Goal: Task Accomplishment & Management: Manage account settings

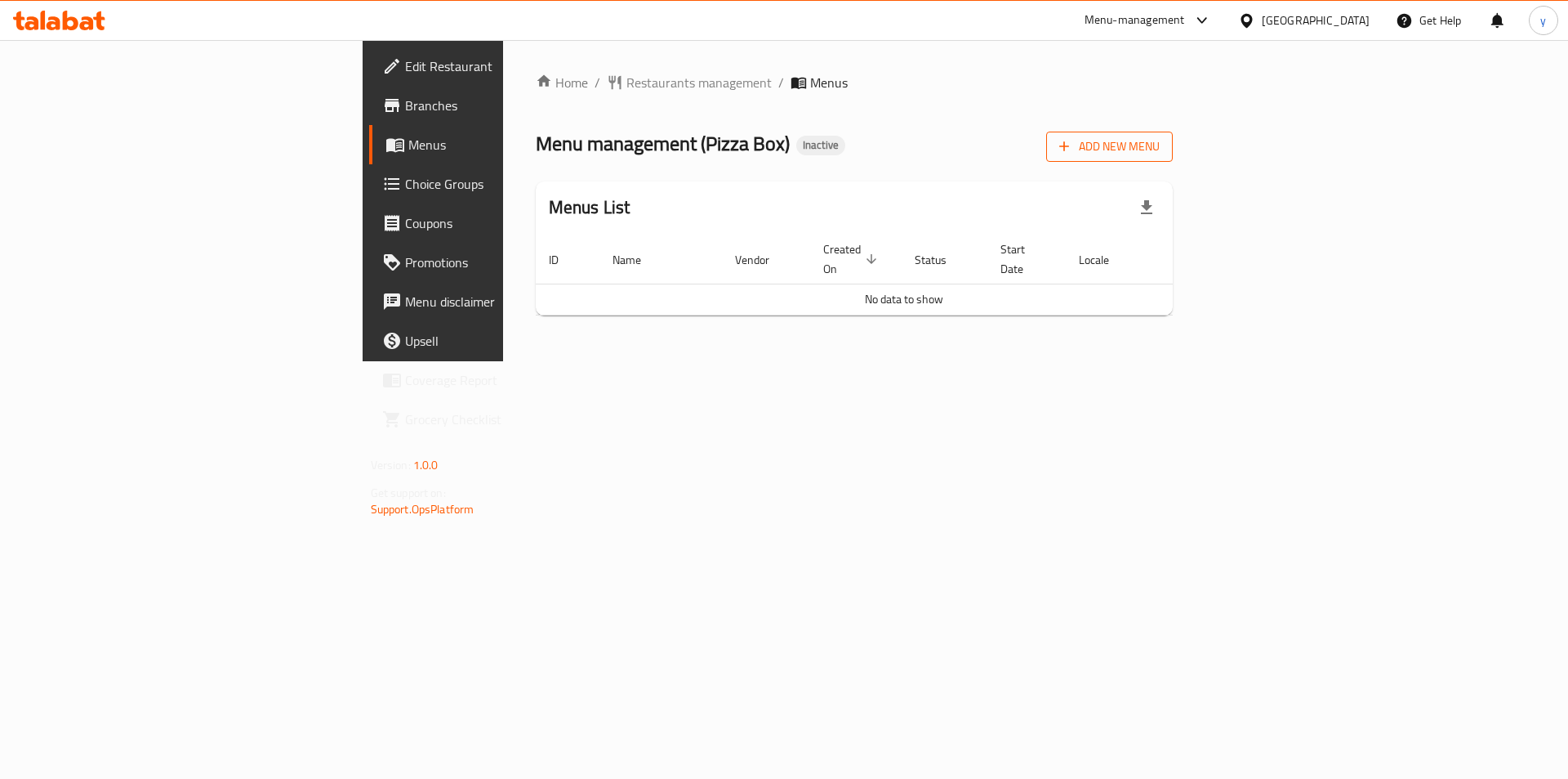
click at [1173, 131] on button "Add New Menu" at bounding box center [1109, 146] width 126 height 30
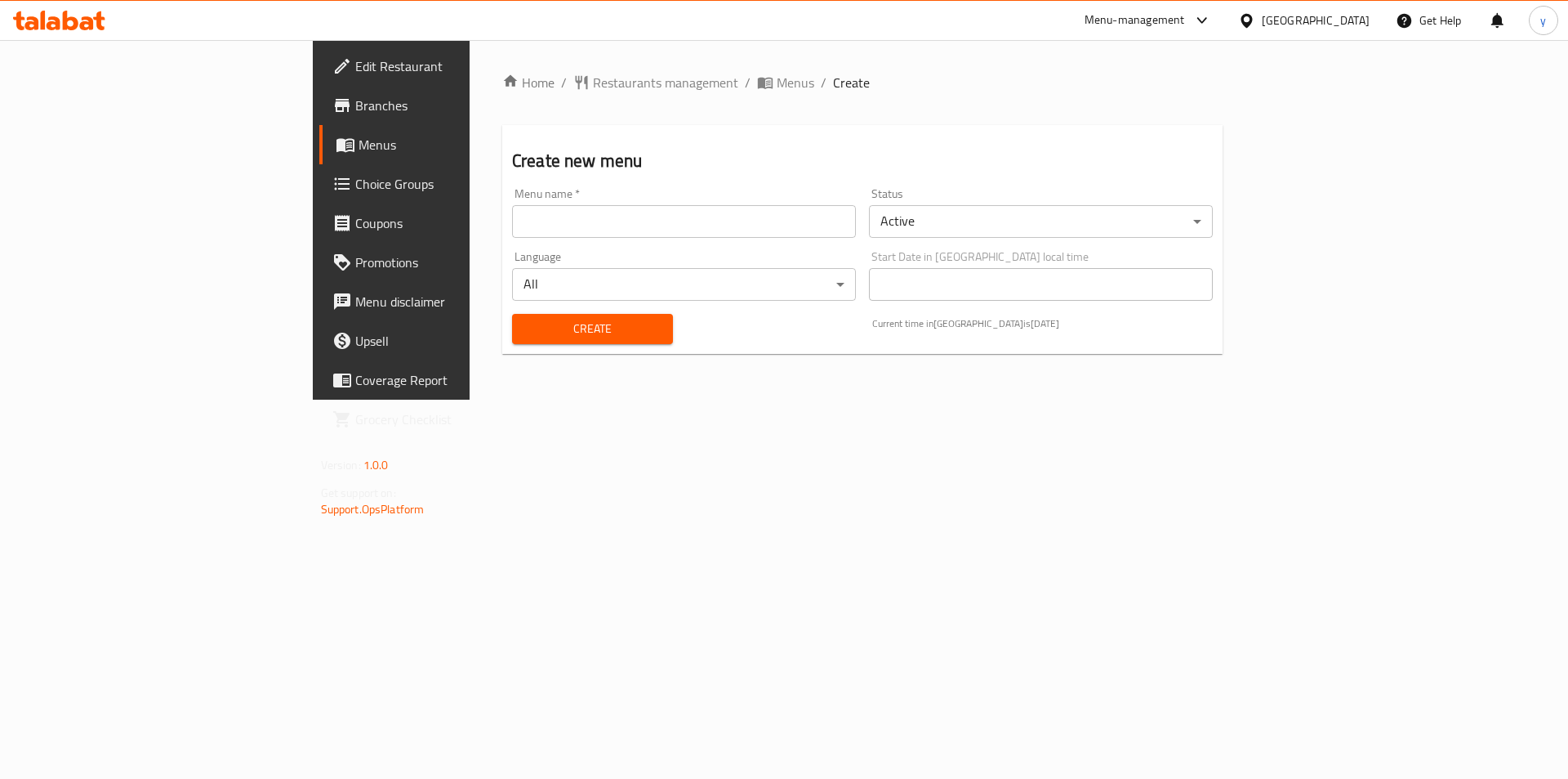
click at [666, 238] on div "Menu name   * Menu name *" at bounding box center [684, 212] width 357 height 63
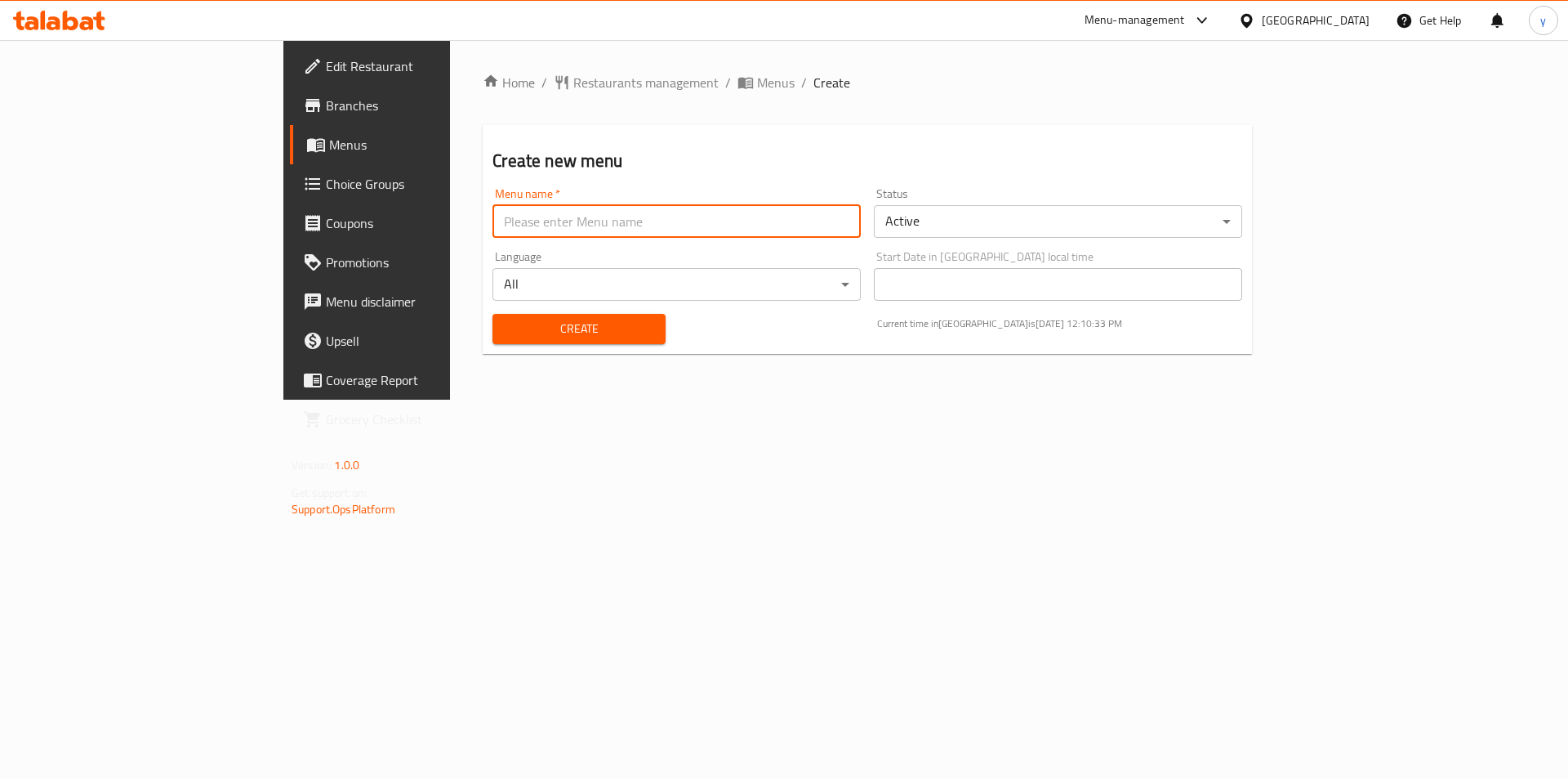
click at [678, 224] on input "text" at bounding box center [677, 221] width 368 height 33
type input "[DATE]"
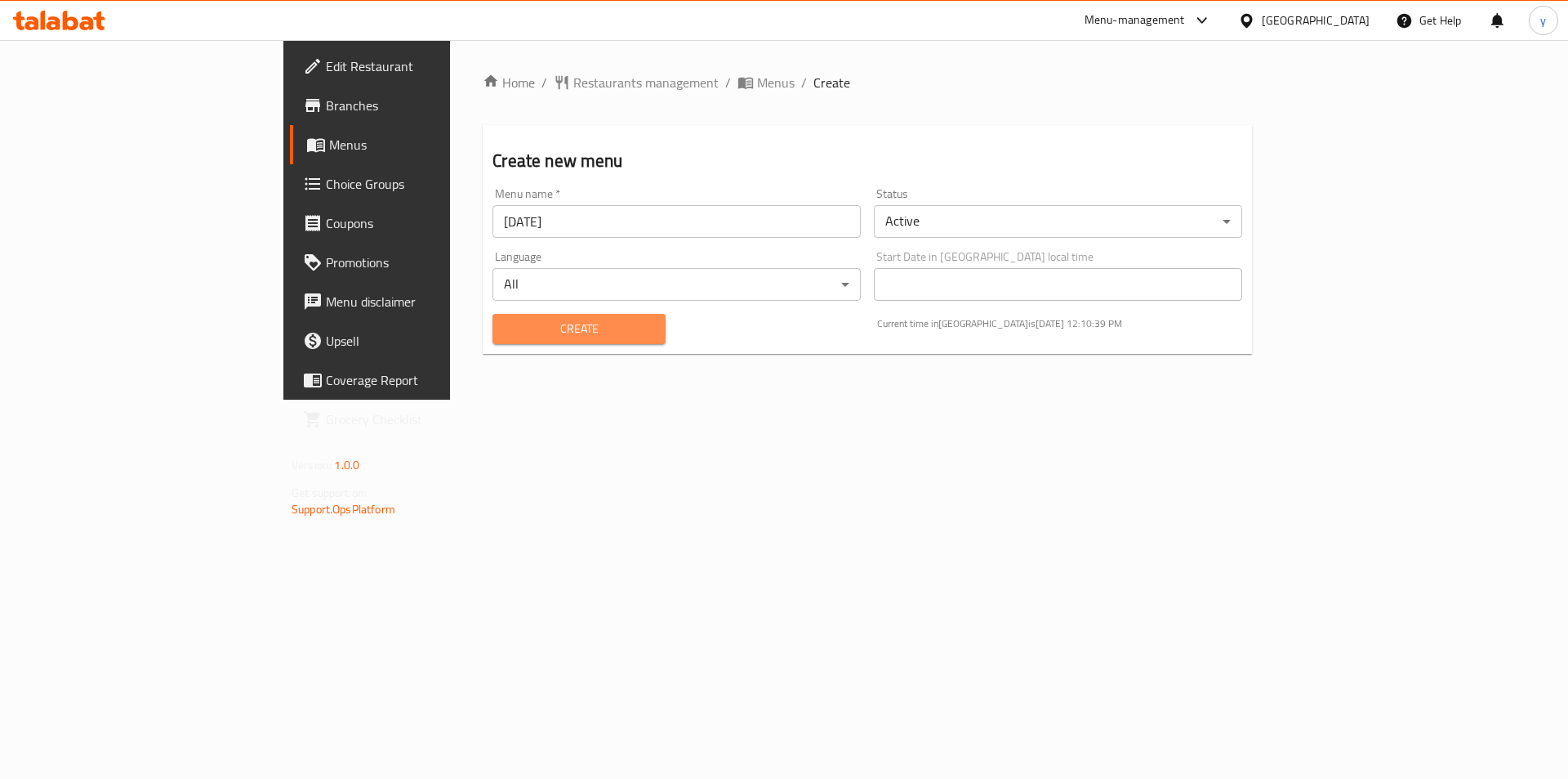
click at [532, 329] on span "Create" at bounding box center [578, 329] width 146 height 21
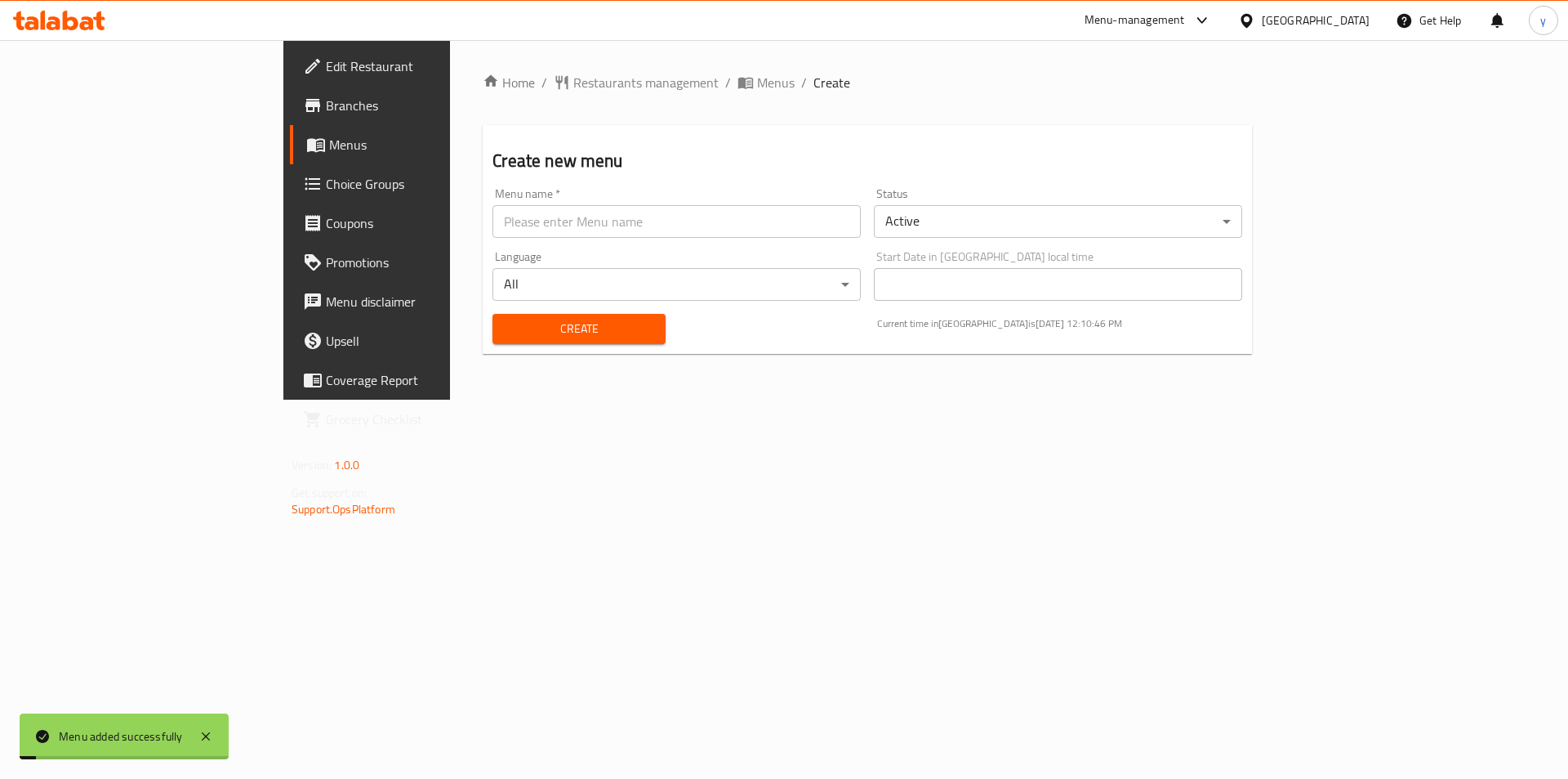
click at [326, 182] on span "Choice Groups" at bounding box center [429, 184] width 207 height 20
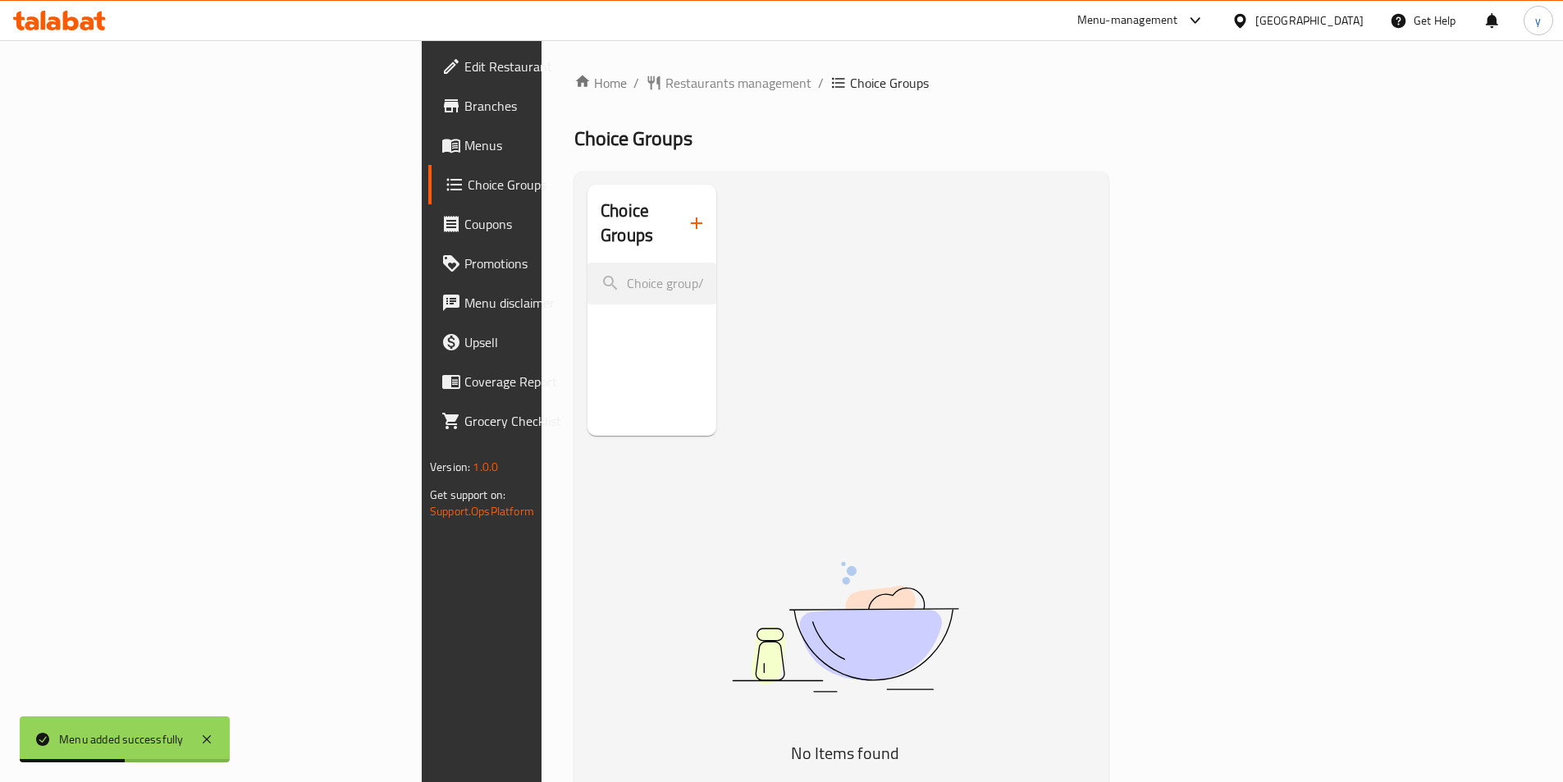
click at [464, 139] on span "Menus" at bounding box center [566, 145] width 205 height 20
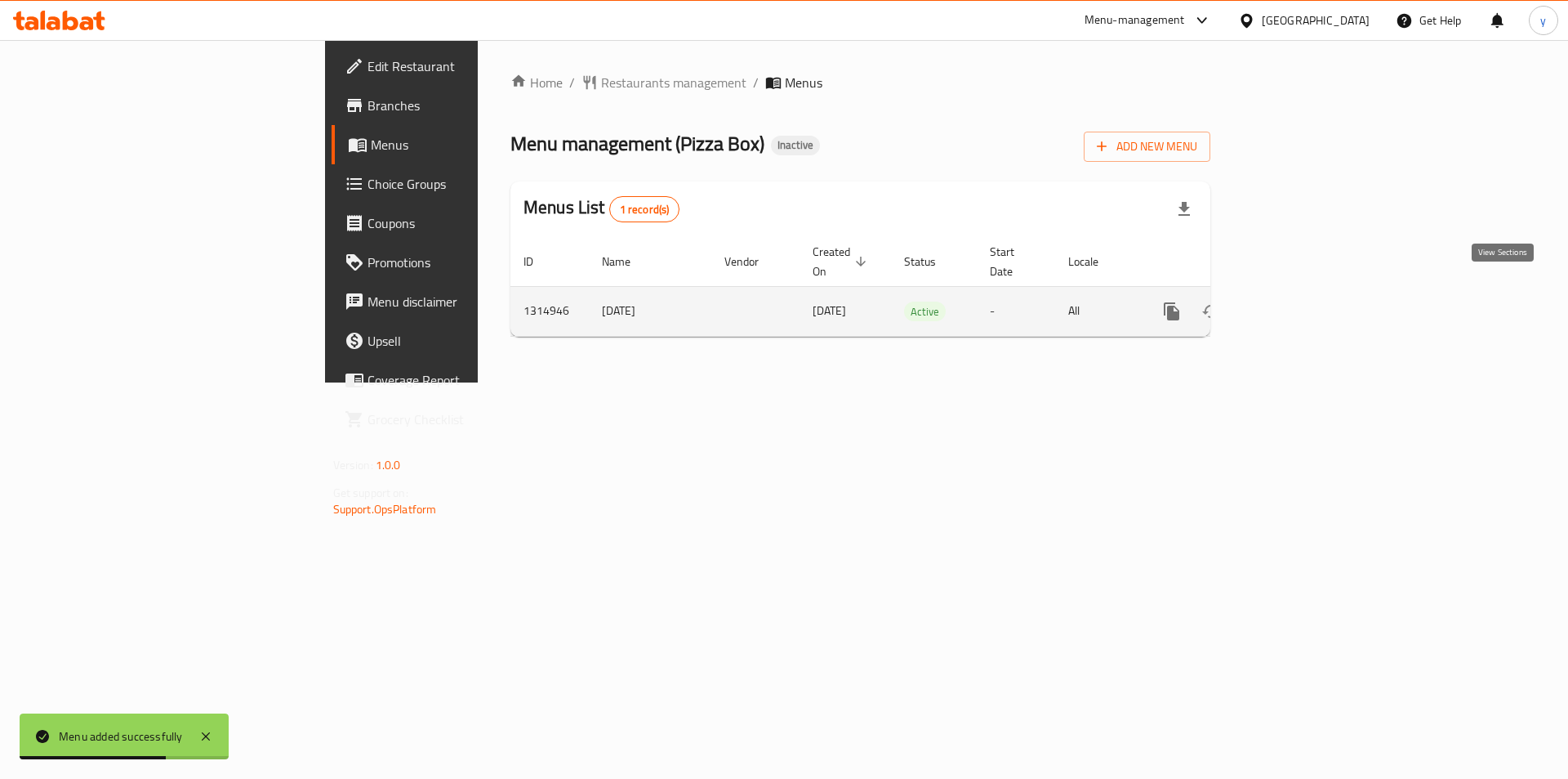
click at [1309, 292] on link "enhanced table" at bounding box center [1289, 311] width 39 height 39
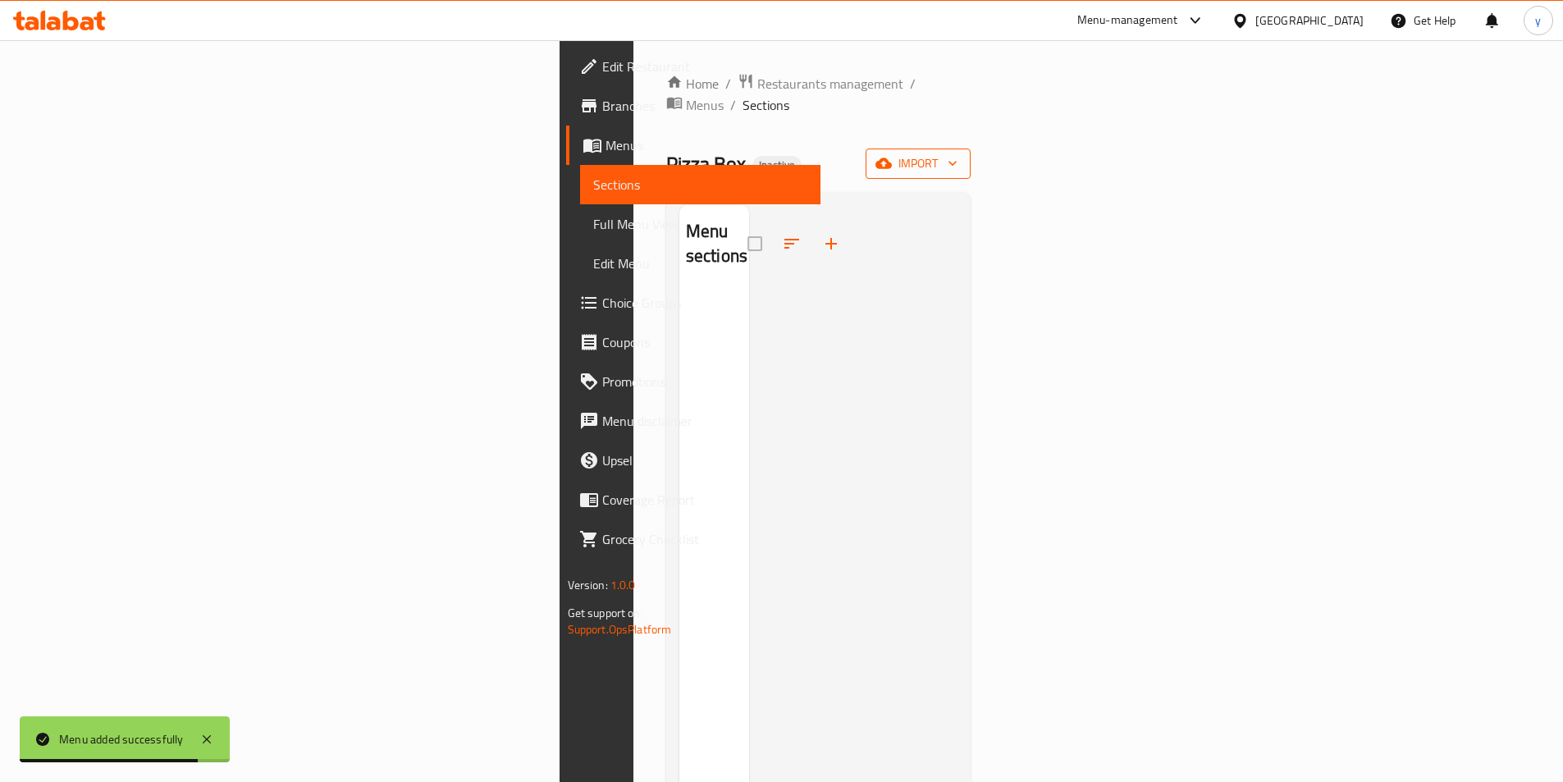
click at [957, 153] on span "import" at bounding box center [918, 163] width 79 height 21
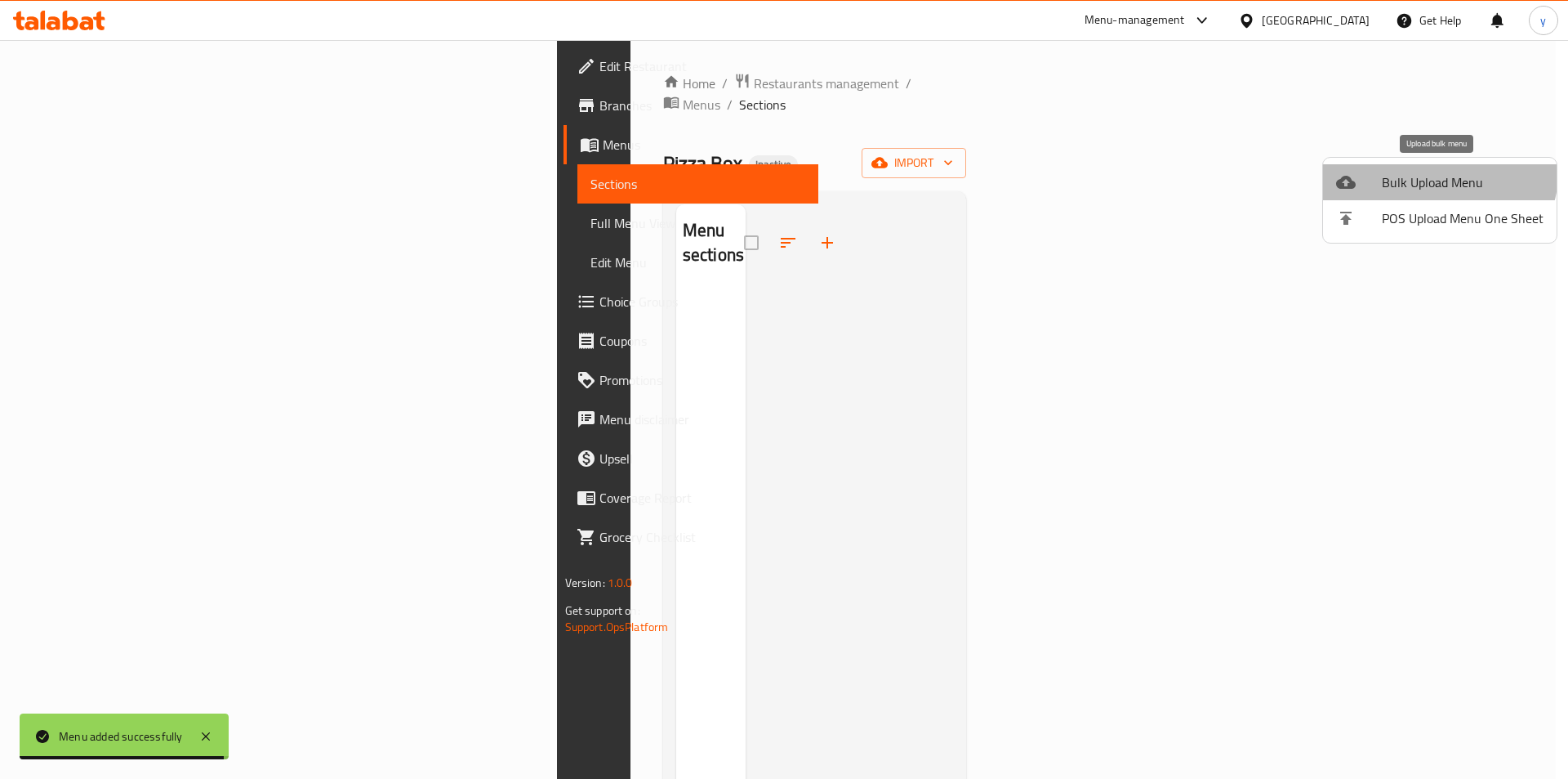
click at [1418, 166] on li "Bulk Upload Menu" at bounding box center [1440, 182] width 234 height 36
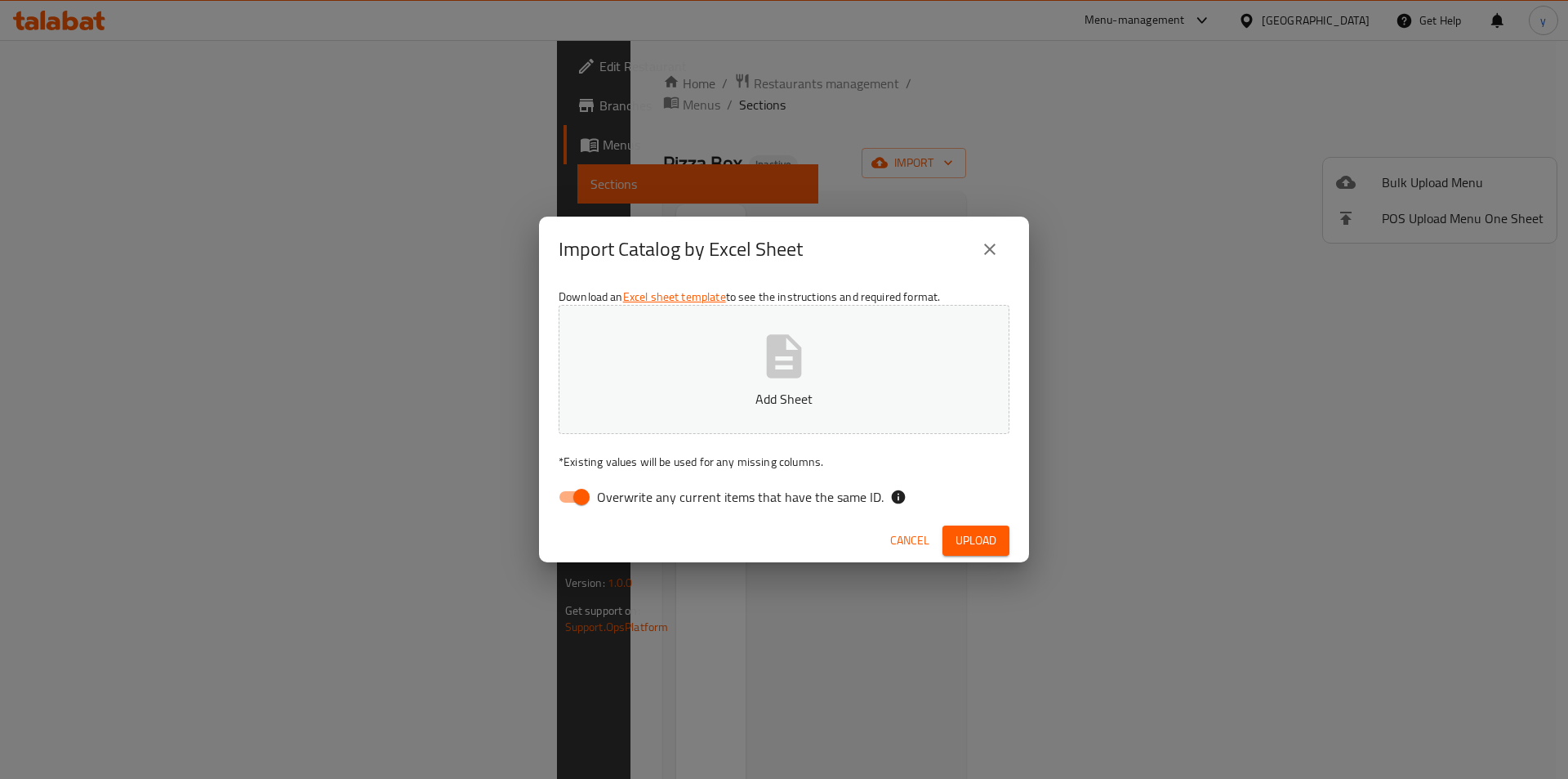
click at [574, 498] on input "Overwrite any current items that have the same ID." at bounding box center [581, 496] width 94 height 31
checkbox input "false"
click at [976, 544] on span "Upload" at bounding box center [976, 540] width 41 height 21
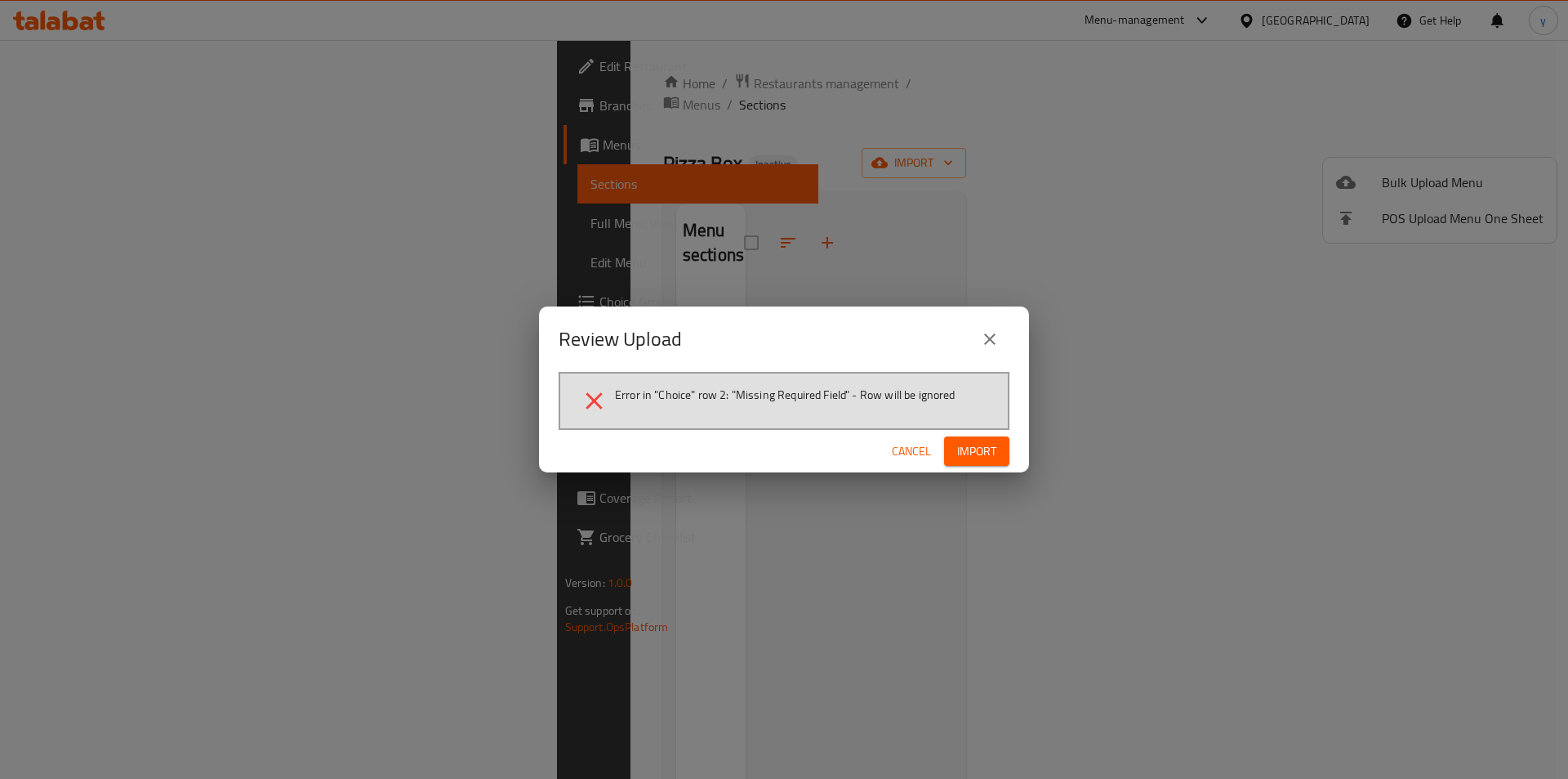
click at [919, 448] on span "Cancel" at bounding box center [911, 451] width 39 height 21
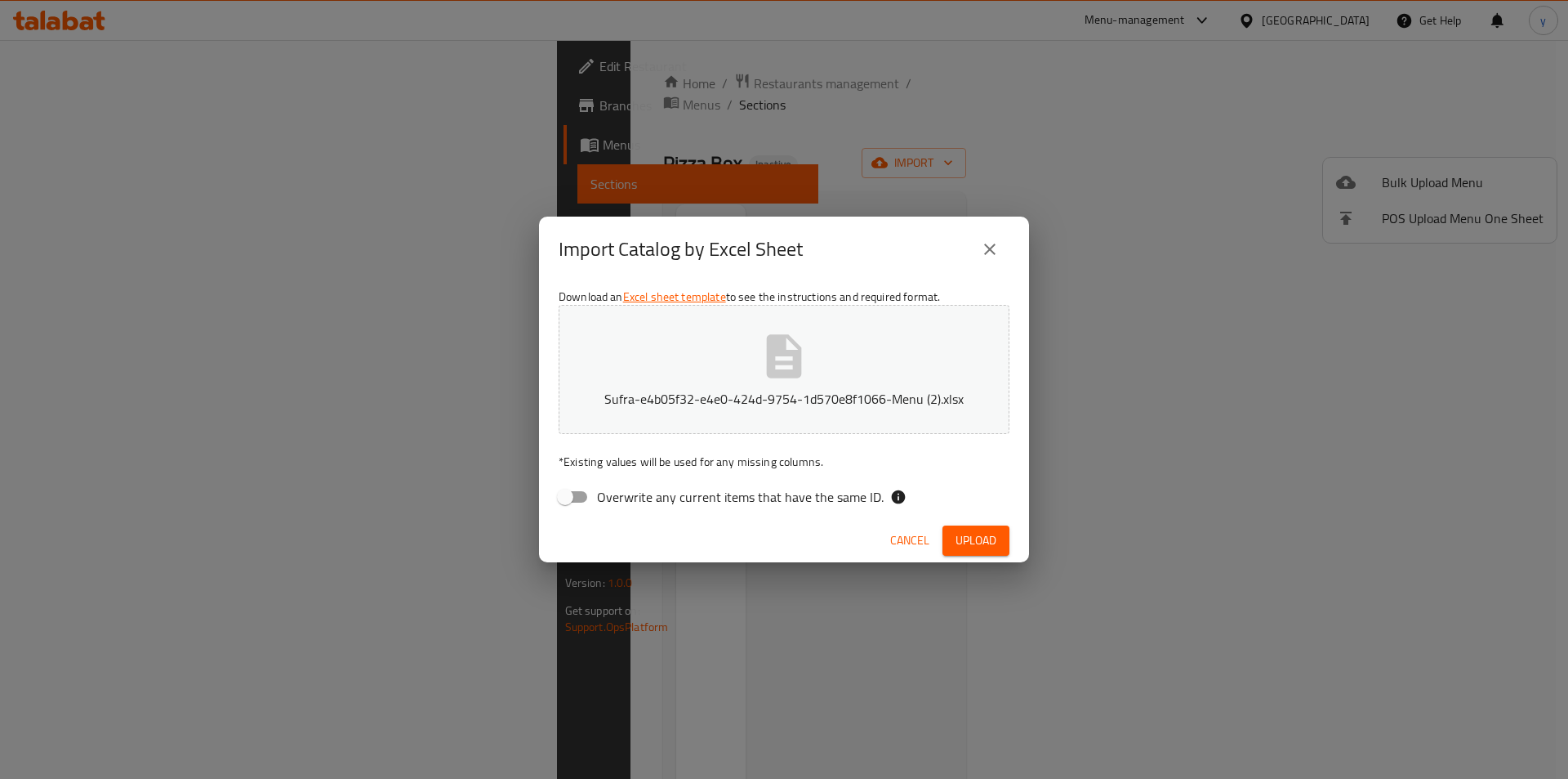
click at [972, 544] on span "Upload" at bounding box center [976, 540] width 41 height 21
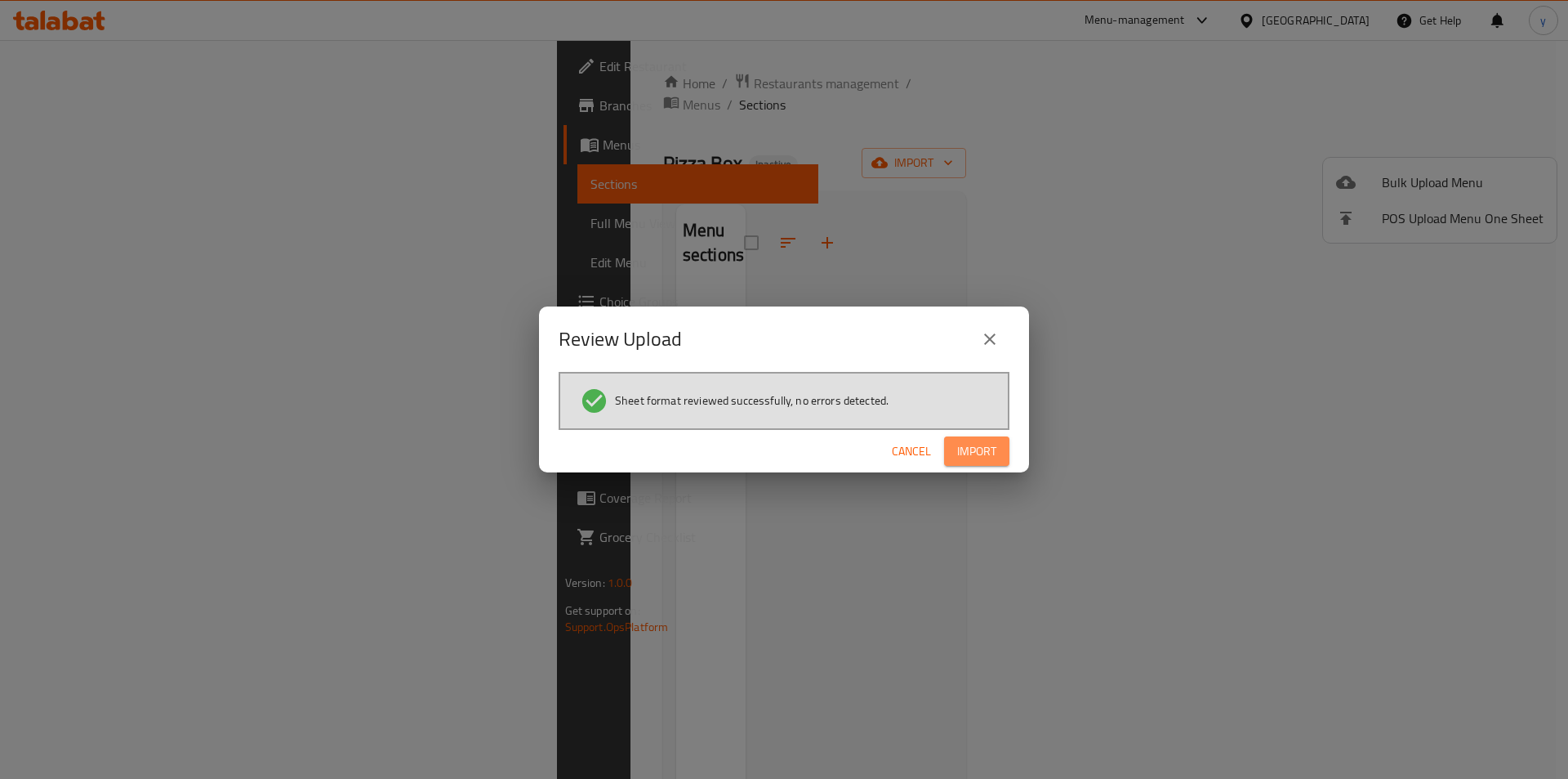
click at [976, 444] on span "Import" at bounding box center [977, 451] width 39 height 21
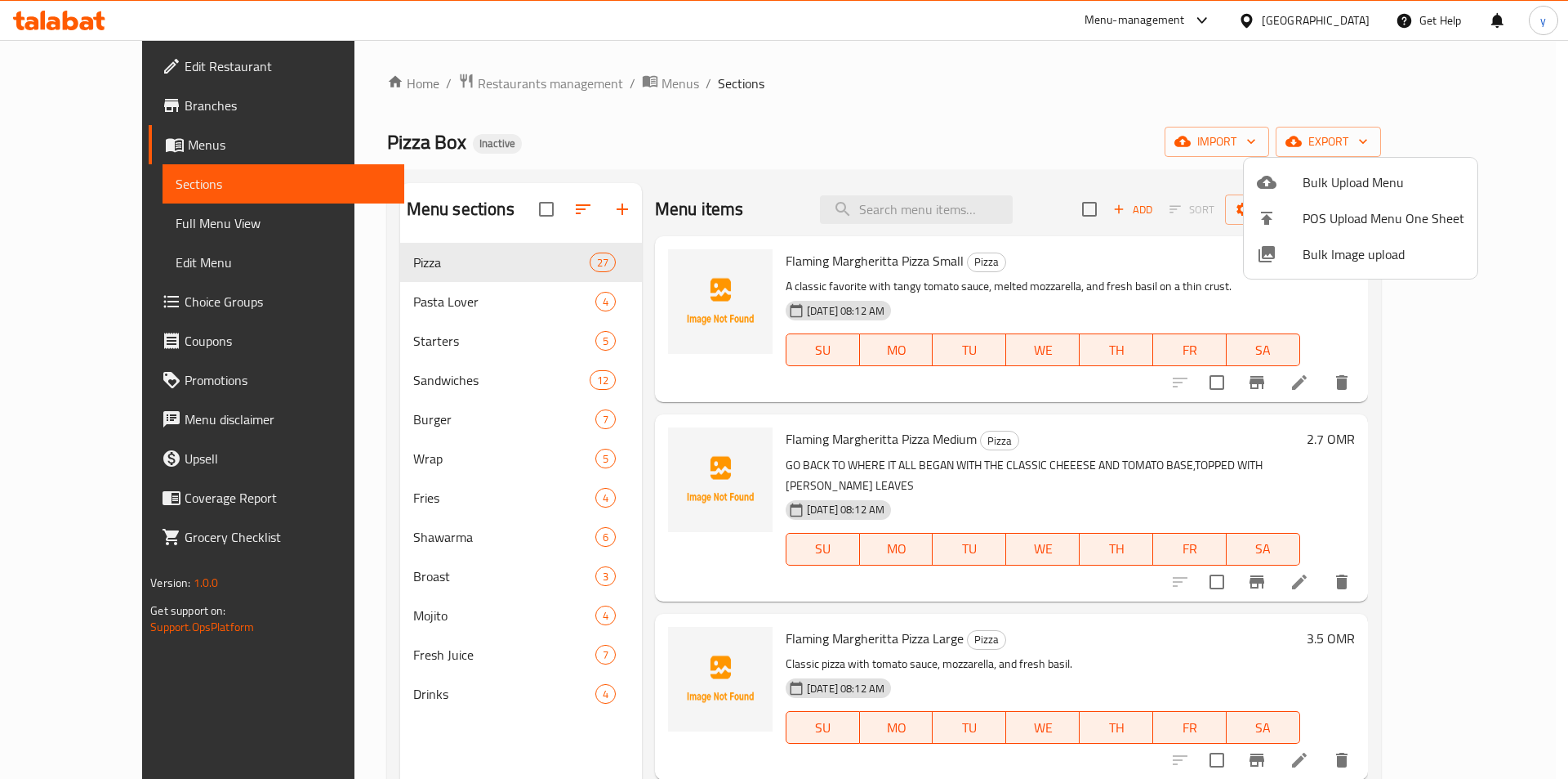
click at [90, 224] on div at bounding box center [784, 390] width 1568 height 779
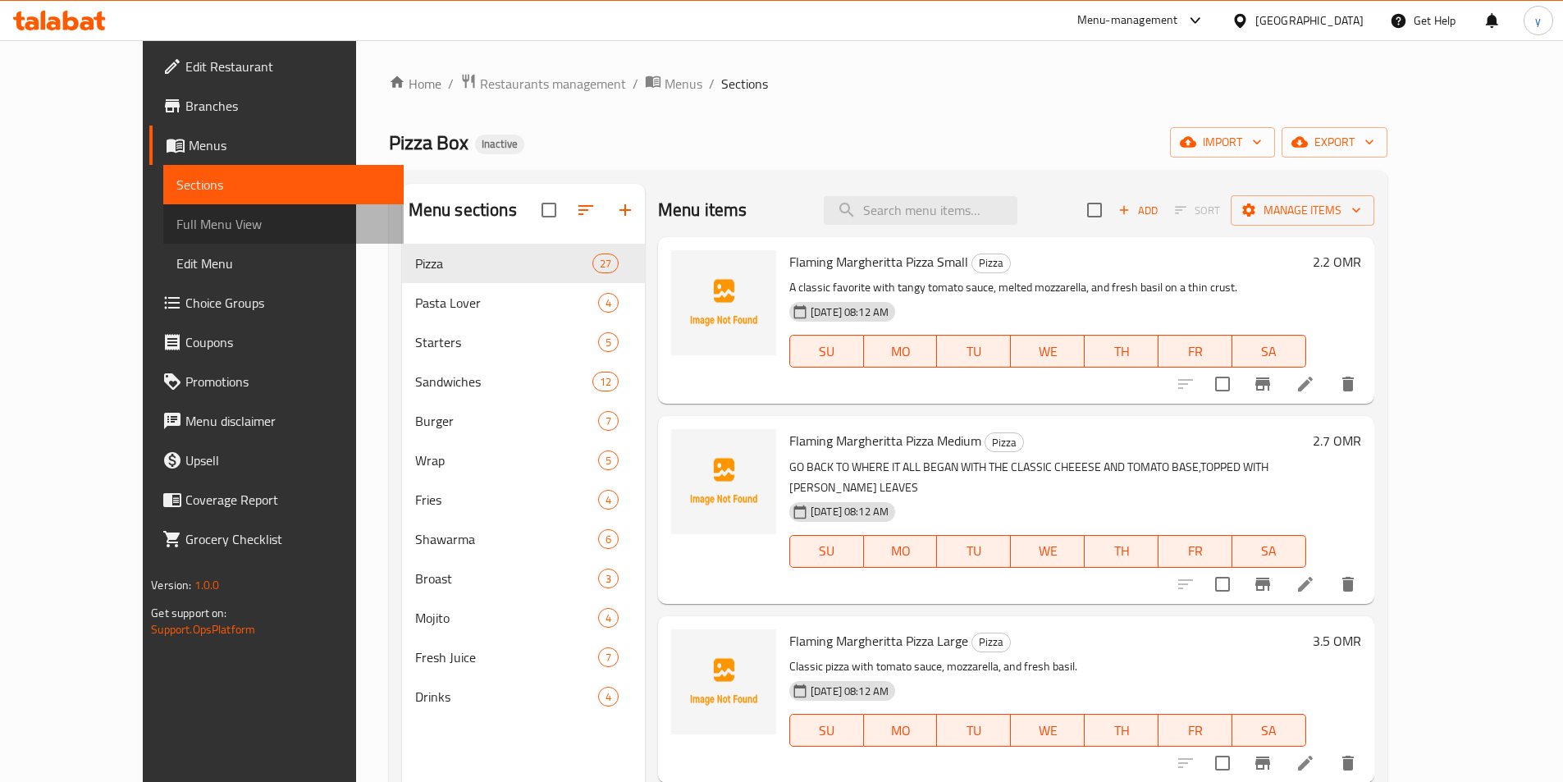
click at [176, 225] on span "Full Menu View" at bounding box center [283, 224] width 214 height 20
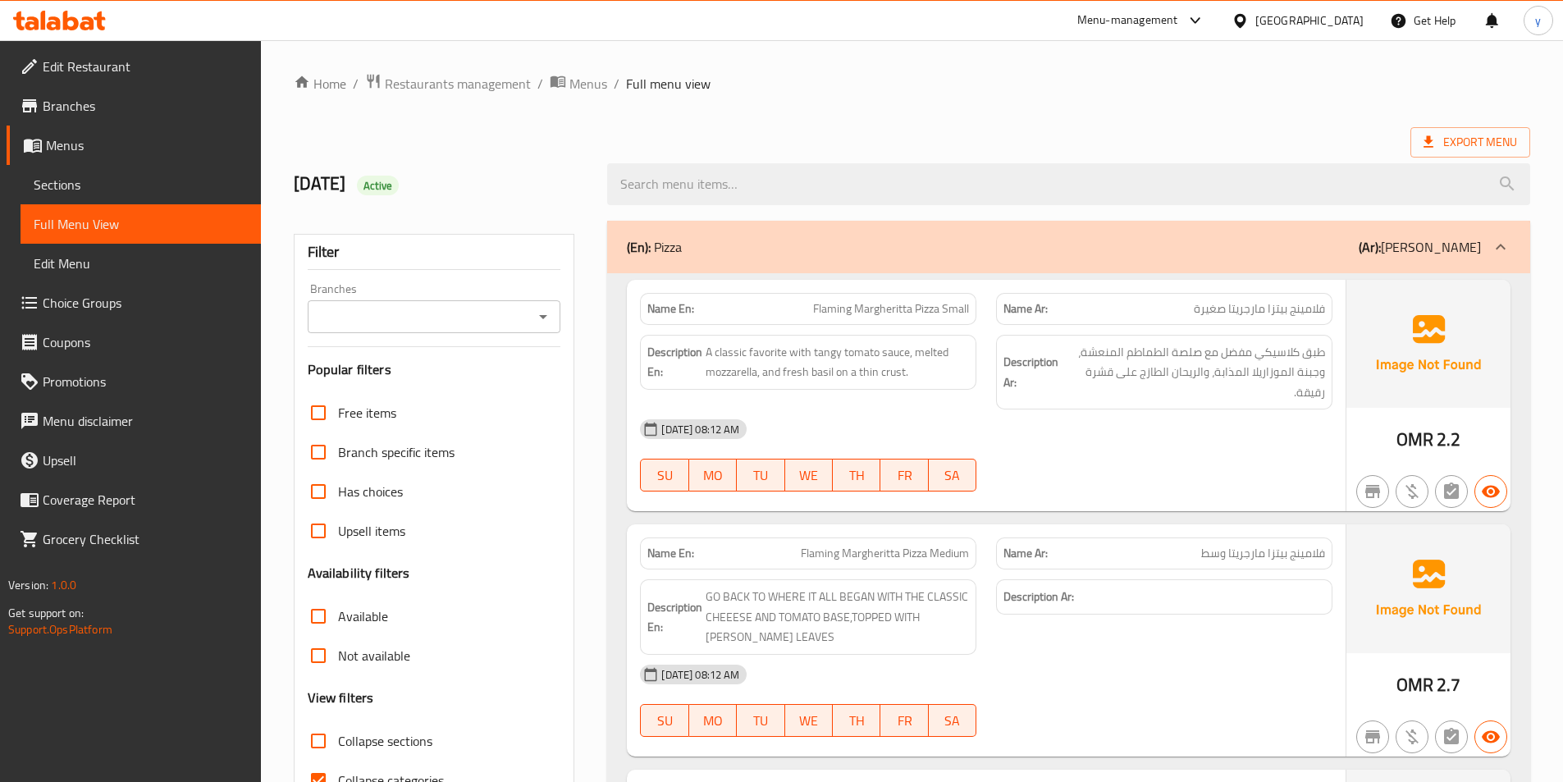
scroll to position [246, 0]
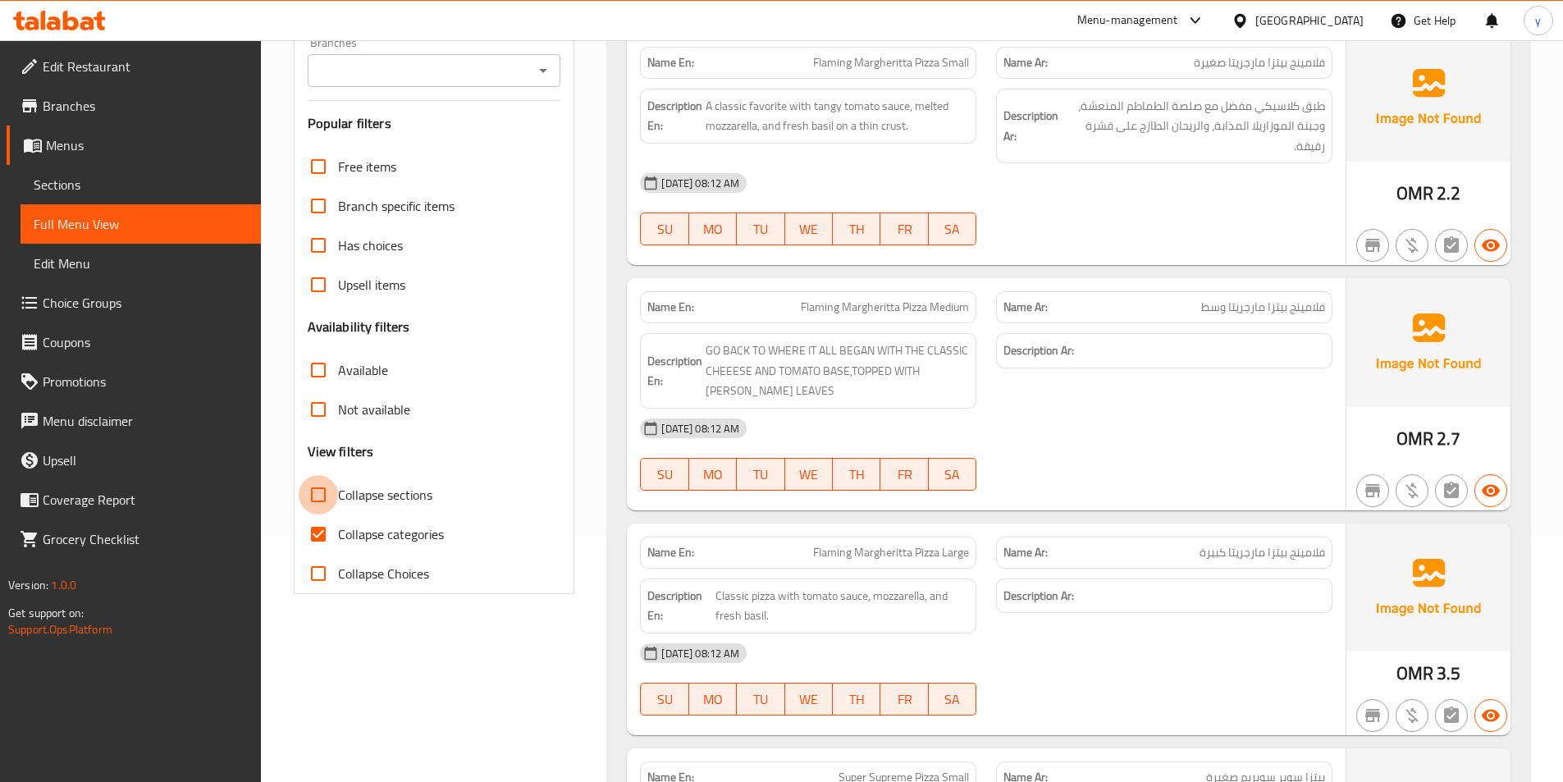
click at [313, 514] on input "Collapse sections" at bounding box center [318, 494] width 39 height 39
checkbox input "true"
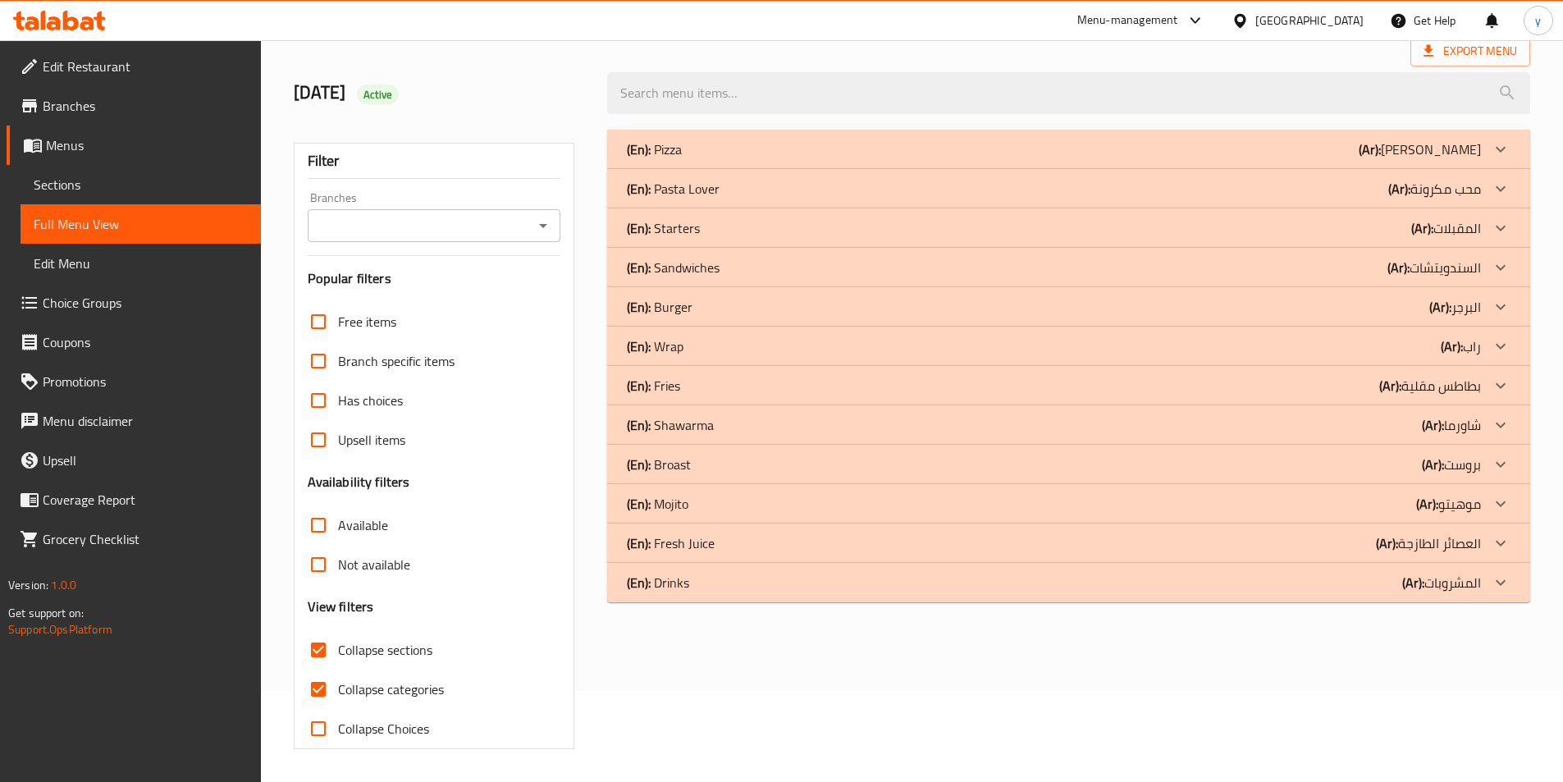
click at [316, 669] on input "Collapse categories" at bounding box center [318, 688] width 39 height 39
checkbox input "false"
click at [321, 630] on input "Collapse sections" at bounding box center [318, 649] width 39 height 39
checkbox input "false"
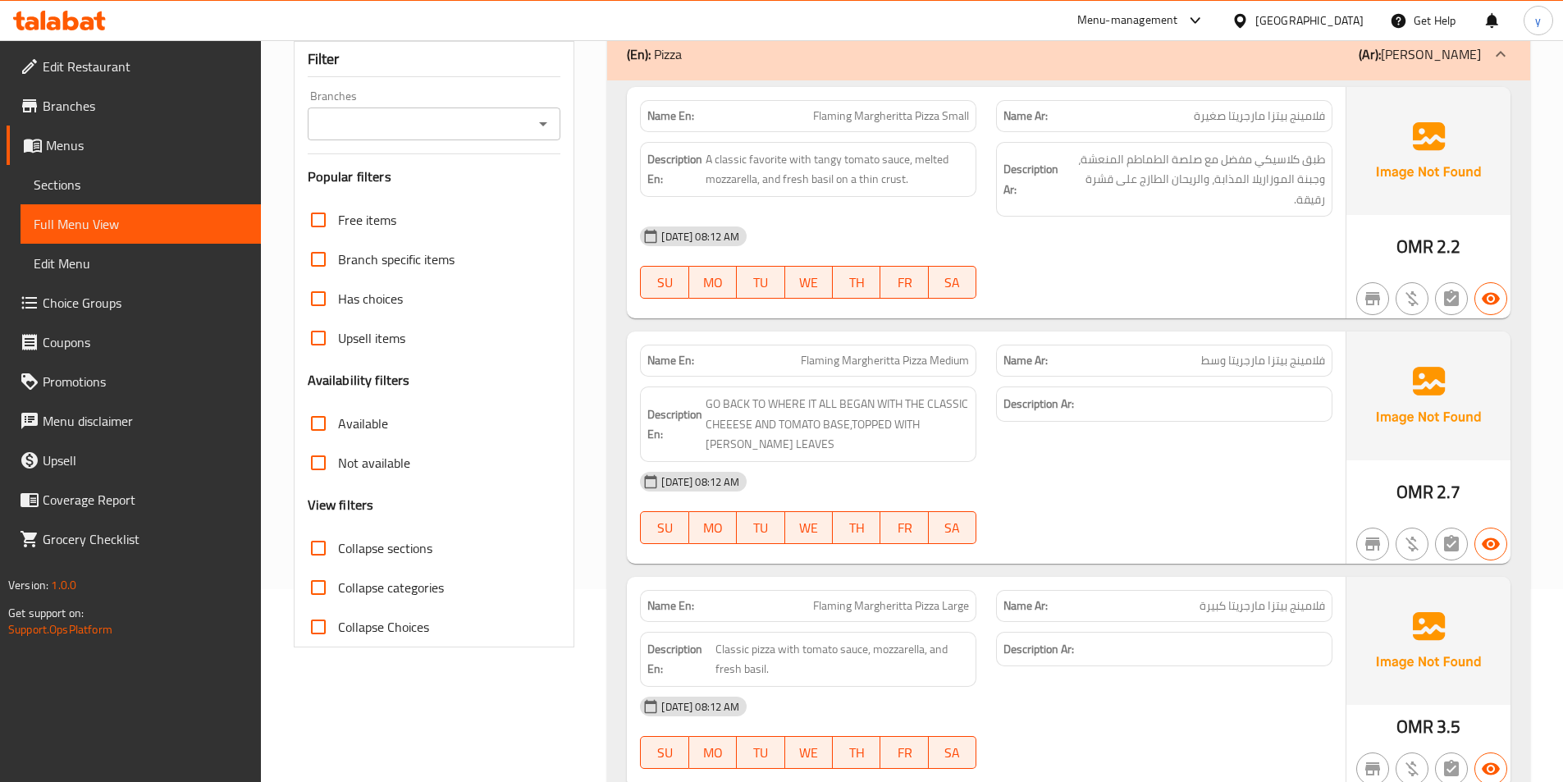
scroll to position [164, 0]
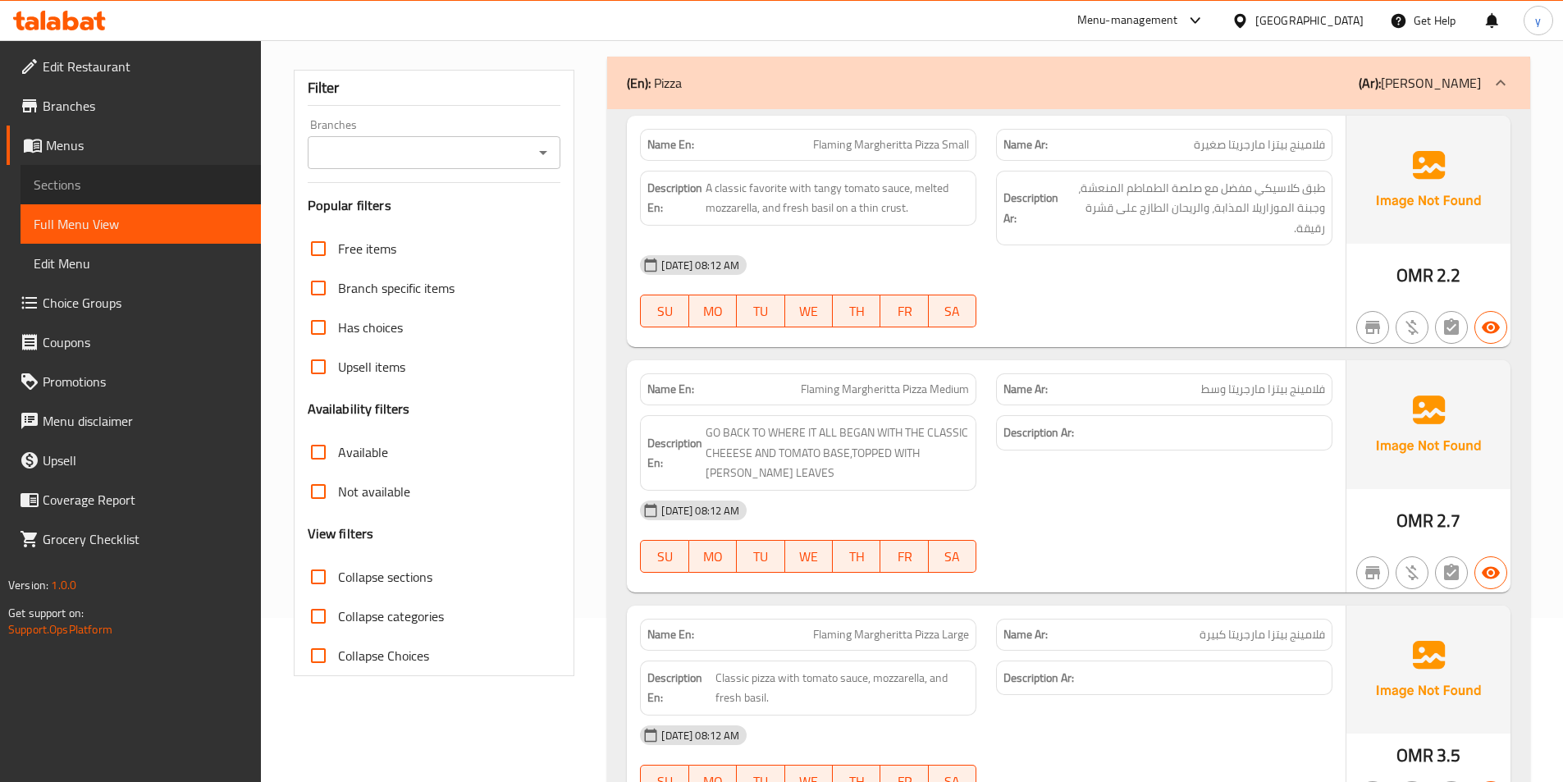
click at [172, 168] on link "Sections" at bounding box center [141, 184] width 240 height 39
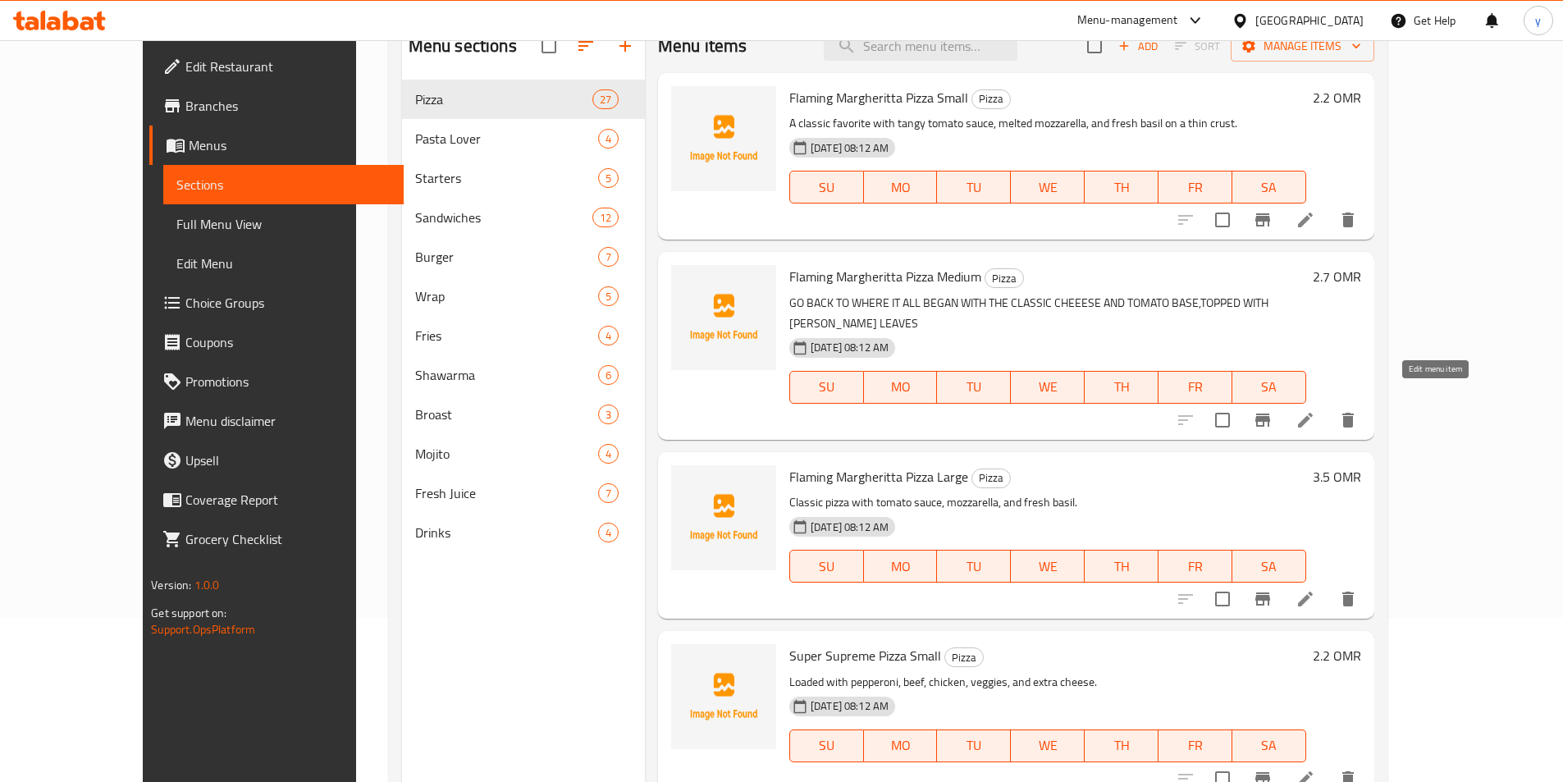
click at [1313, 413] on icon at bounding box center [1305, 420] width 15 height 15
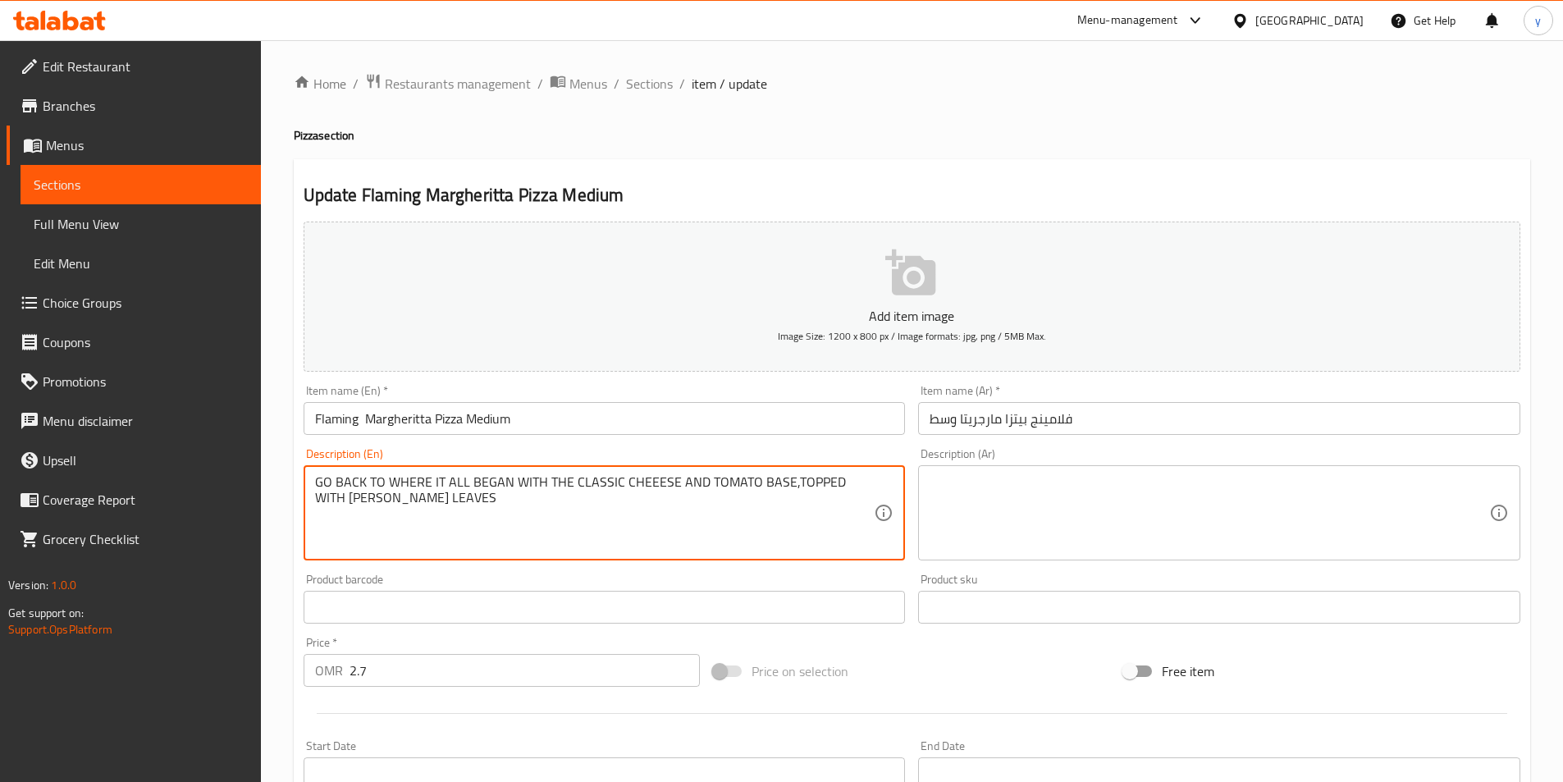
drag, startPoint x: 395, startPoint y: 503, endPoint x: 310, endPoint y: 482, distance: 87.9
type textarea "Go Back to Where It All Began With the Classic Cheeese and Tomato Base,topped W…"
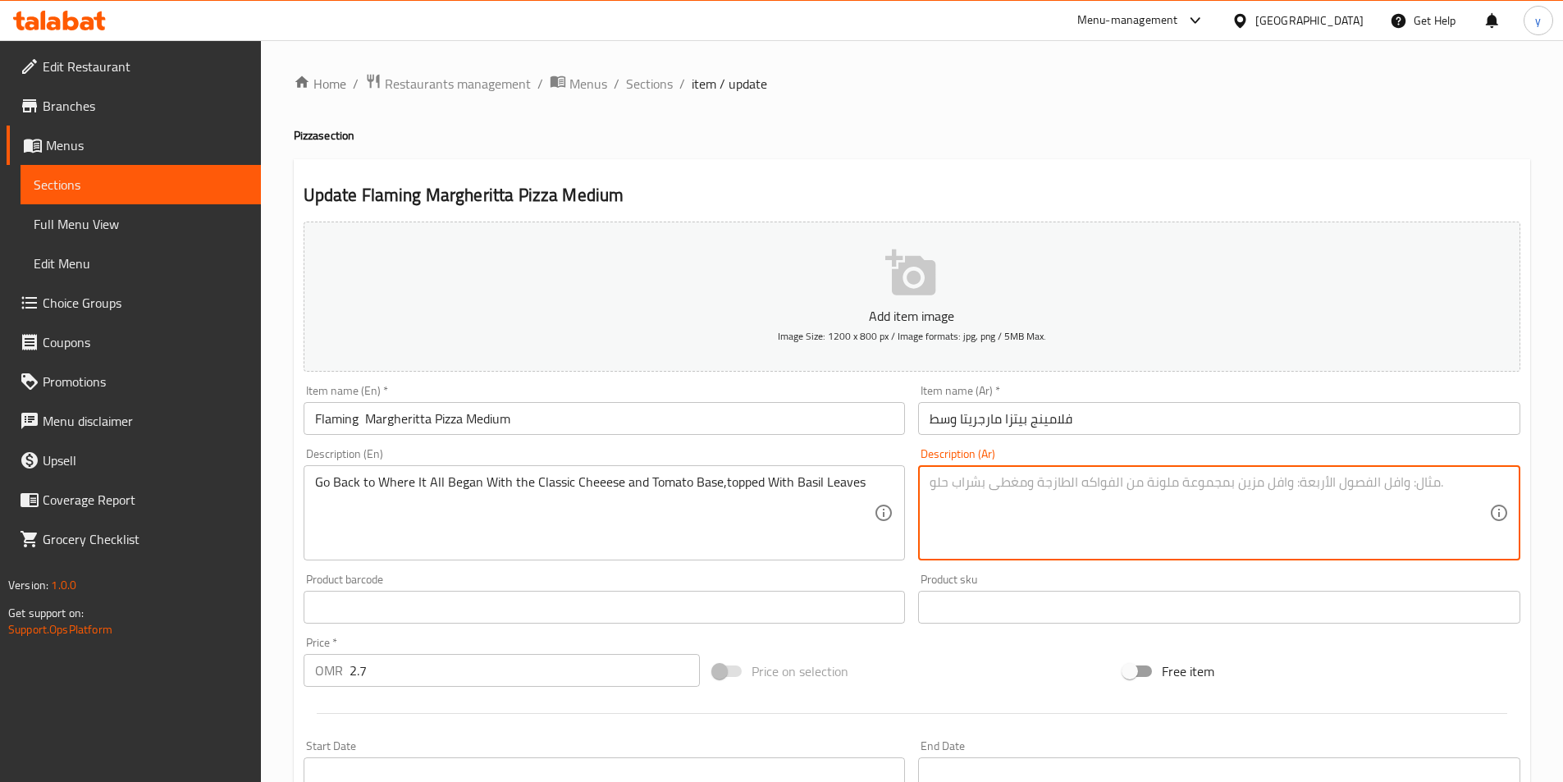
click at [1071, 514] on textarea at bounding box center [1210, 513] width 560 height 78
paste textarea "العودة إلى حيث بدأ كل شيء مع قاعدة الجبن والطماطم الكلاسيكية، والمغطاة بأوراق ا…"
drag, startPoint x: 1217, startPoint y: 488, endPoint x: 1246, endPoint y: 496, distance: 30.4
click at [1246, 496] on textarea "العودة إلى حيث بدأ كل شيء مع قاعدة الجبن والطماطم الكلاسيكية، والمغطاة بأوراق ا…" at bounding box center [1210, 513] width 560 height 78
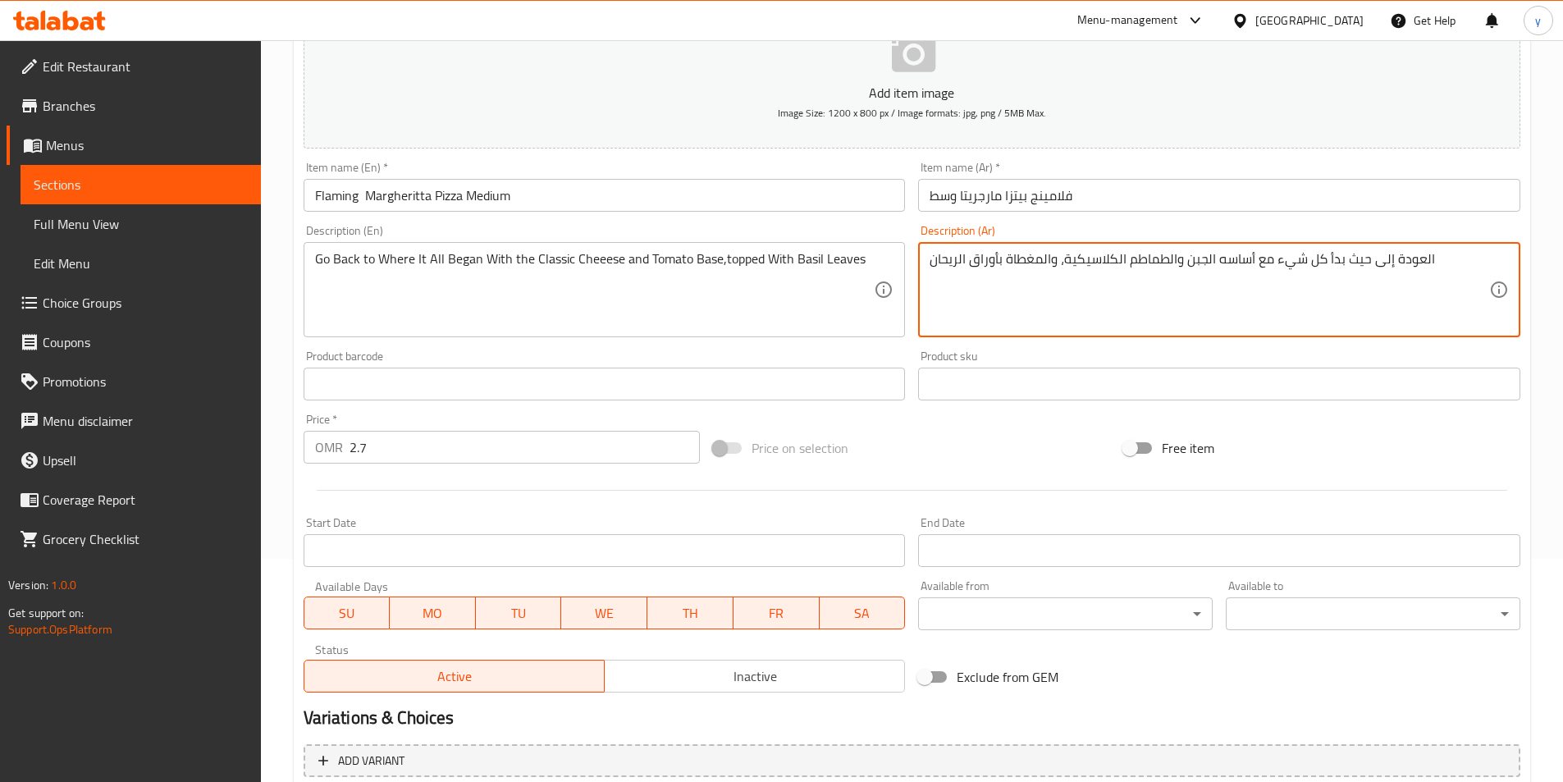
scroll to position [377, 0]
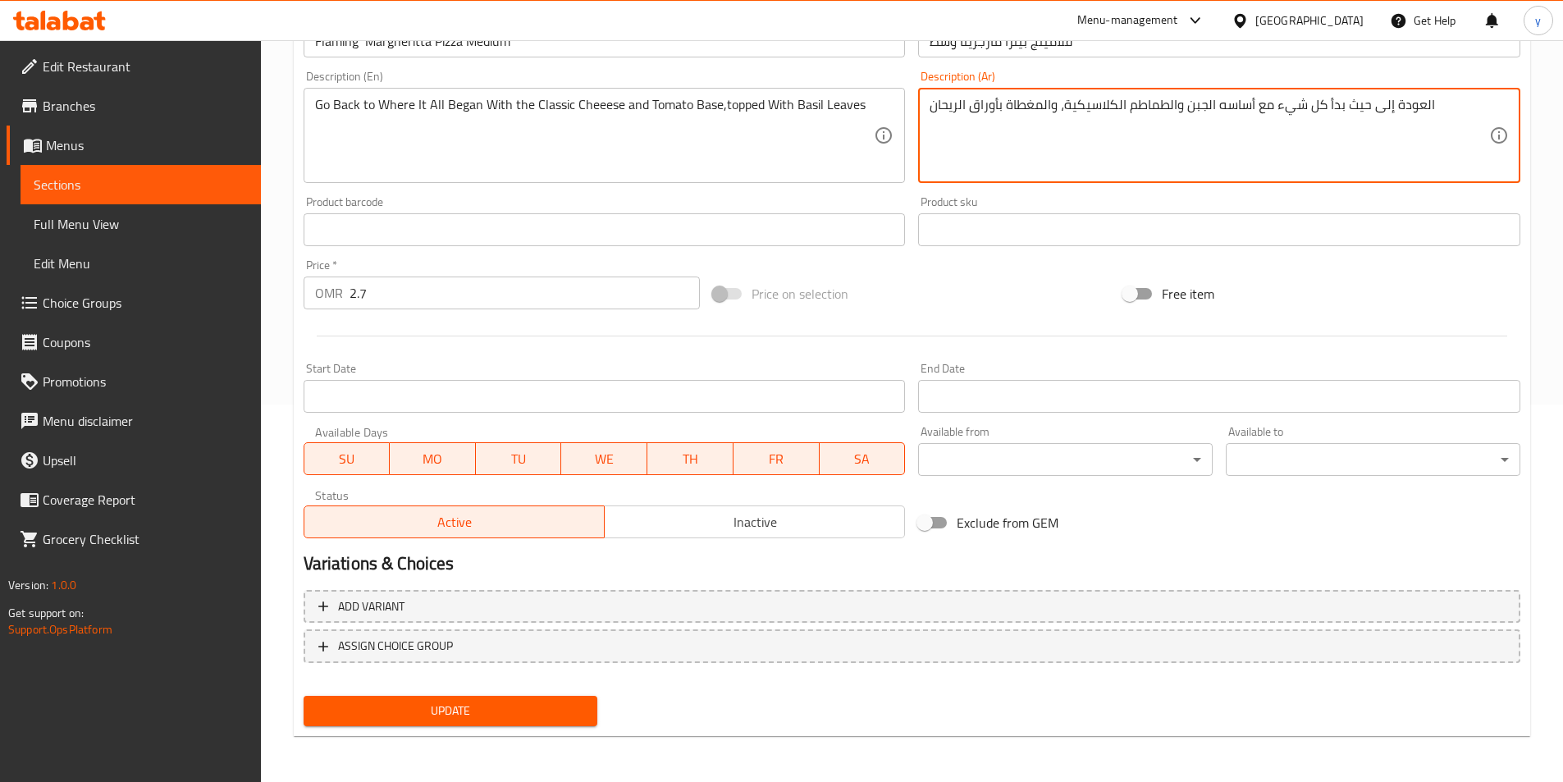
type textarea "العودة إلى حيث بدأ كل شيء مع أساسه الجبن والطماطم الكلاسيكية، والمغطاة بأوراق ا…"
click at [496, 707] on span "Update" at bounding box center [451, 711] width 268 height 21
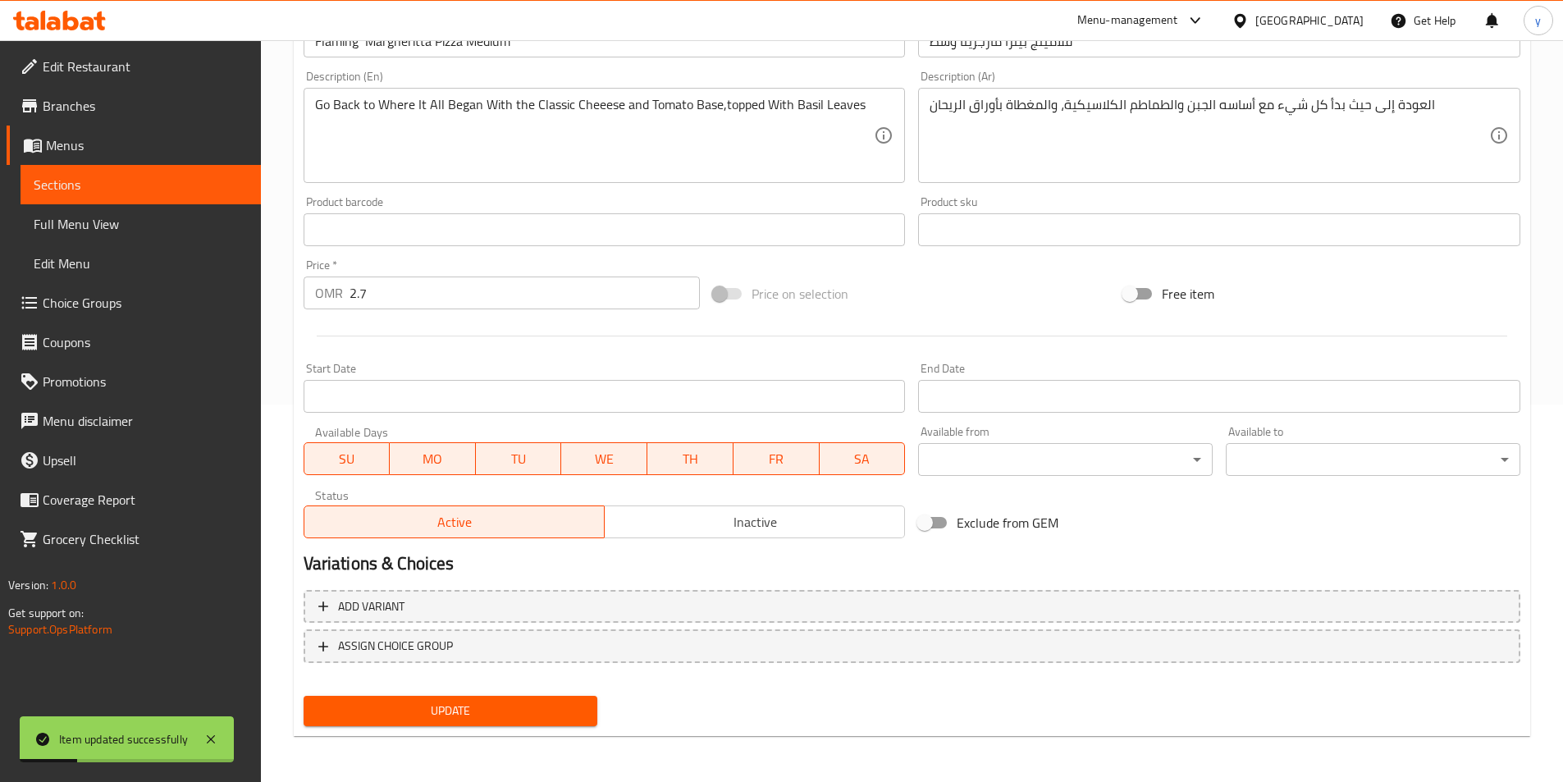
click at [159, 173] on link "Sections" at bounding box center [141, 184] width 240 height 39
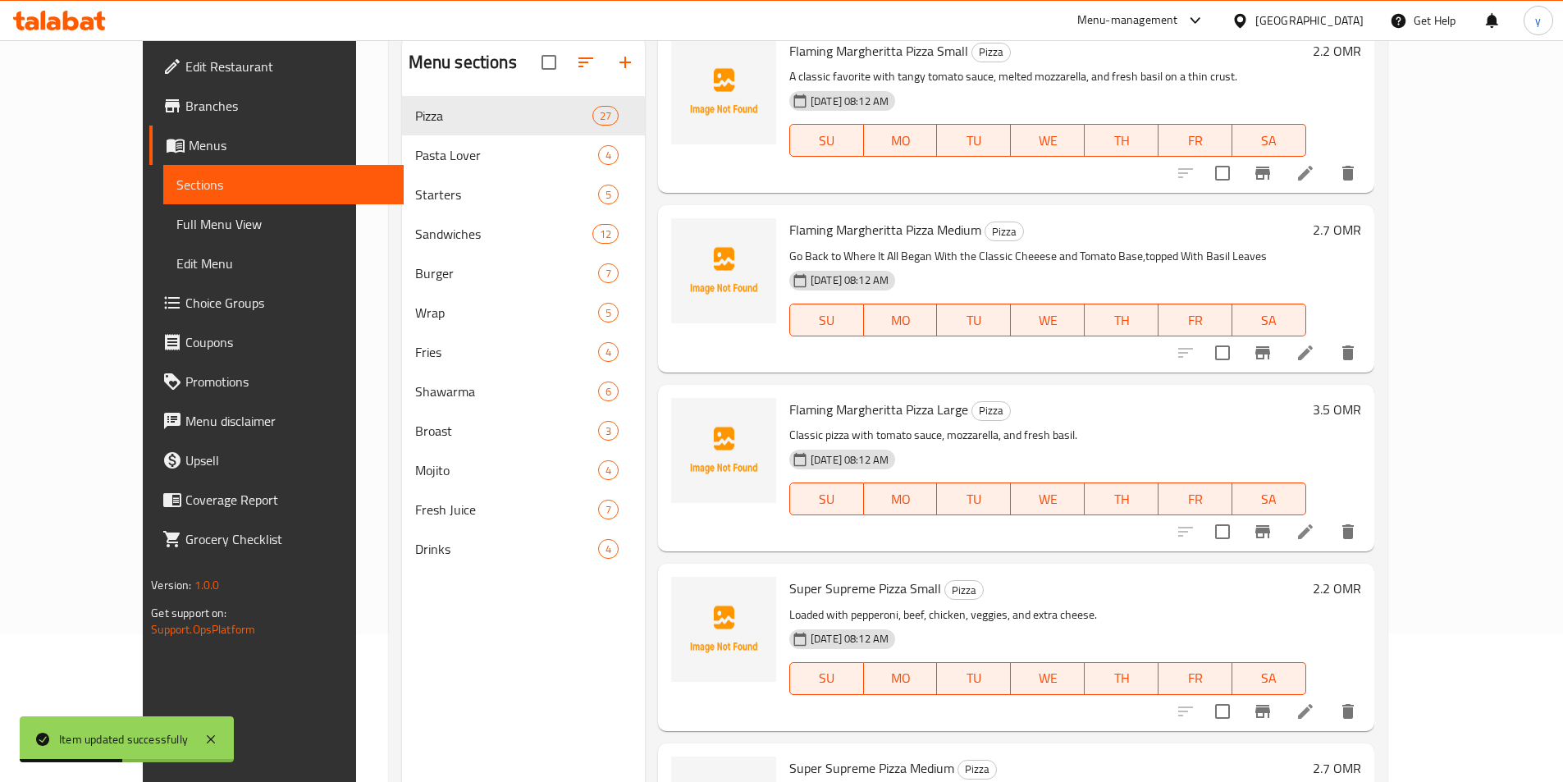
scroll to position [82, 0]
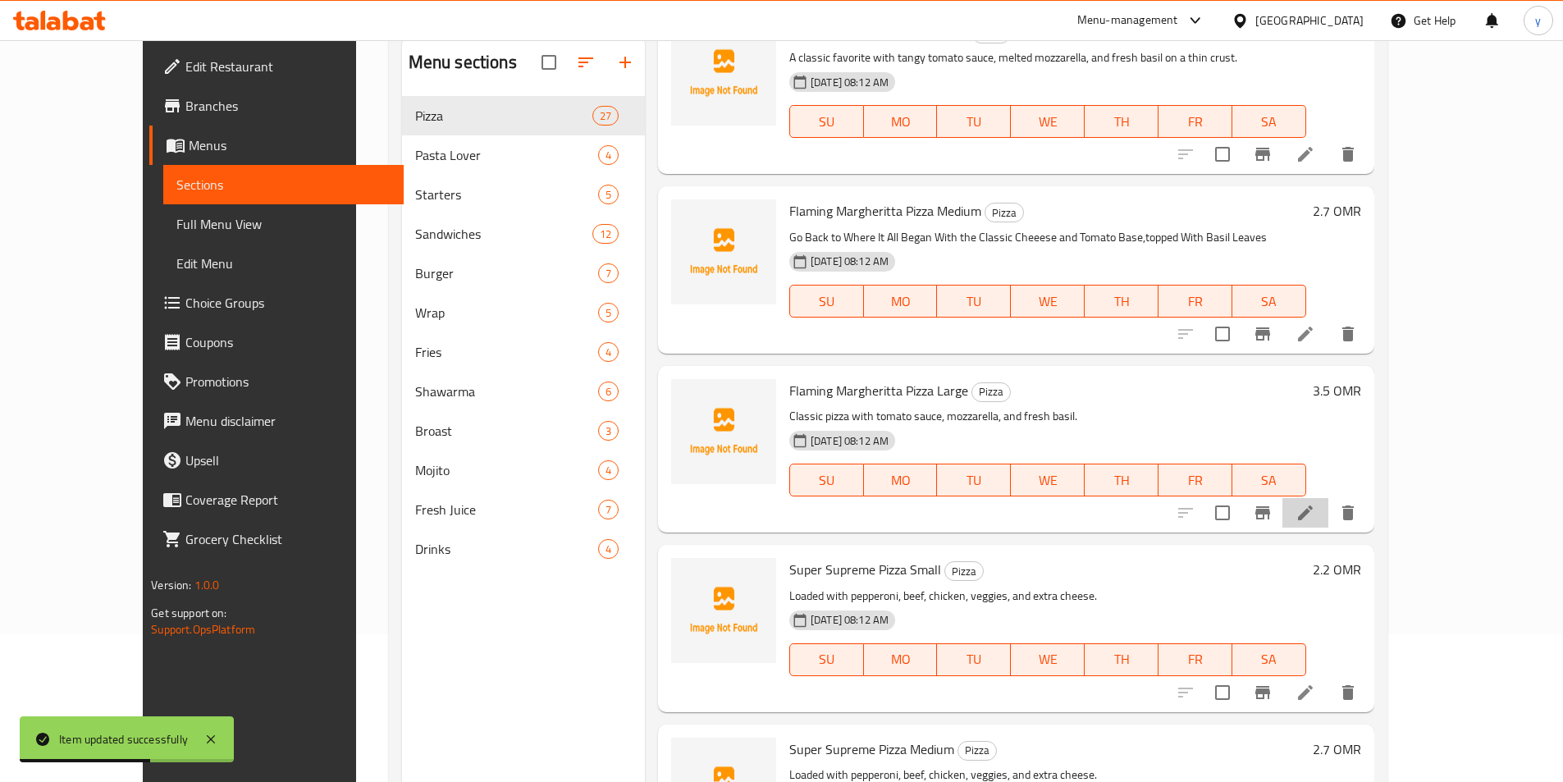
click at [1328, 521] on li at bounding box center [1305, 513] width 46 height 30
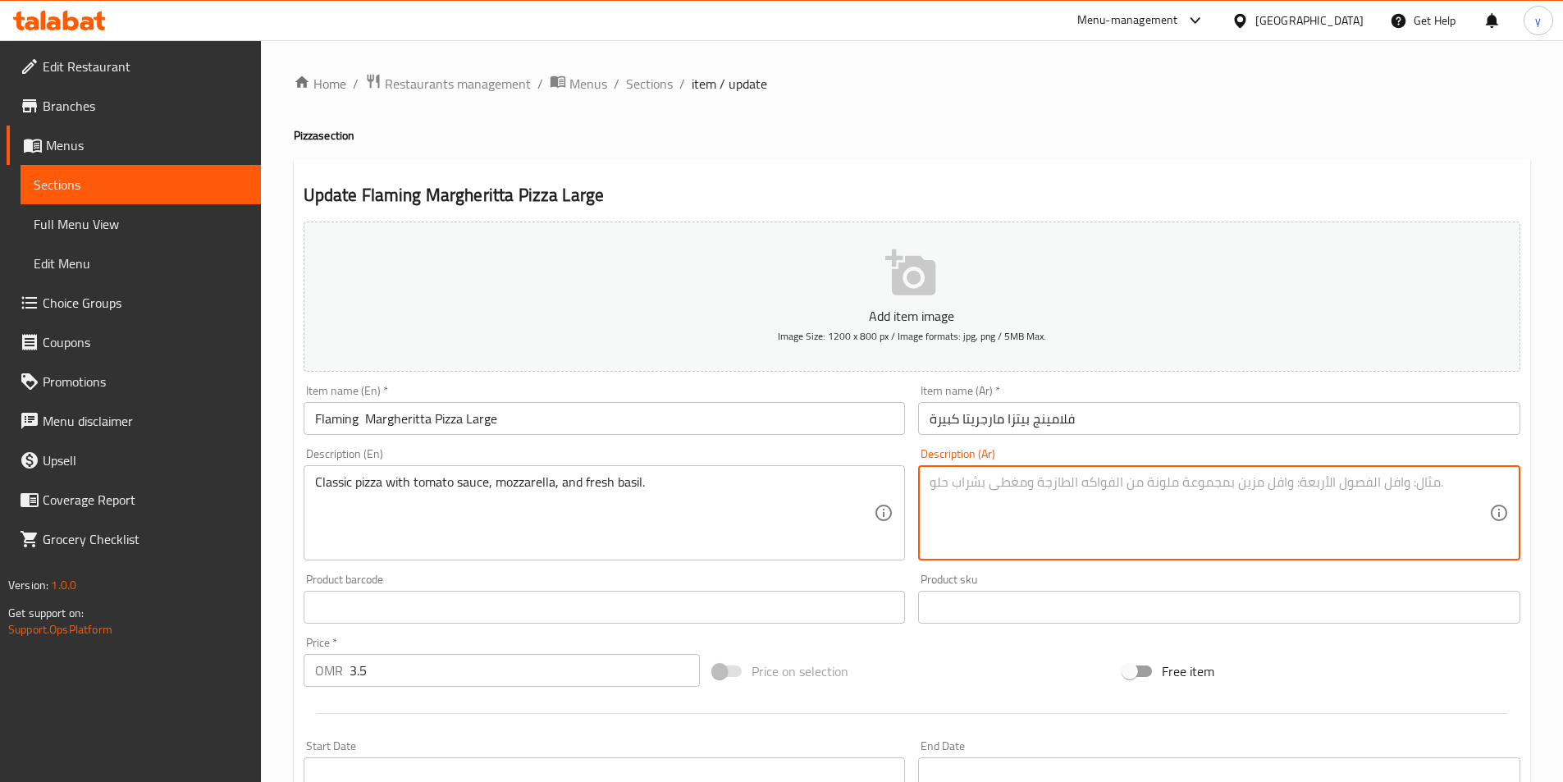
click at [1021, 476] on textarea at bounding box center [1210, 513] width 560 height 78
paste textarea "بيتزا كلاسيكية مع صلصة الطماطم والموزاريلا والريحان الطازج."
click at [1180, 485] on textarea "بيتزا كلاسيكية مع صلصة الطماطم والموزاريلا والريحان الطازج." at bounding box center [1210, 513] width 560 height 78
click at [1178, 491] on textarea "بيتزا كلاسيكية مع صلصة الطماطم والموزاريلا والريحان الطازج." at bounding box center [1210, 513] width 560 height 78
click at [1186, 490] on textarea "بيتزا كلاسيكي مع صلصة الطماطم والموزاريلا والريحان الطازج." at bounding box center [1210, 513] width 560 height 78
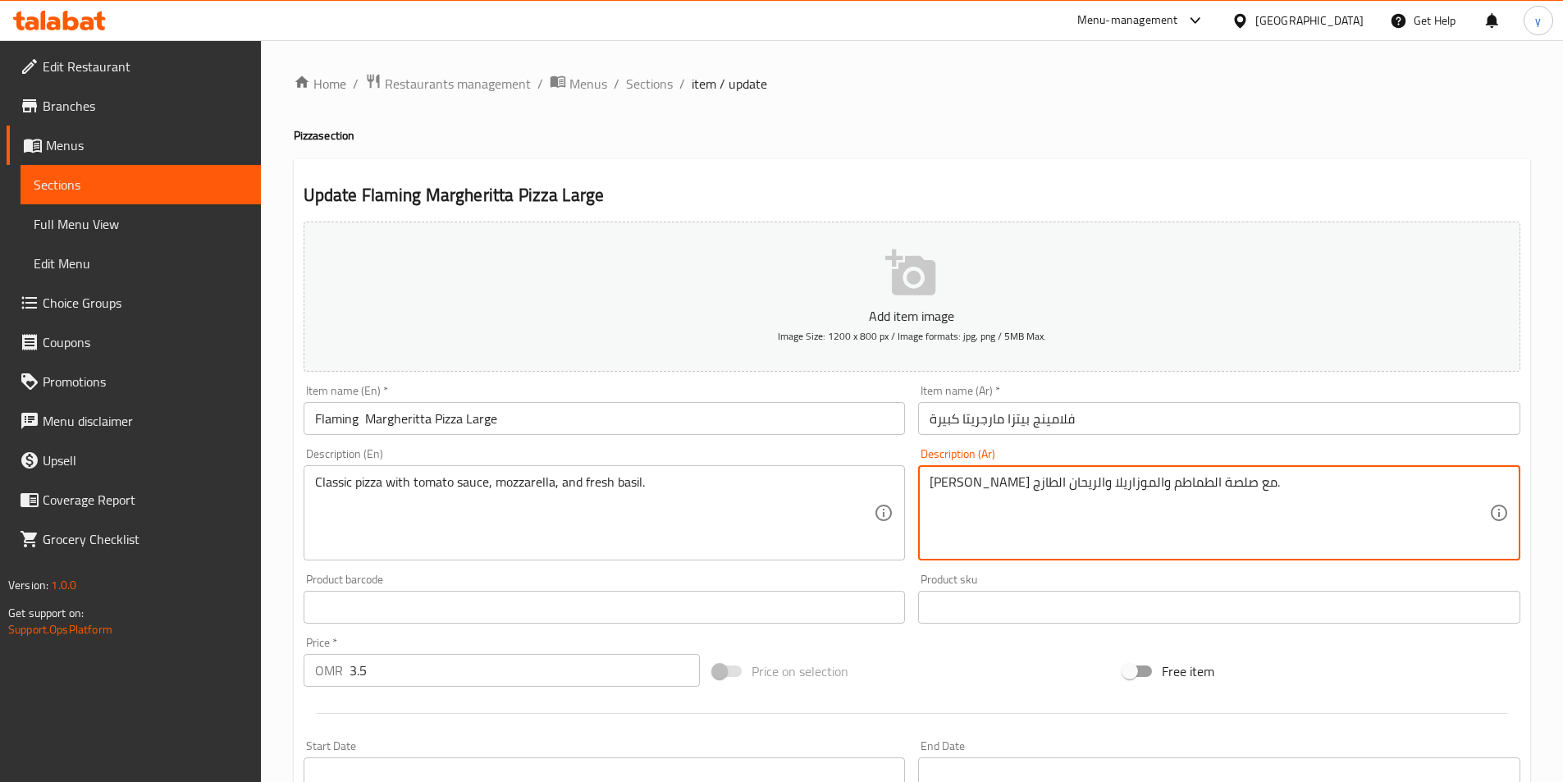
drag, startPoint x: 1122, startPoint y: 487, endPoint x: 1143, endPoint y: 493, distance: 21.3
click at [1143, 493] on textarea "بيتزا كلاسيي مع صلصة الطماطم والموزاريلا والريحان الطازج." at bounding box center [1210, 513] width 560 height 78
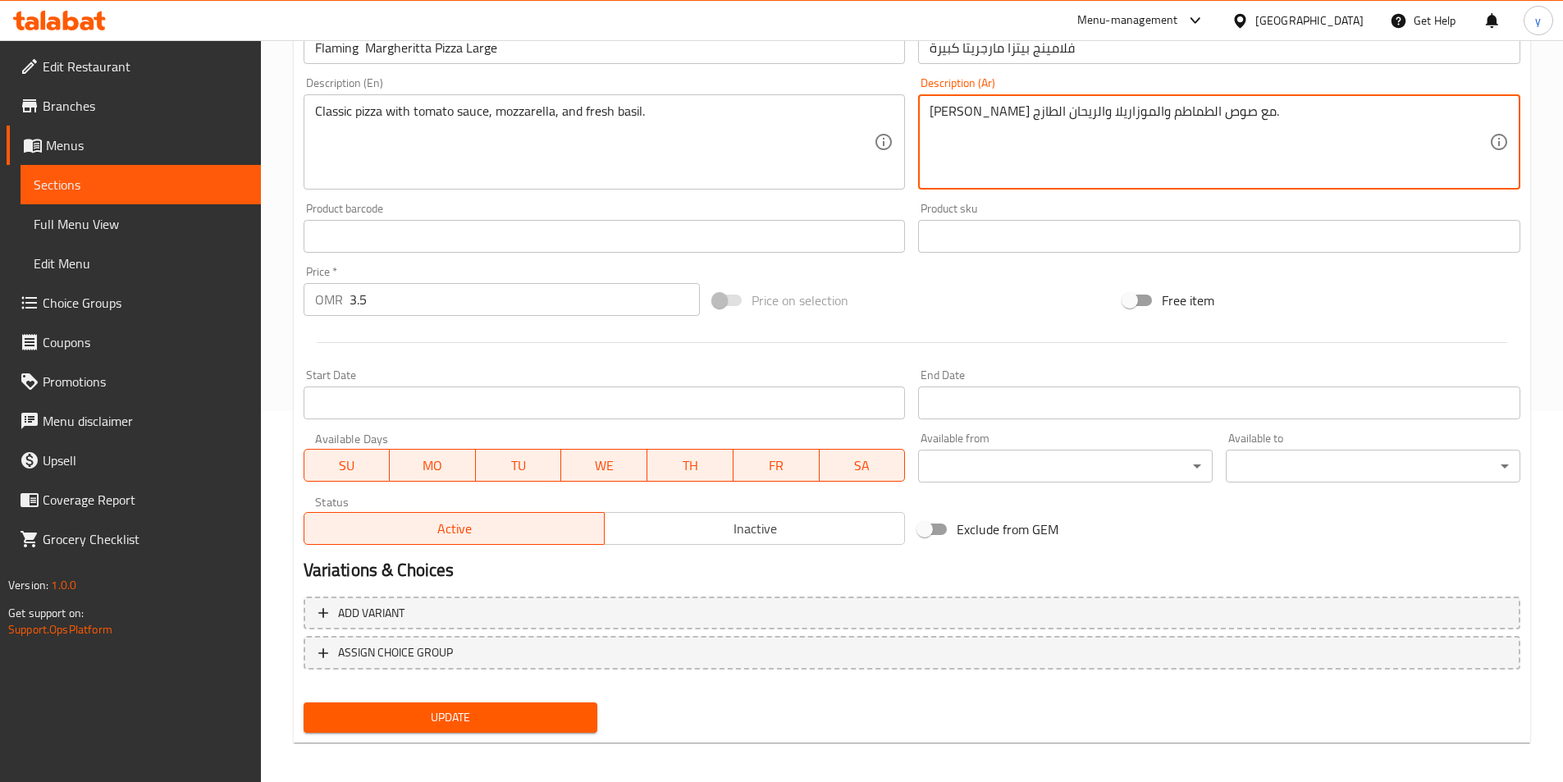
scroll to position [377, 0]
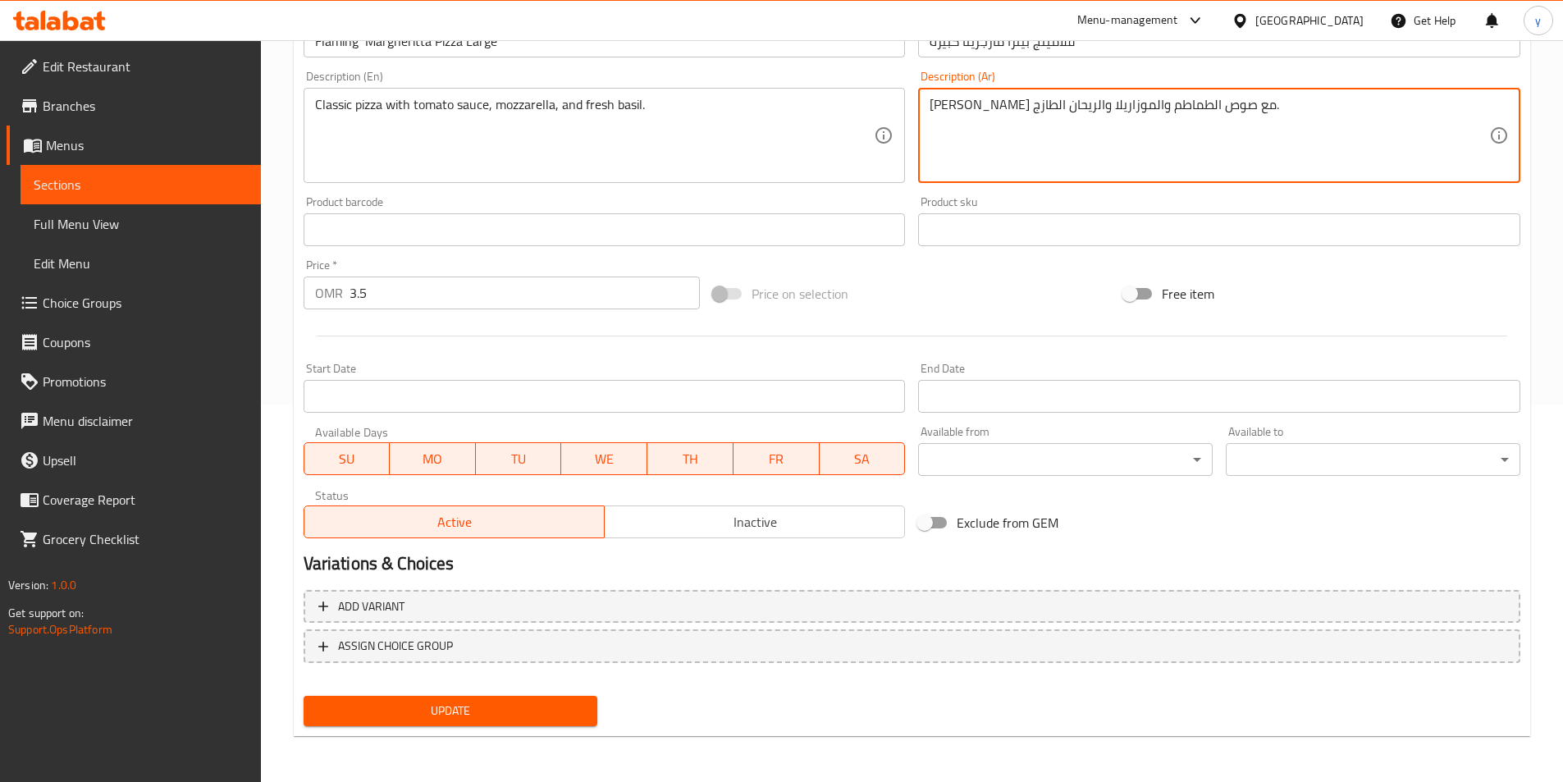
type textarea "[PERSON_NAME] مع صوص الطماطم والموزاريلا والريحان الطازج."
click at [523, 705] on span "Update" at bounding box center [451, 711] width 268 height 21
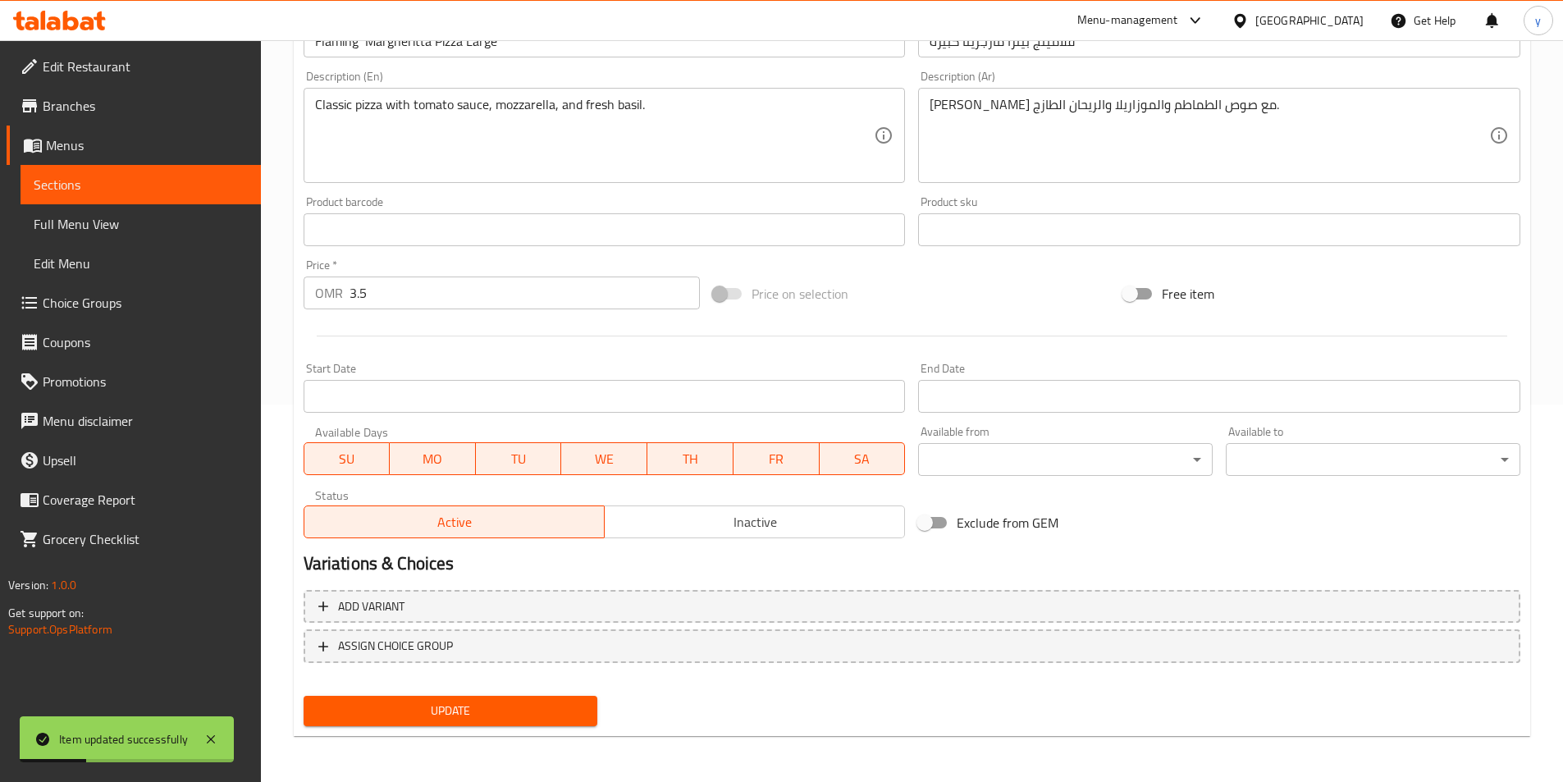
click at [98, 217] on span "Full Menu View" at bounding box center [141, 224] width 214 height 20
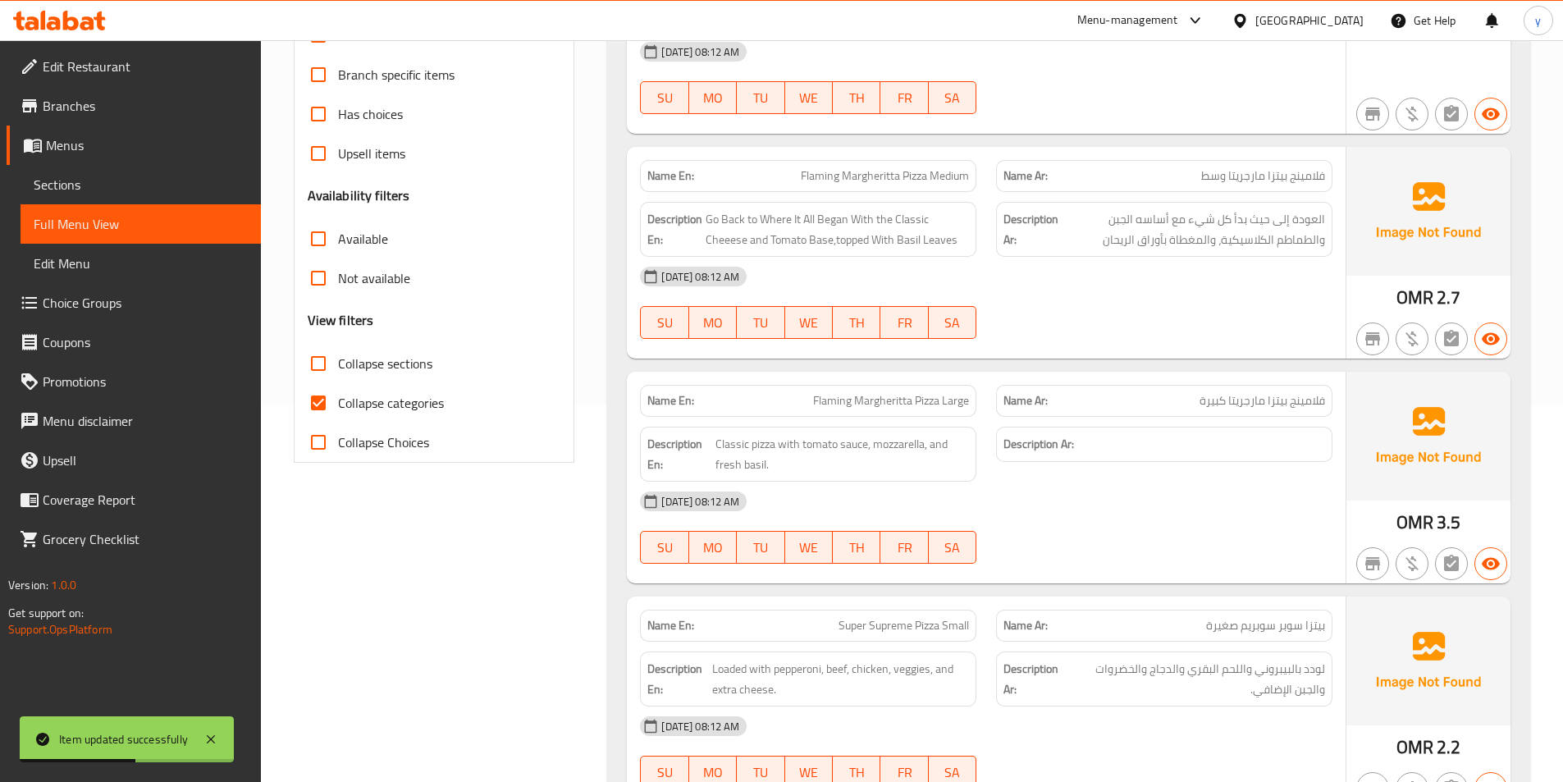
click at [194, 214] on span "Full Menu View" at bounding box center [141, 224] width 214 height 20
click at [193, 222] on span "Full Menu View" at bounding box center [141, 224] width 214 height 20
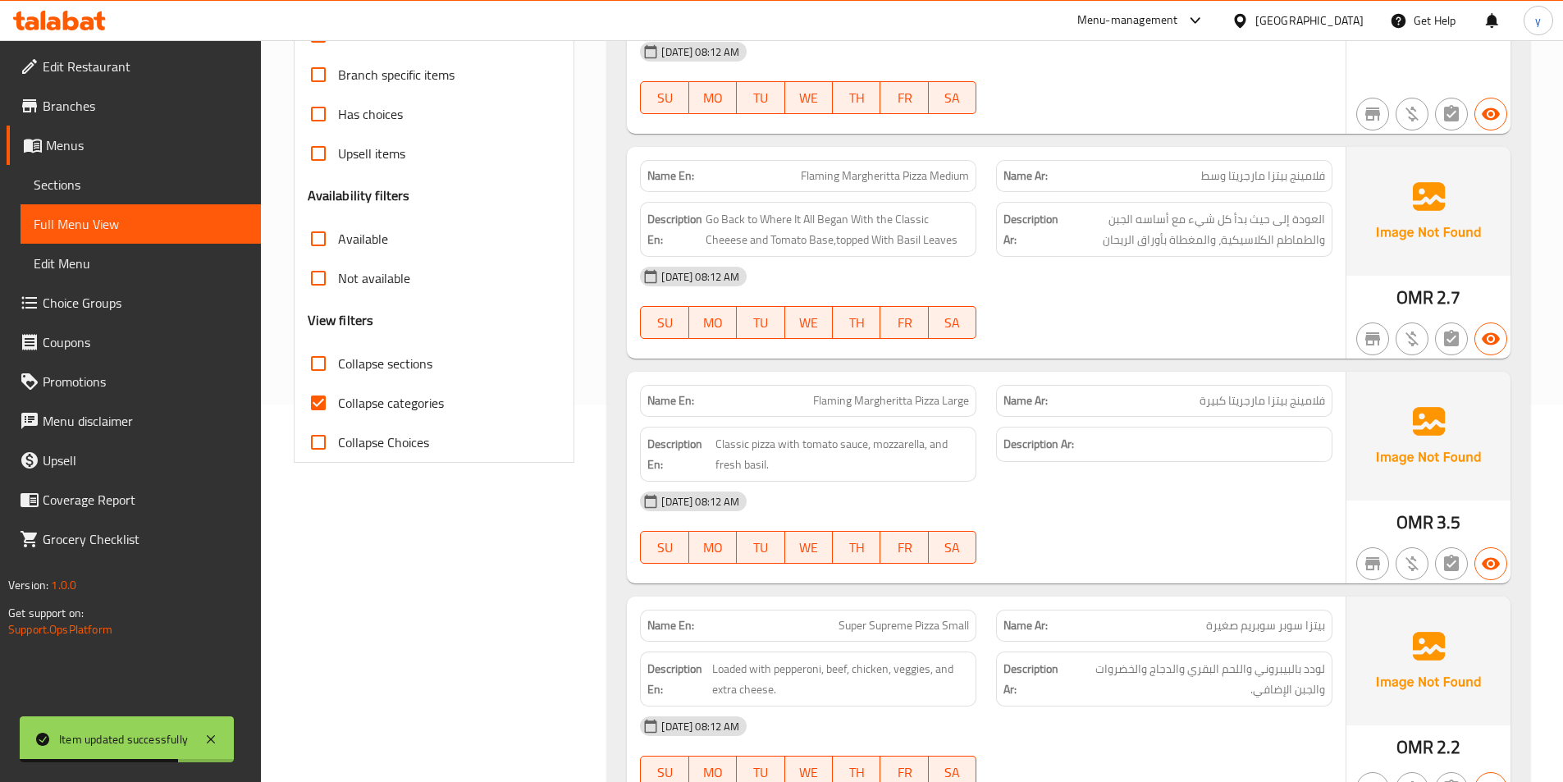
click at [323, 400] on input "Collapse categories" at bounding box center [318, 402] width 39 height 39
checkbox input "false"
click at [174, 226] on span "Full Menu View" at bounding box center [141, 224] width 214 height 20
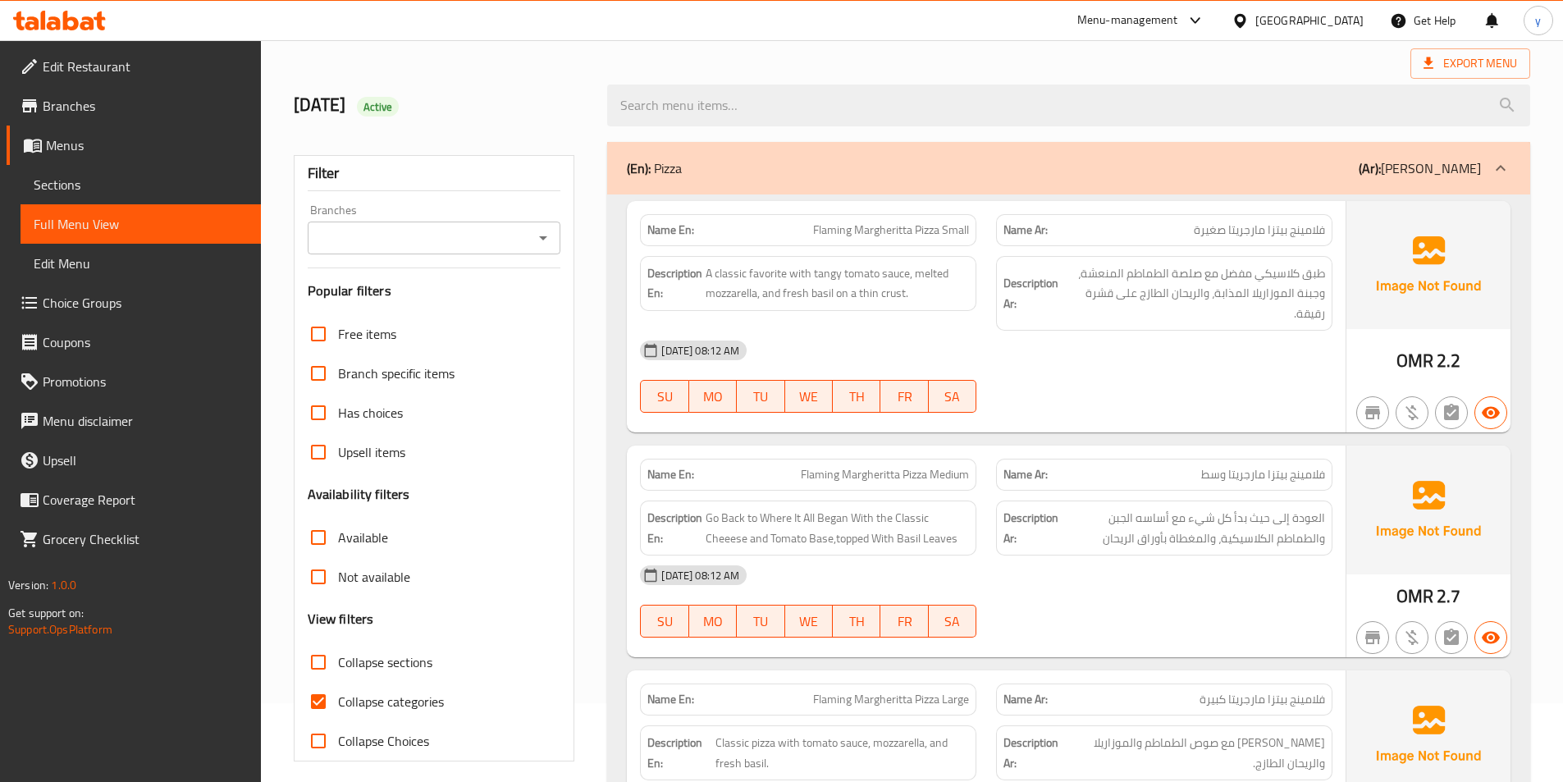
scroll to position [246, 0]
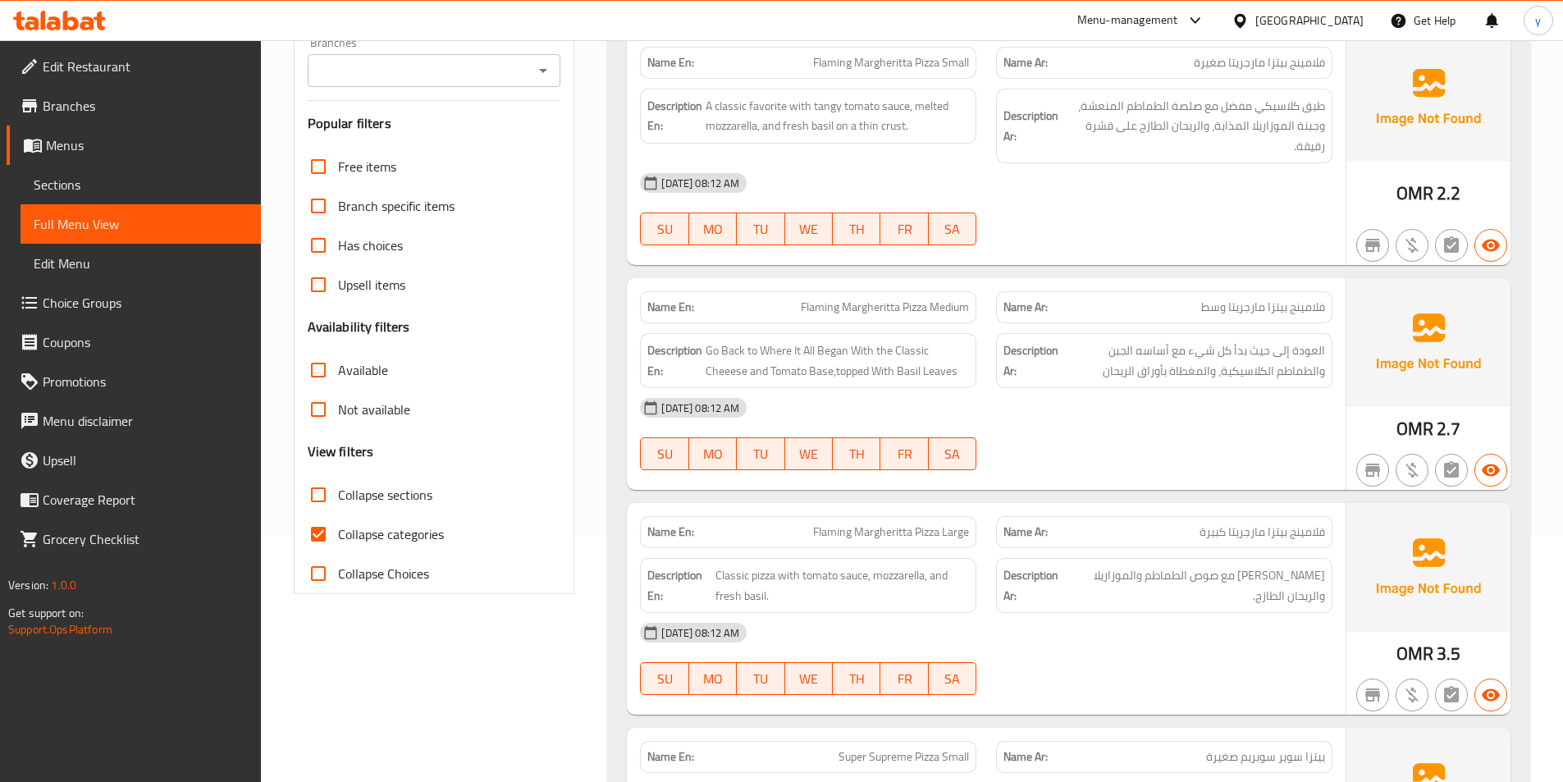
click at [313, 523] on input "Collapse categories" at bounding box center [318, 533] width 39 height 39
checkbox input "false"
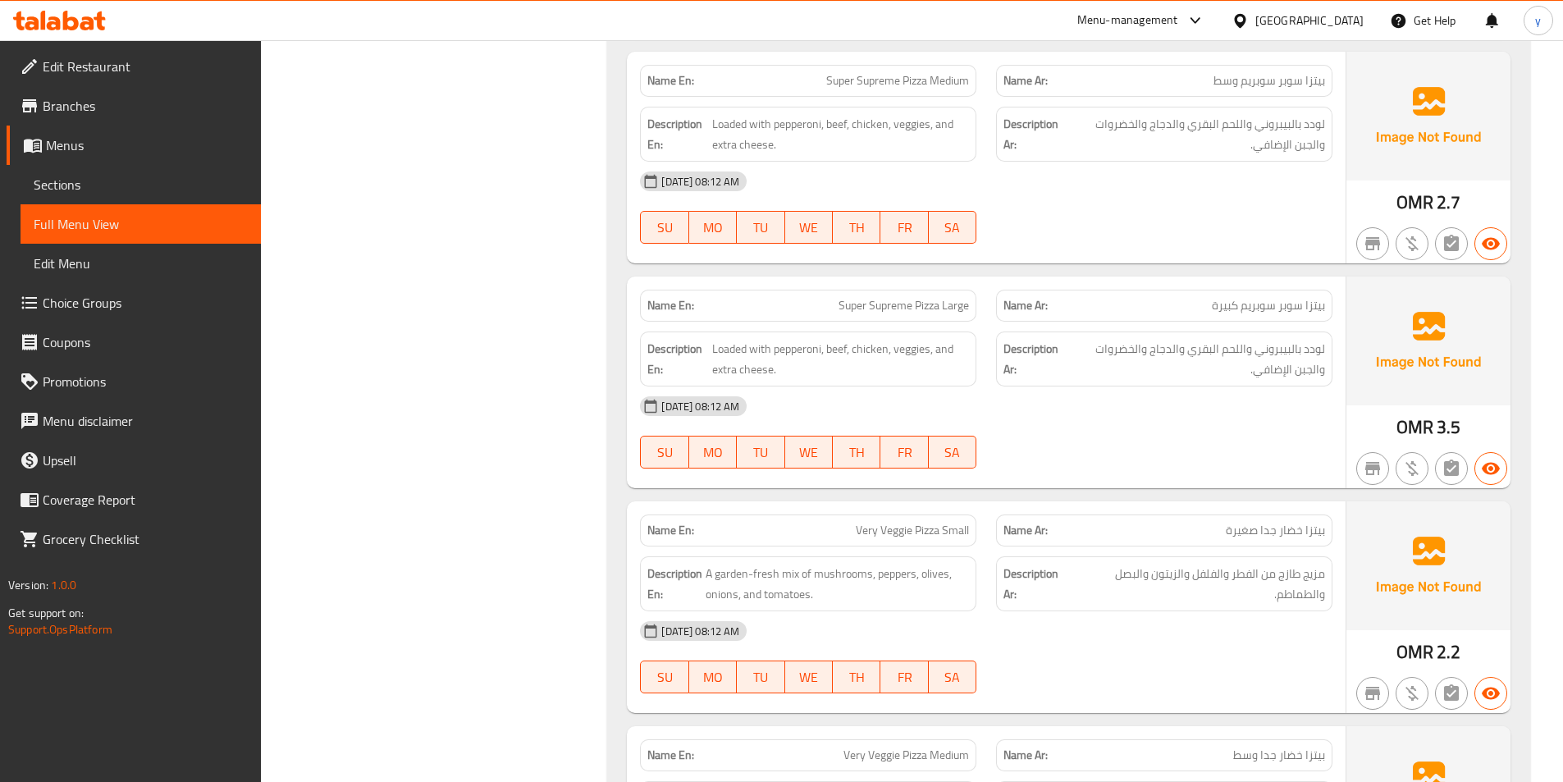
scroll to position [1149, 0]
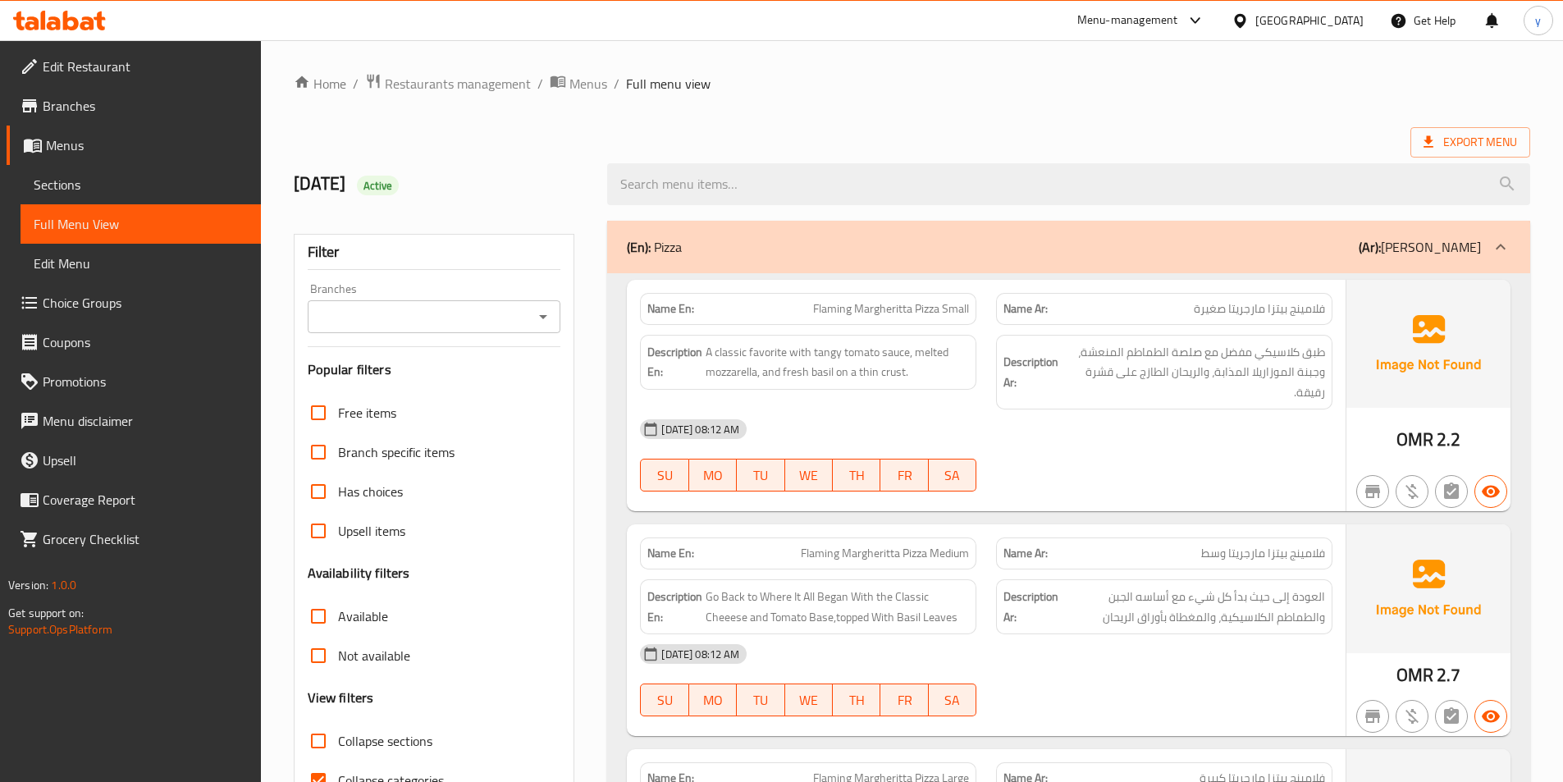
click at [103, 183] on span "Sections" at bounding box center [141, 185] width 214 height 20
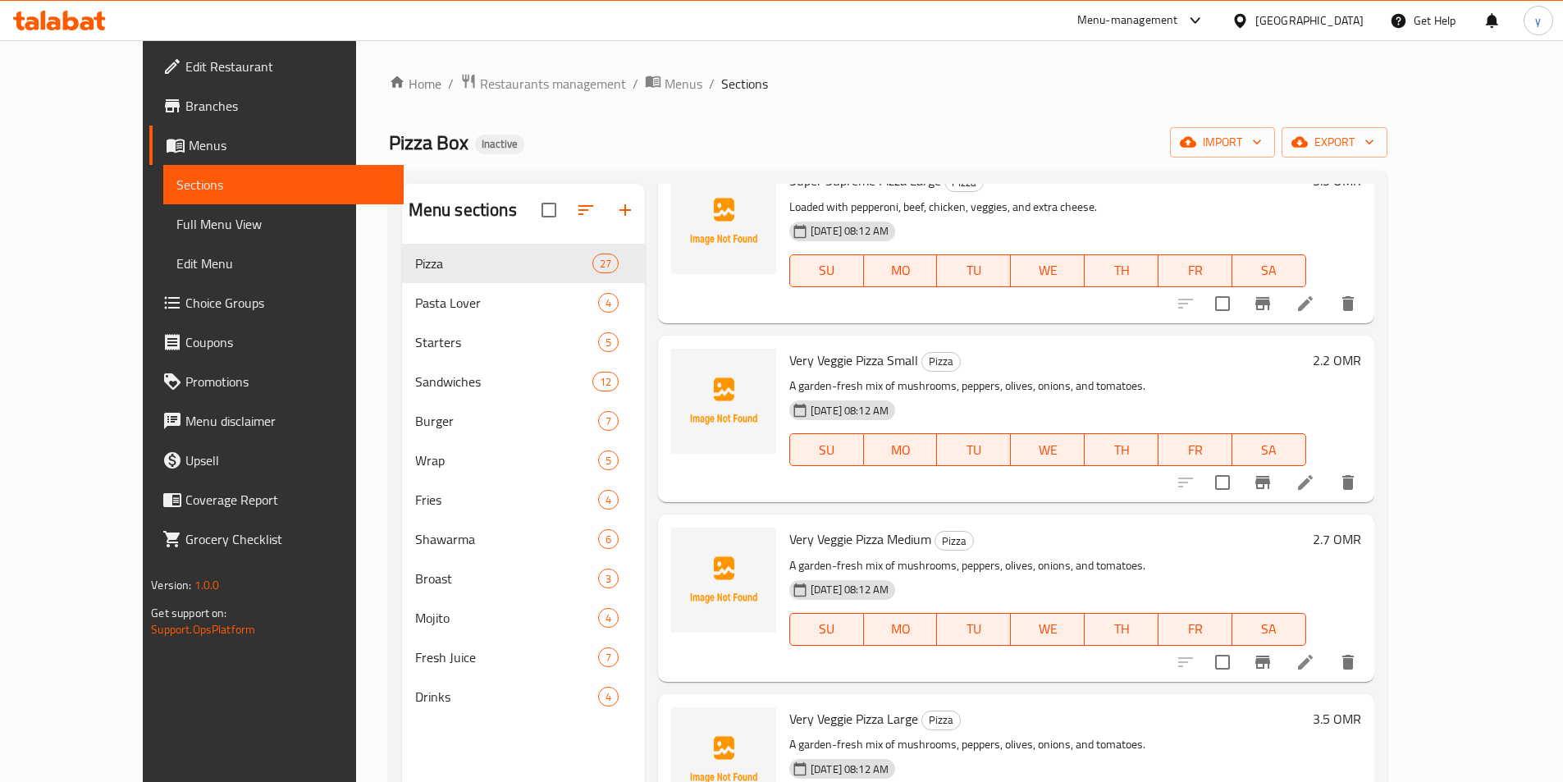
scroll to position [984, 0]
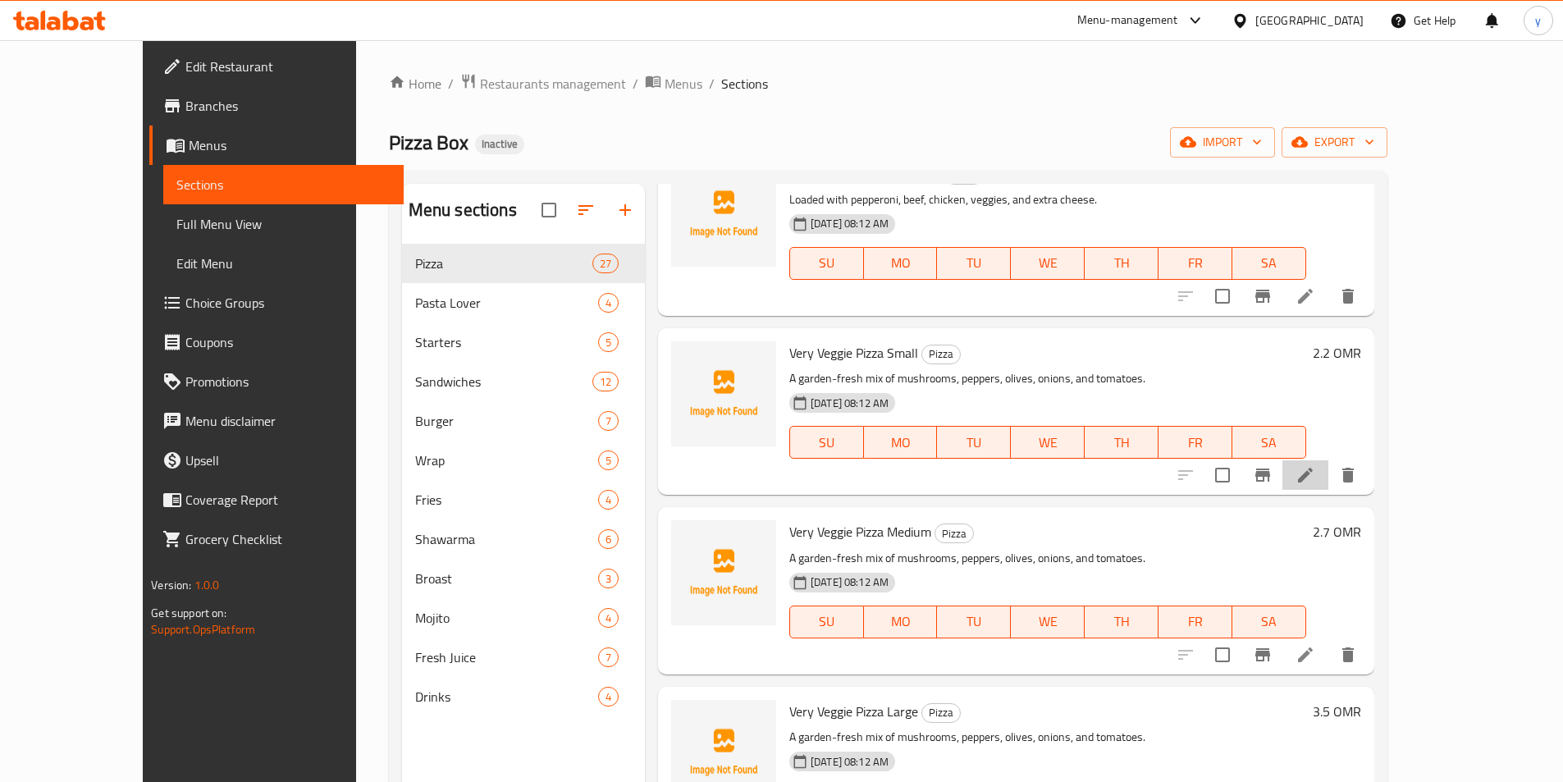
click at [1328, 478] on li at bounding box center [1305, 475] width 46 height 30
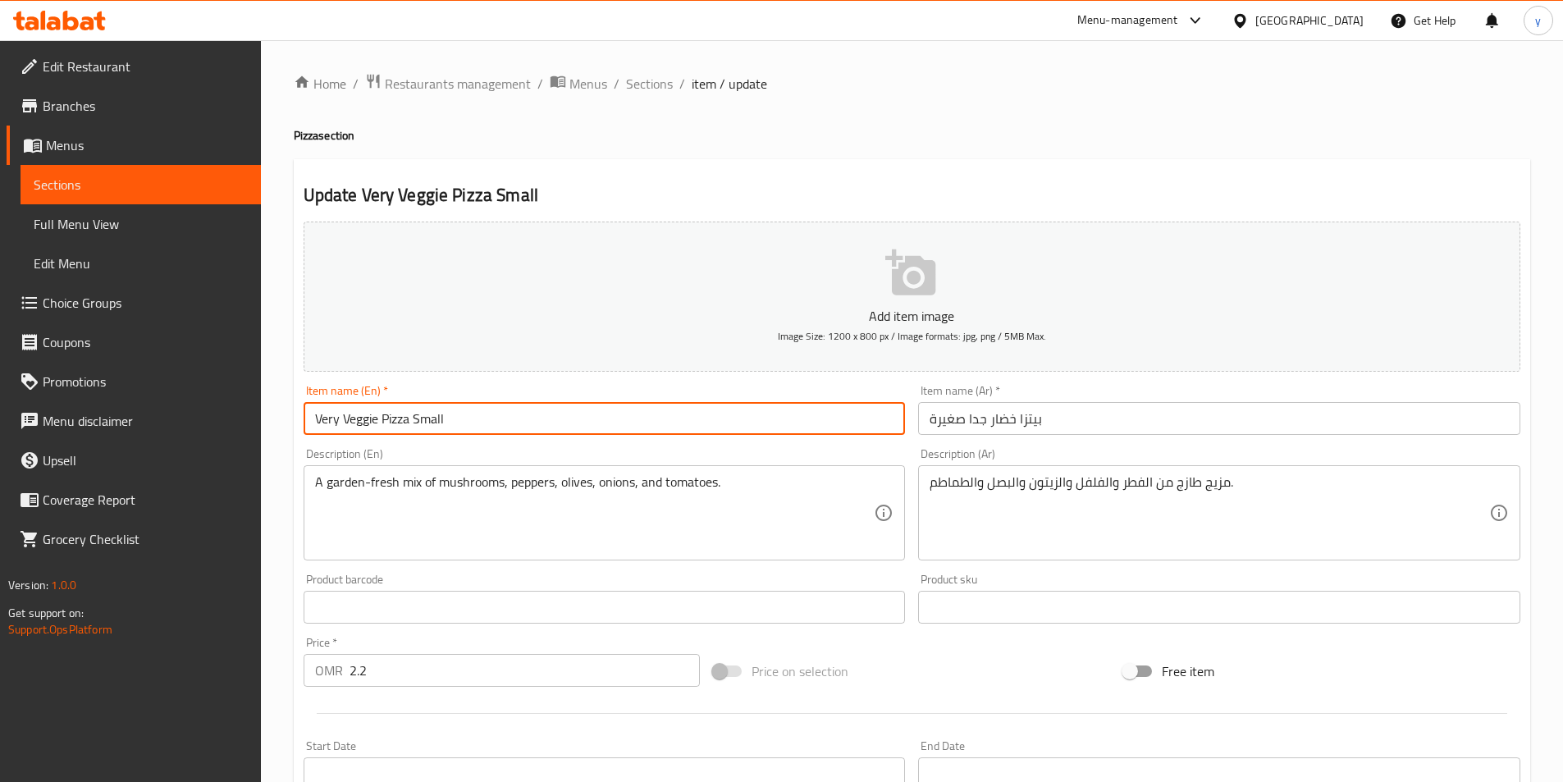
drag, startPoint x: 336, startPoint y: 418, endPoint x: 308, endPoint y: 421, distance: 28.9
click at [308, 421] on input "Very Veggie Pizza Small" at bounding box center [605, 418] width 602 height 33
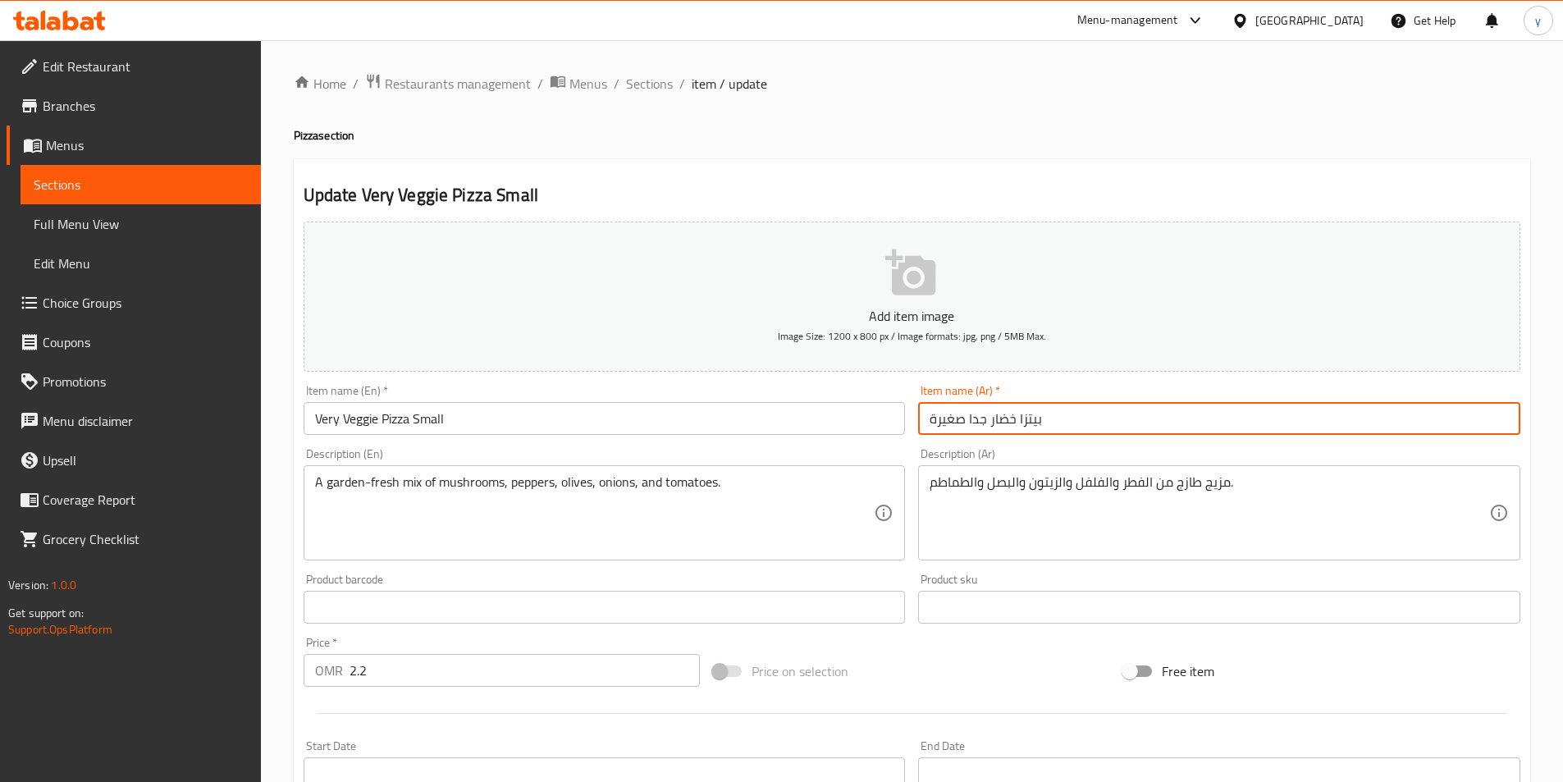
drag, startPoint x: 991, startPoint y: 423, endPoint x: 1013, endPoint y: 426, distance: 22.4
click at [1013, 426] on input "بيتزا خضار جدا صغيرة" at bounding box center [1219, 418] width 602 height 33
drag, startPoint x: 971, startPoint y: 422, endPoint x: 979, endPoint y: 426, distance: 9.2
click at [979, 426] on input "بيتزا نباتي جدا صغيرة" at bounding box center [1219, 418] width 602 height 33
drag, startPoint x: 985, startPoint y: 421, endPoint x: 970, endPoint y: 427, distance: 16.9
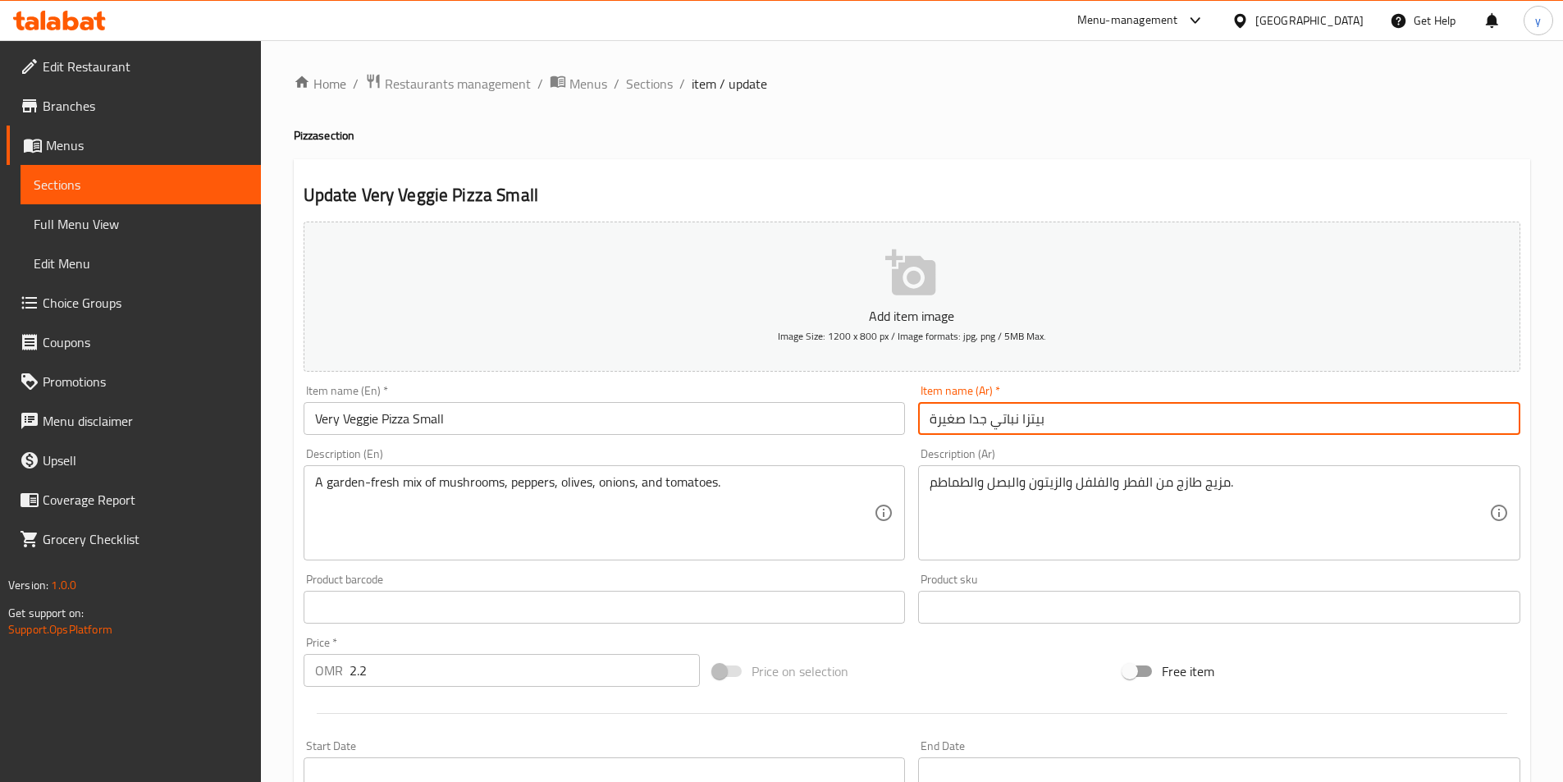
click at [970, 427] on input "بيتزا نباتي جدا صغيرة" at bounding box center [1219, 418] width 602 height 33
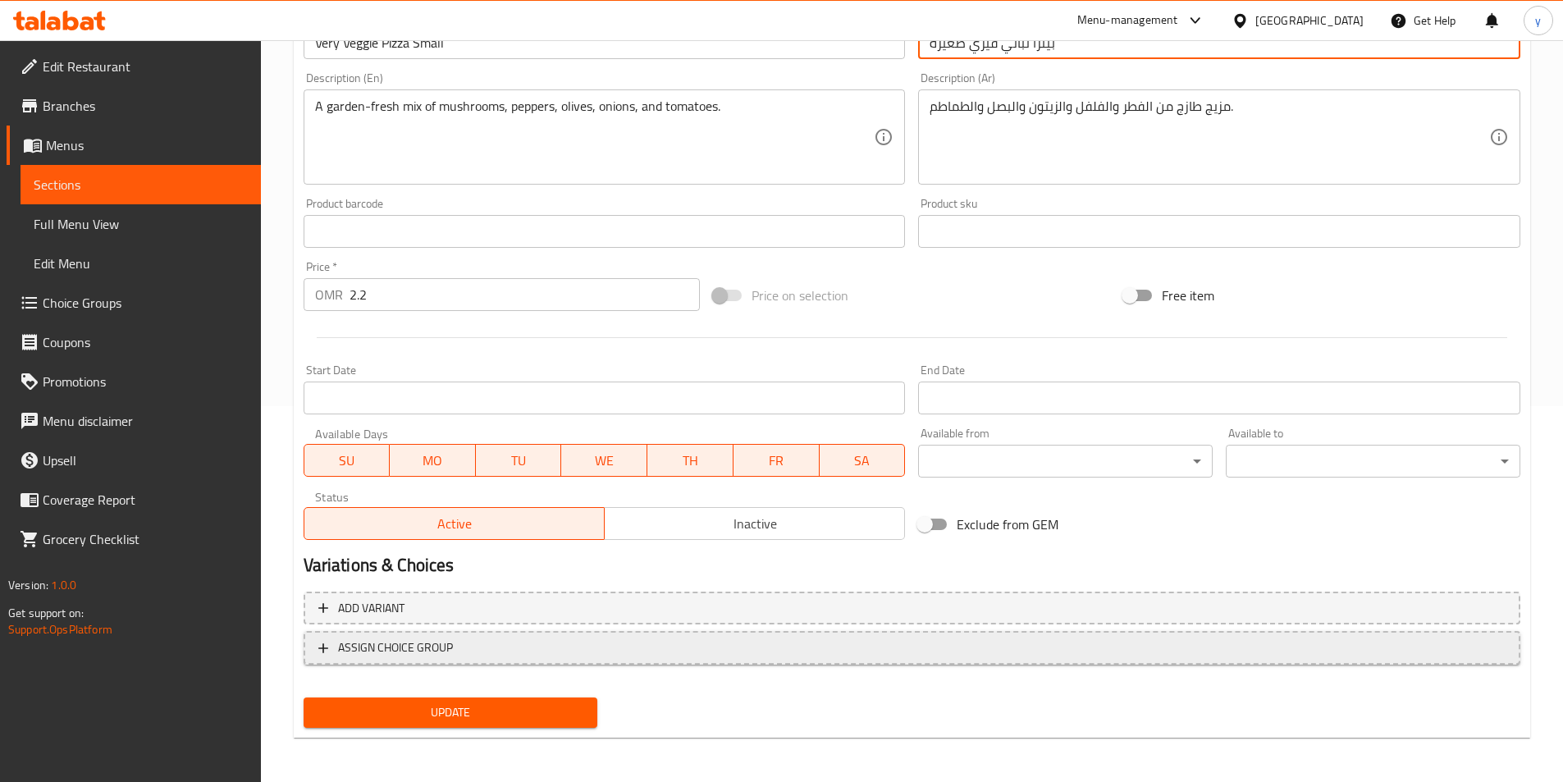
scroll to position [377, 0]
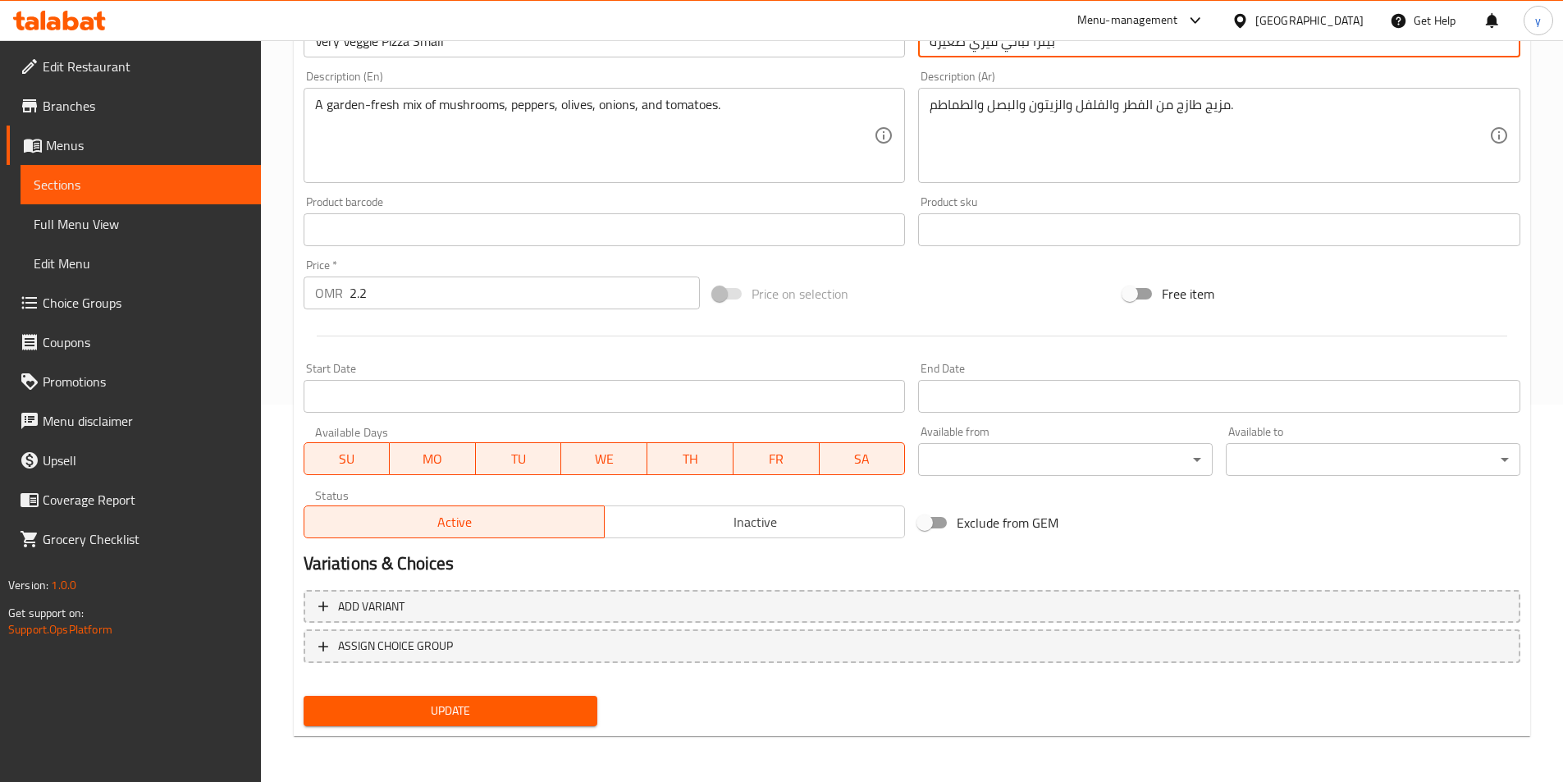
type input "بيتزا نباتي فيري صغيرة"
click at [448, 710] on span "Update" at bounding box center [451, 711] width 268 height 21
click at [500, 724] on button "Update" at bounding box center [451, 711] width 295 height 30
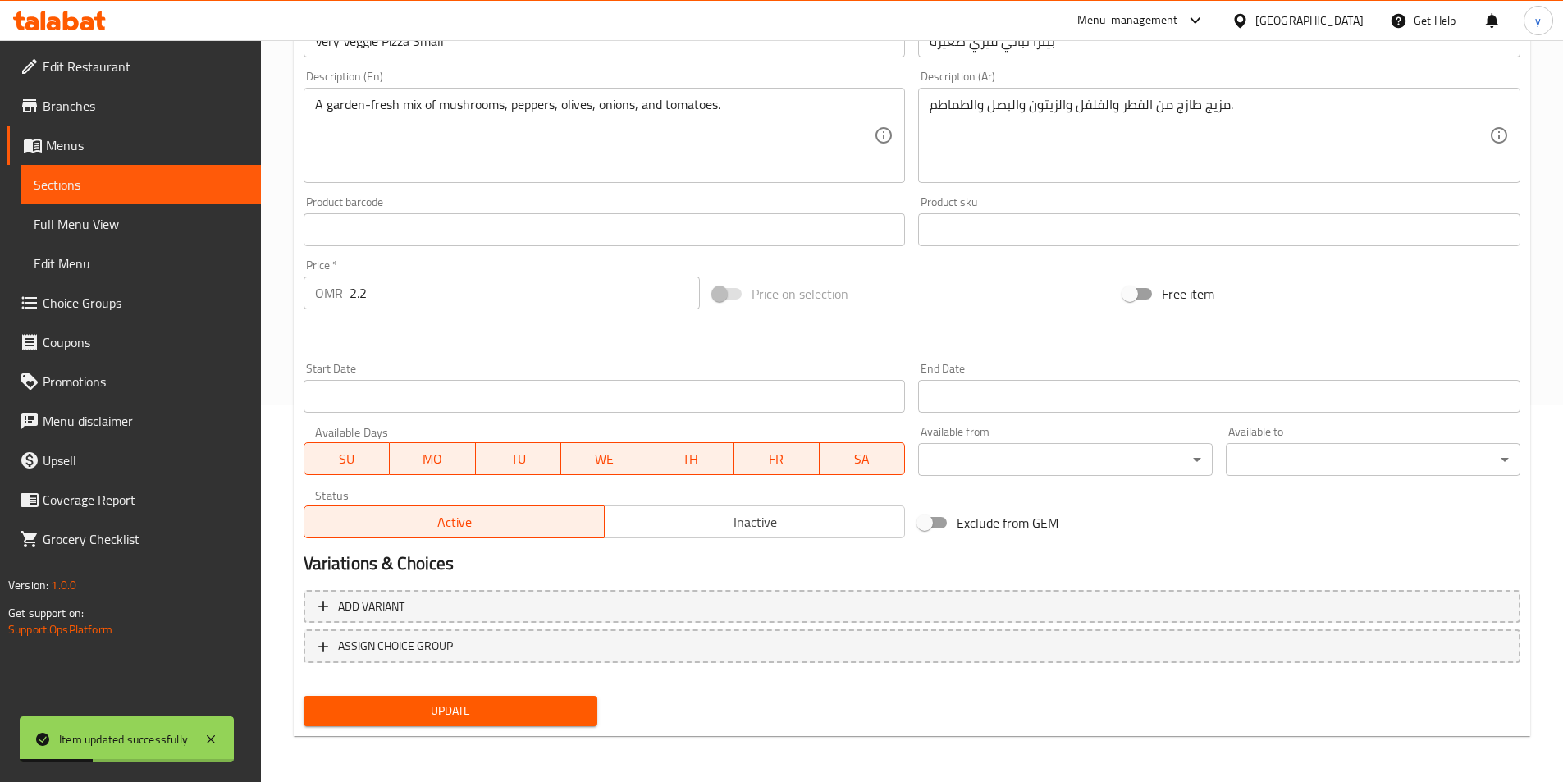
click at [166, 192] on span "Sections" at bounding box center [141, 185] width 214 height 20
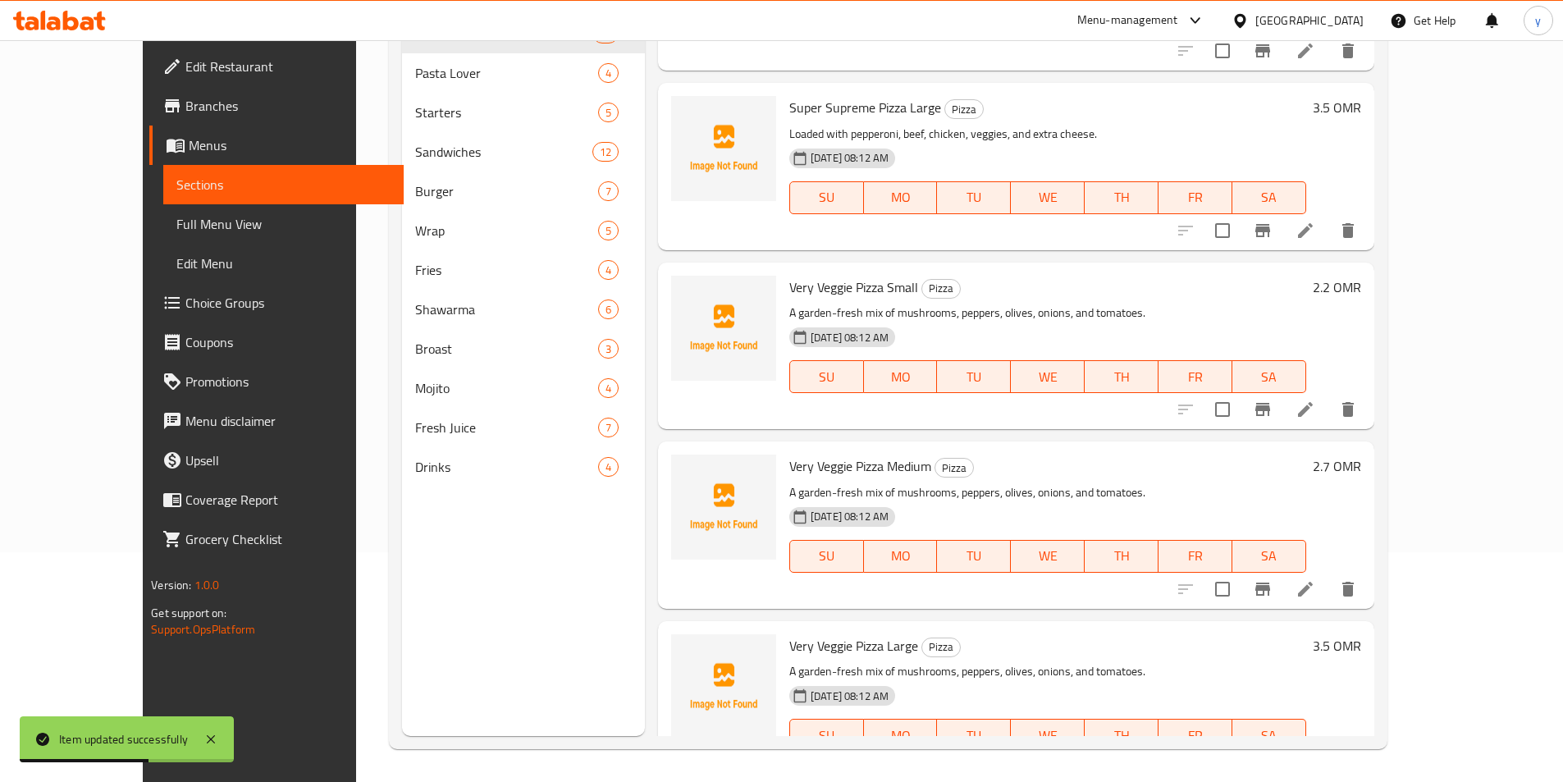
scroll to position [984, 0]
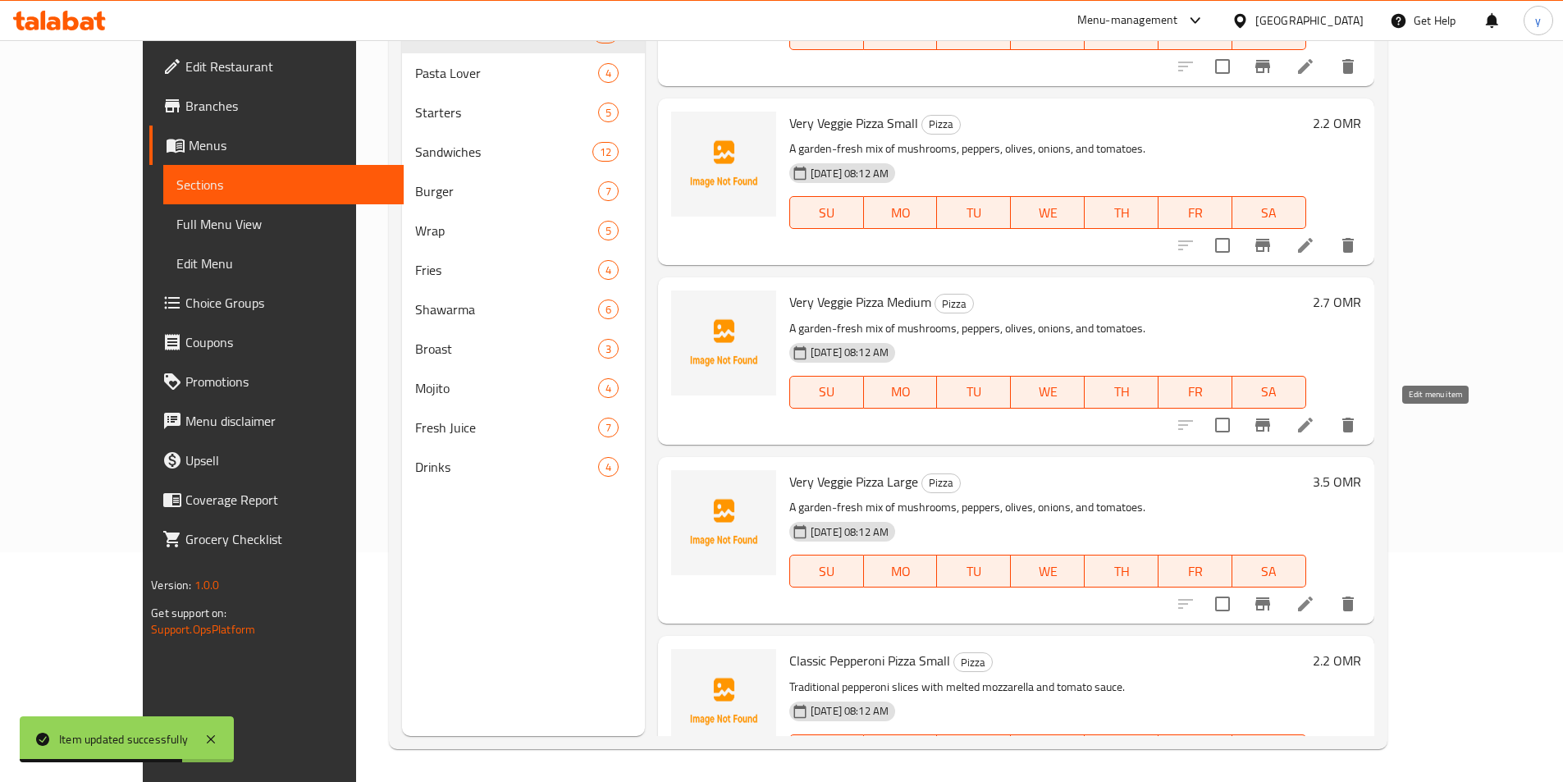
click at [1315, 419] on icon at bounding box center [1305, 425] width 20 height 20
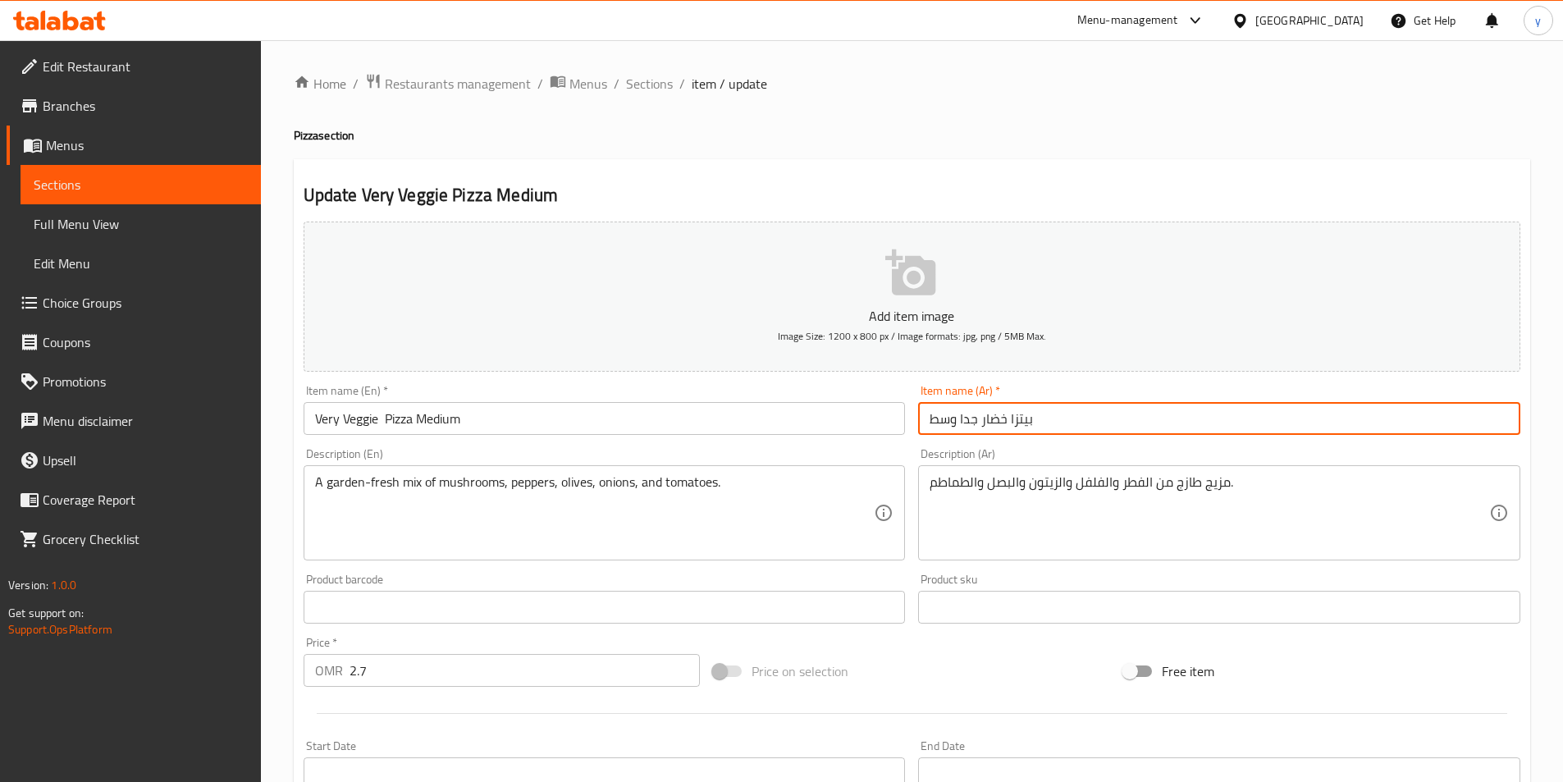
drag, startPoint x: 1004, startPoint y: 426, endPoint x: 983, endPoint y: 432, distance: 22.3
click at [983, 432] on input "بيتزا خضار جدا وسط" at bounding box center [1219, 418] width 602 height 33
paste input "نباتي"
drag, startPoint x: 977, startPoint y: 417, endPoint x: 961, endPoint y: 422, distance: 17.1
click at [961, 422] on input "بيتزا نباتي جدا وسط" at bounding box center [1219, 418] width 602 height 33
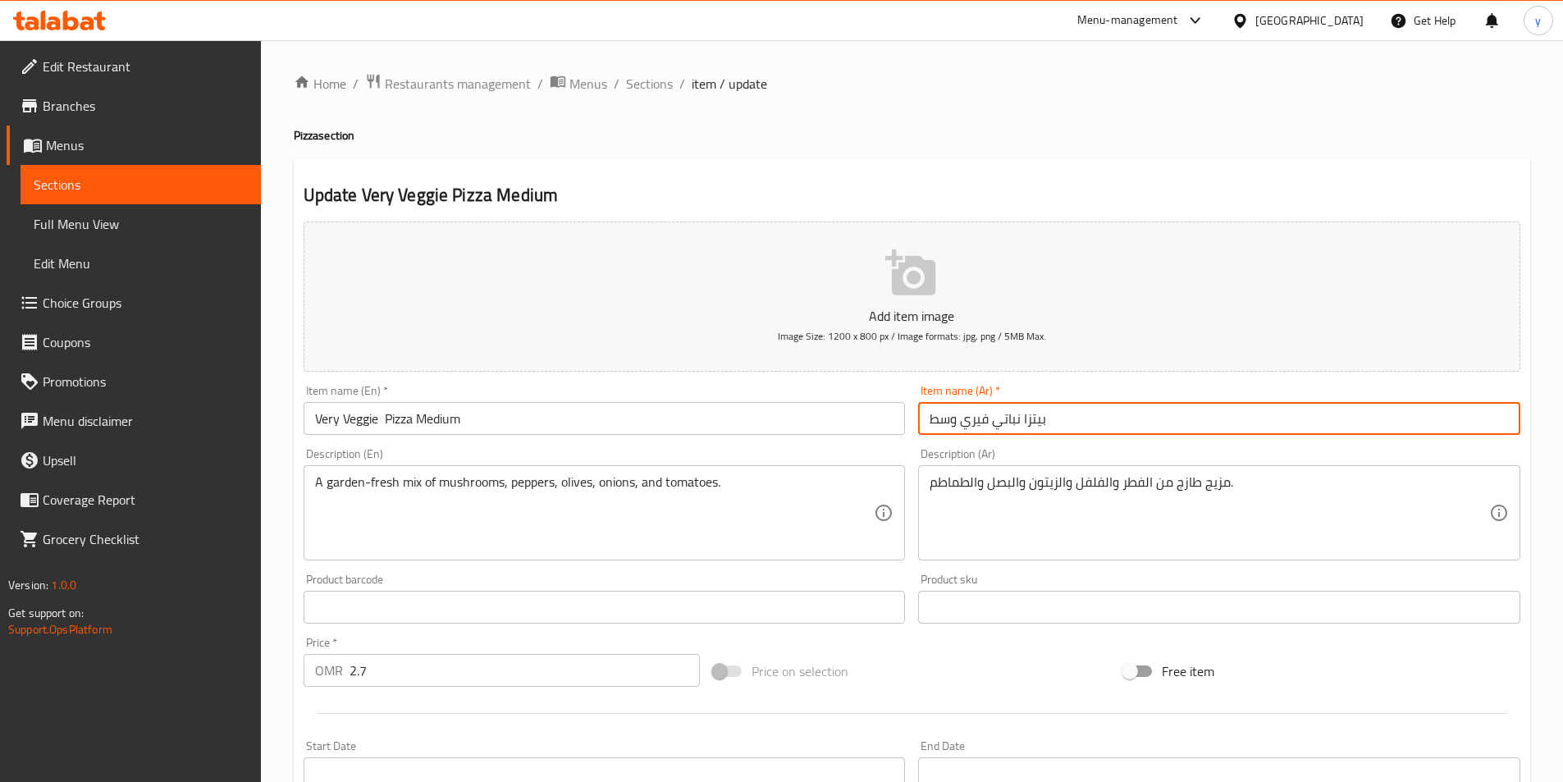
drag, startPoint x: 960, startPoint y: 418, endPoint x: 1021, endPoint y: 428, distance: 61.6
click at [1021, 428] on input "بيتزا نباتي فيري وسط" at bounding box center [1219, 418] width 602 height 33
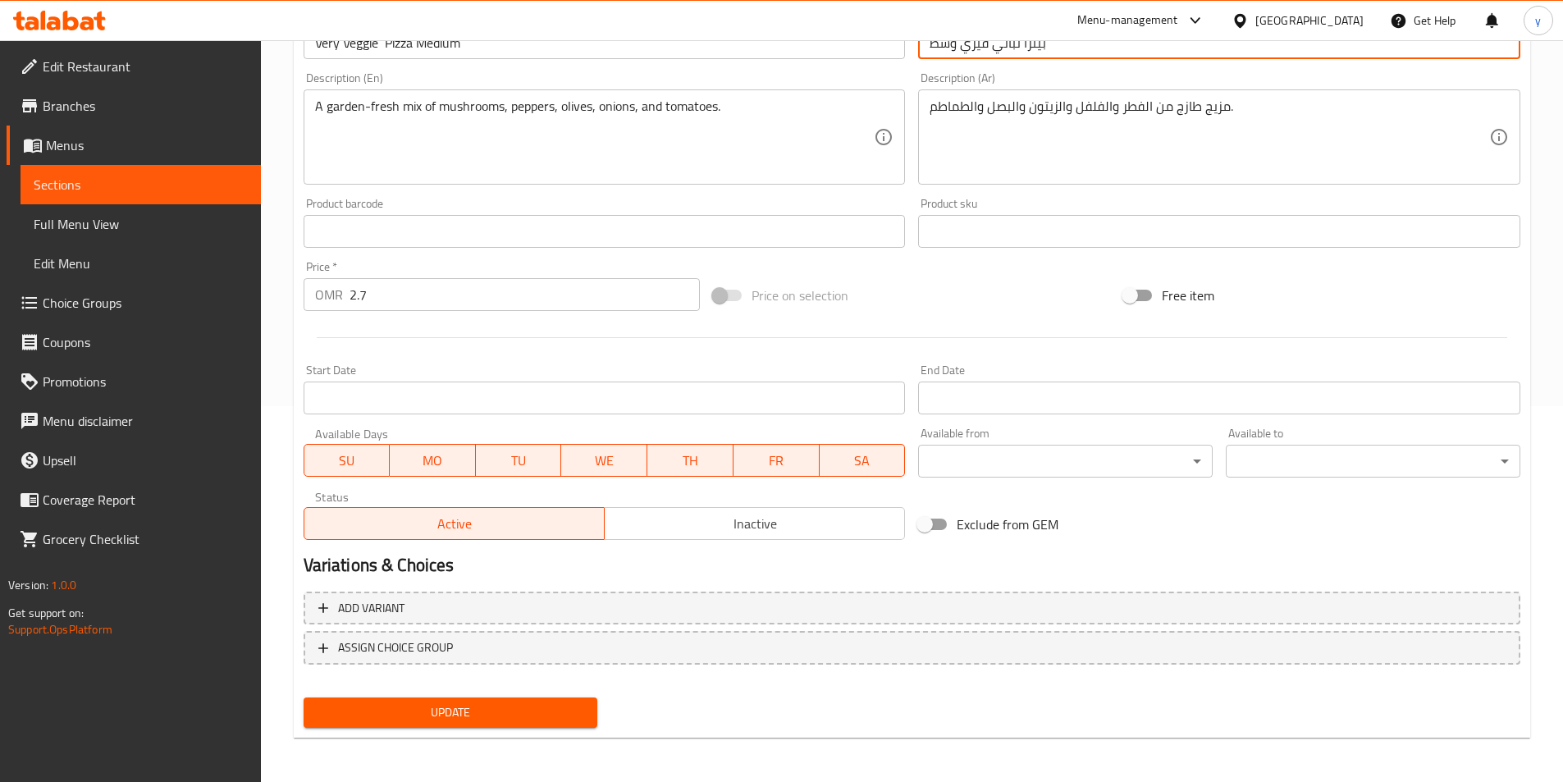
scroll to position [377, 0]
type input "بيتزا نباتي فيري وسط"
click at [502, 698] on button "Update" at bounding box center [451, 711] width 295 height 30
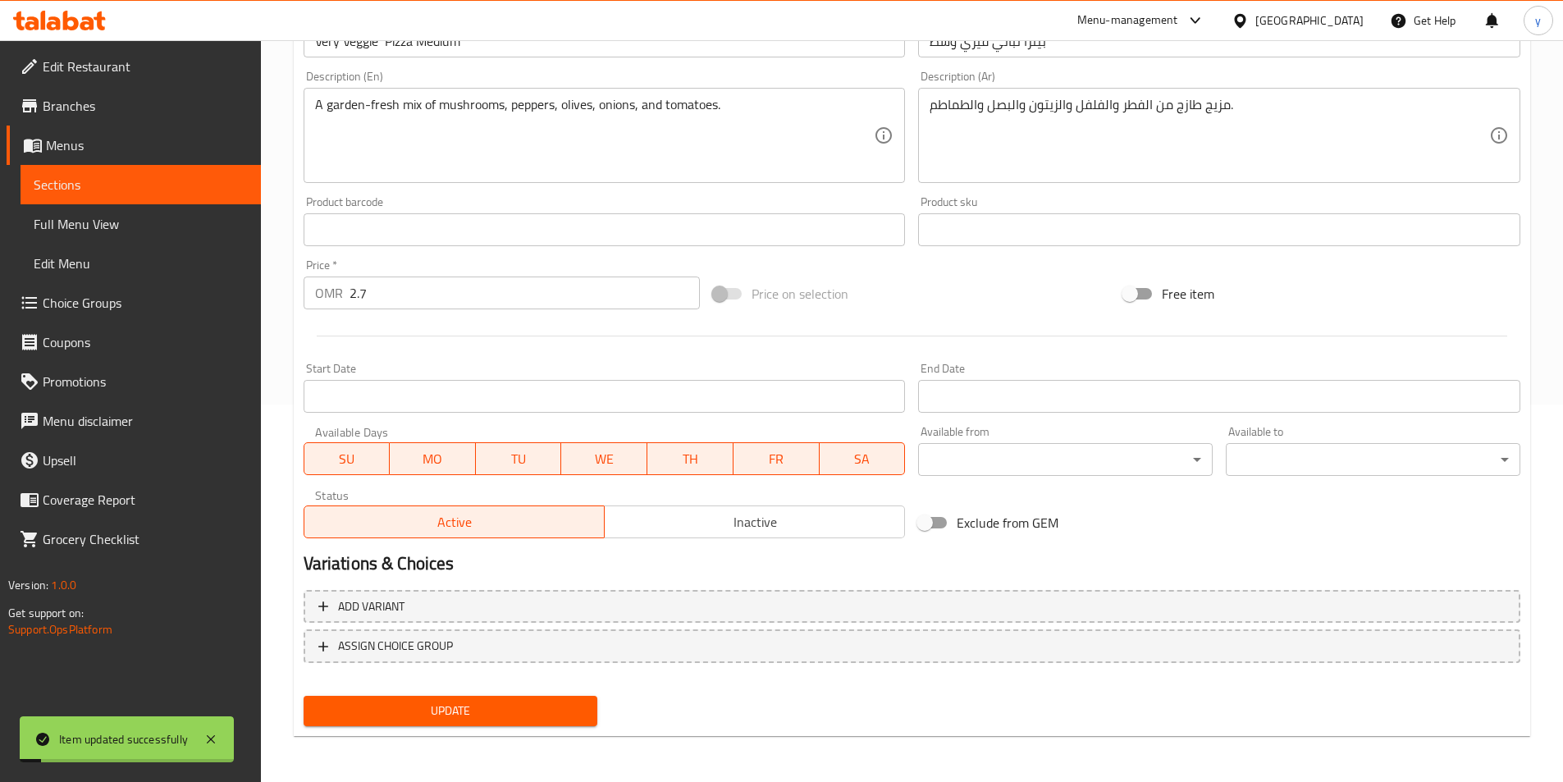
click at [183, 187] on span "Sections" at bounding box center [141, 185] width 214 height 20
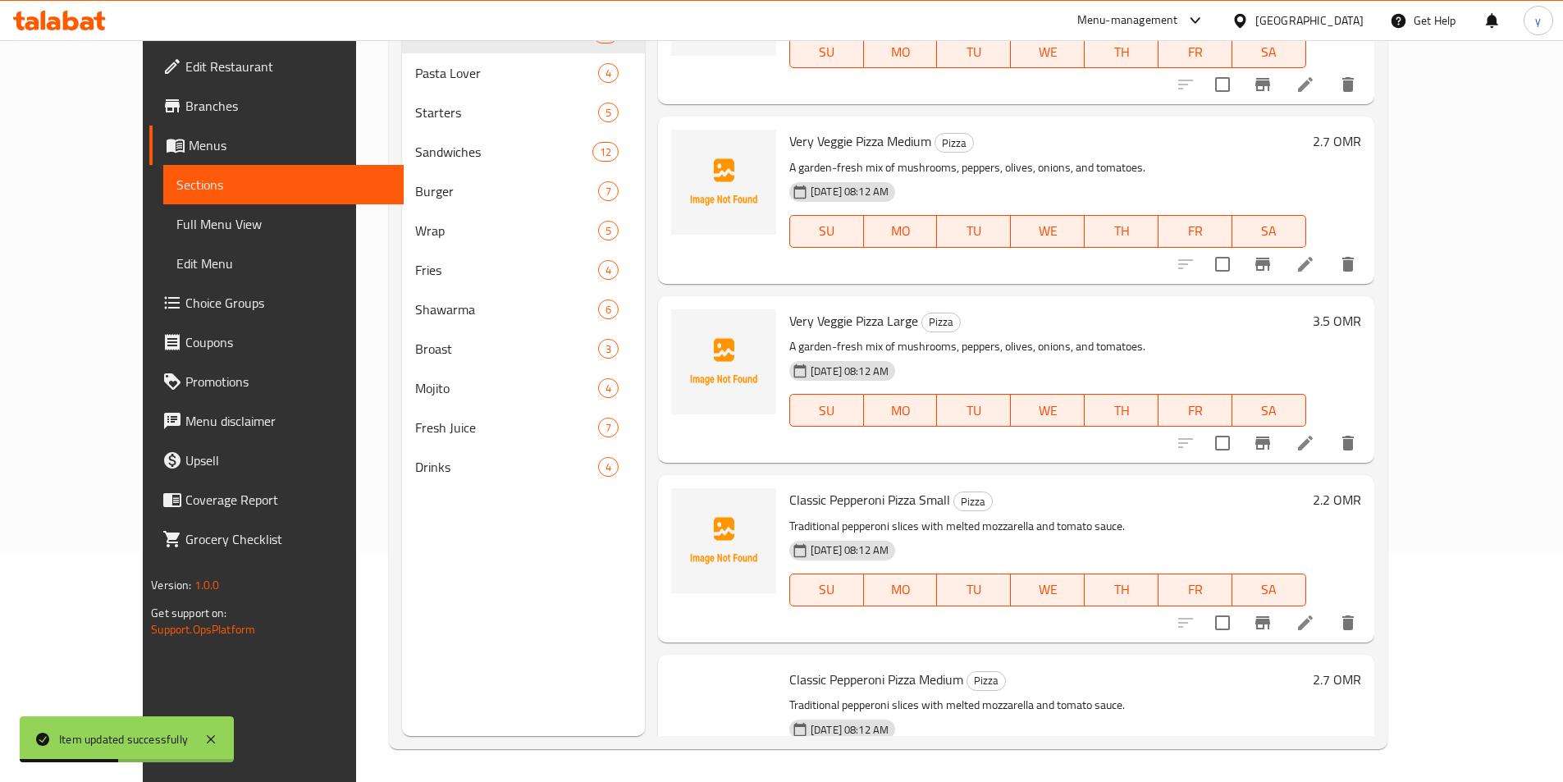
scroll to position [1149, 0]
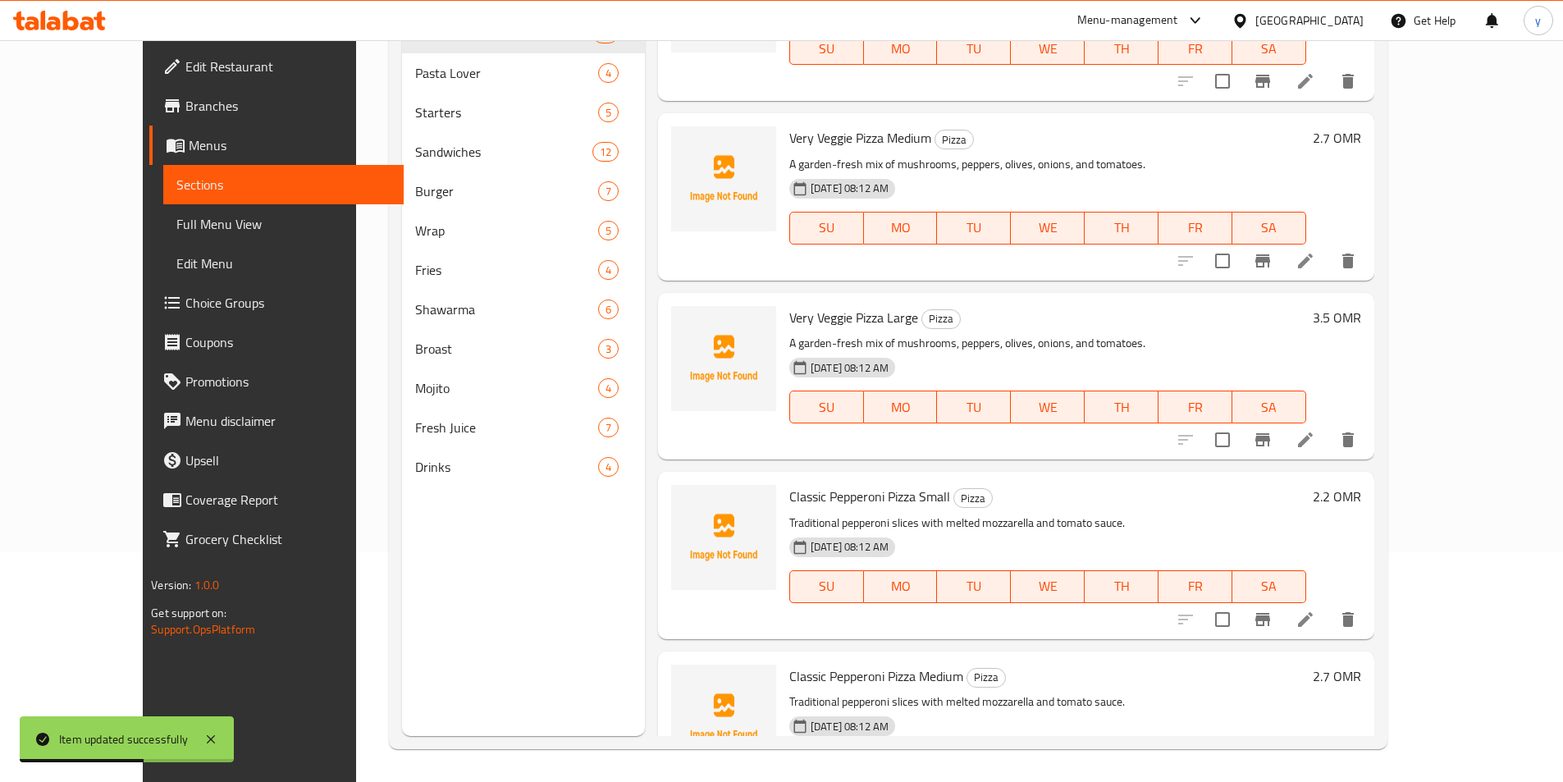
click at [1315, 435] on icon at bounding box center [1305, 440] width 20 height 20
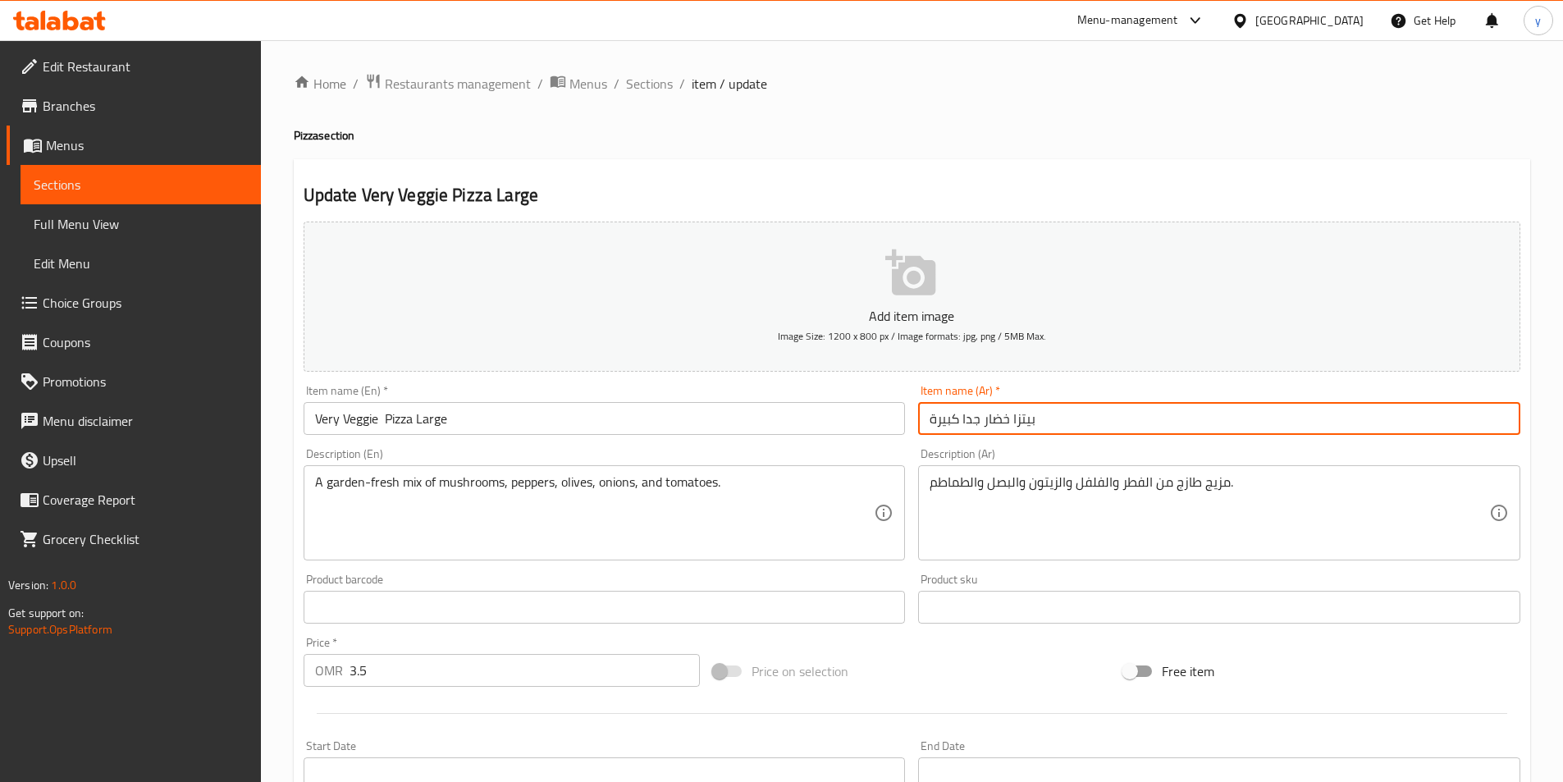
drag, startPoint x: 962, startPoint y: 422, endPoint x: 1006, endPoint y: 433, distance: 45.0
click at [1006, 433] on input "بيتزا خضار جدا كبيرة" at bounding box center [1219, 418] width 602 height 33
paste input "نباتي فيري"
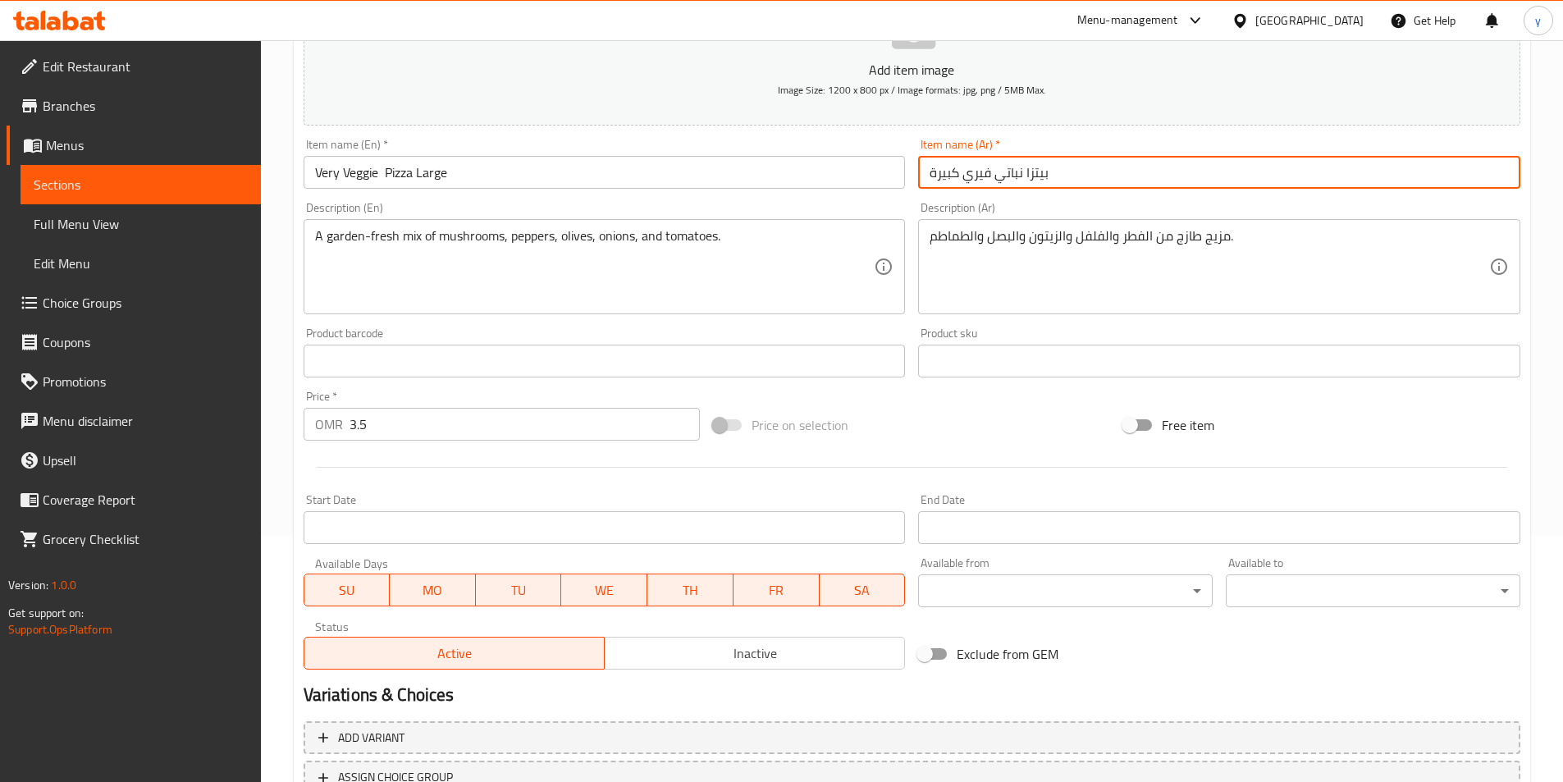
scroll to position [377, 0]
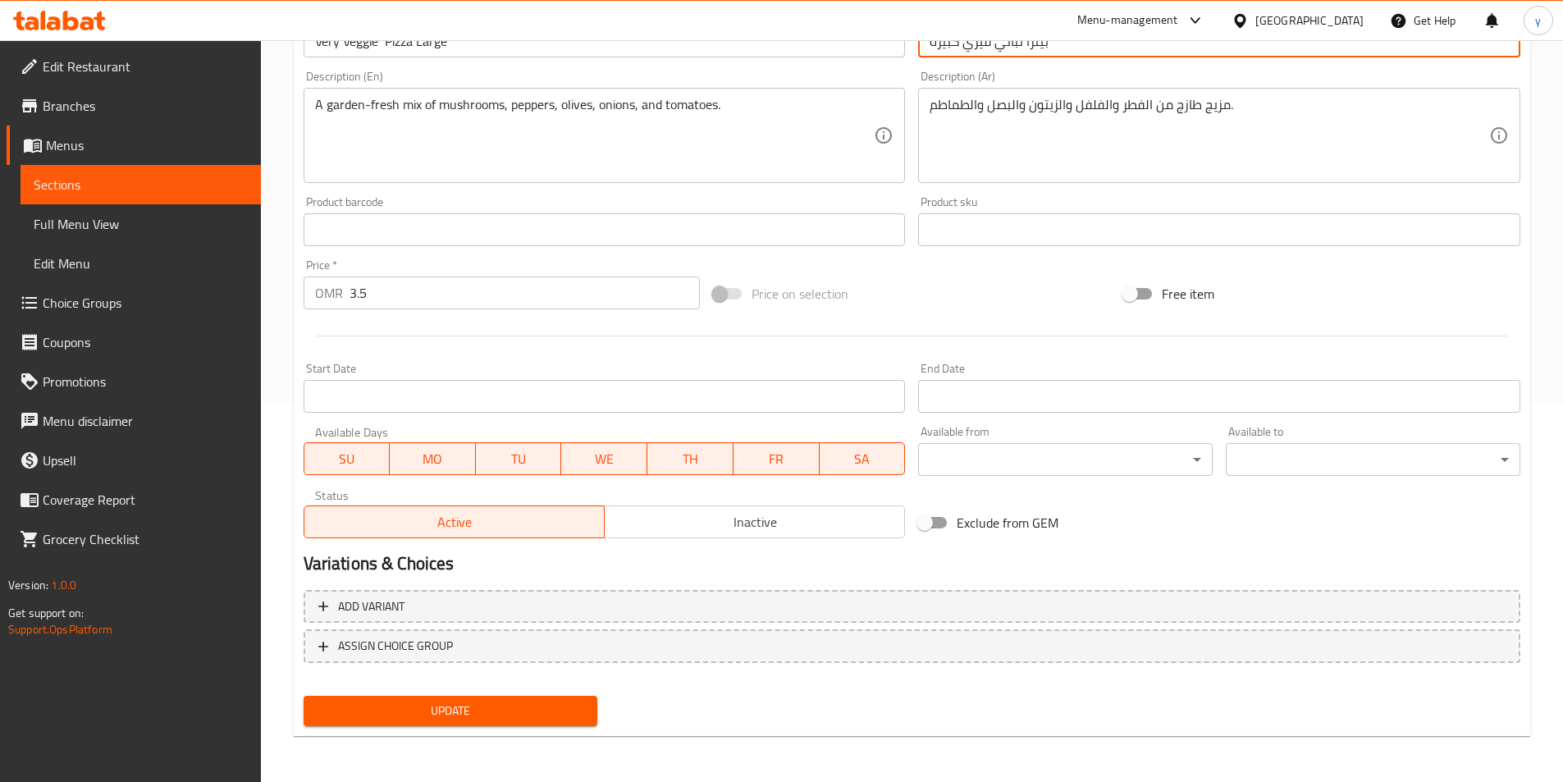
type input "بيتزا نباتي فيري كبيرة"
click at [499, 715] on span "Update" at bounding box center [451, 711] width 268 height 21
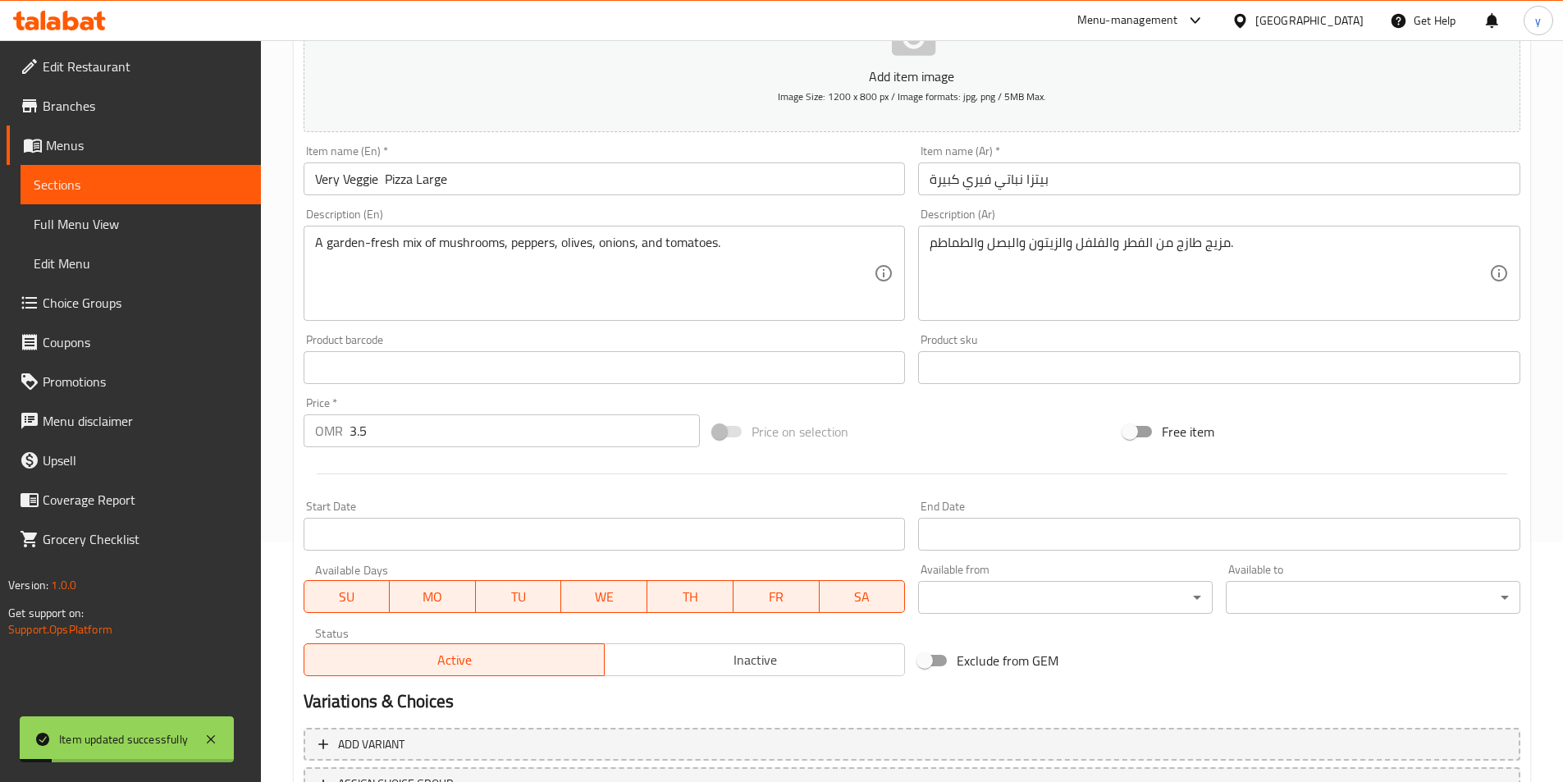
scroll to position [213, 0]
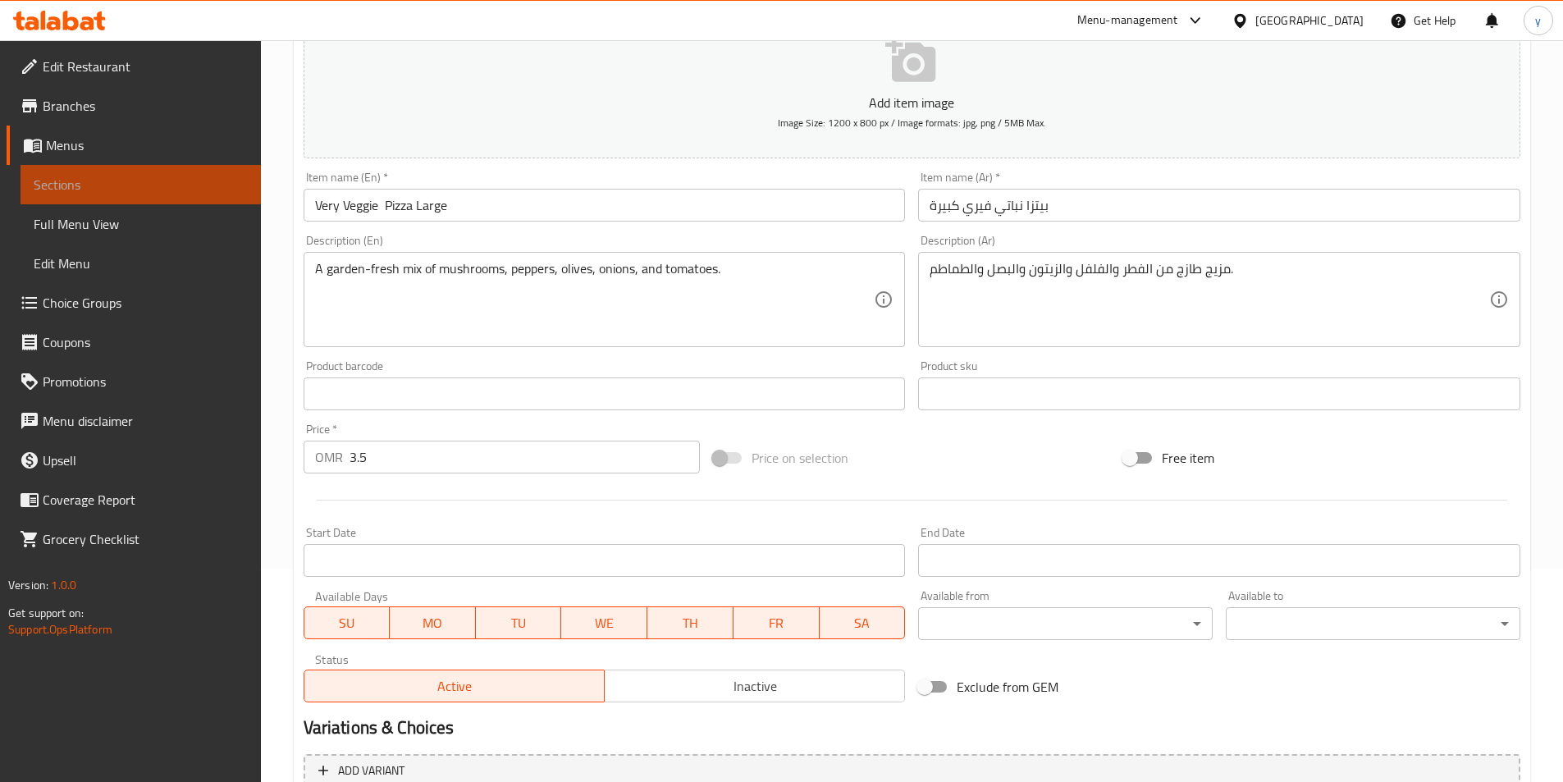
click at [156, 175] on span "Sections" at bounding box center [141, 185] width 214 height 20
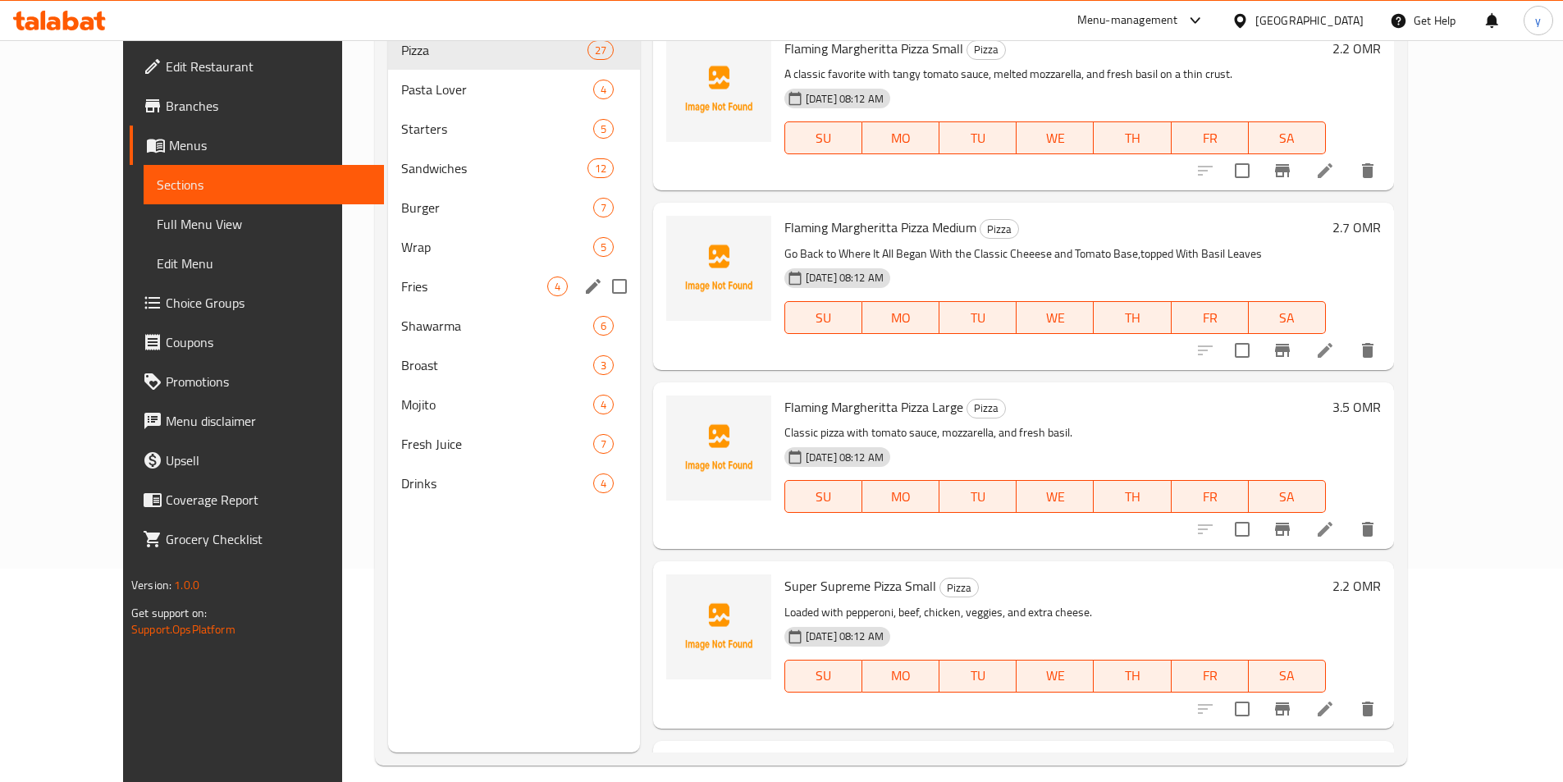
click at [388, 269] on div "Fries 4" at bounding box center [513, 286] width 251 height 39
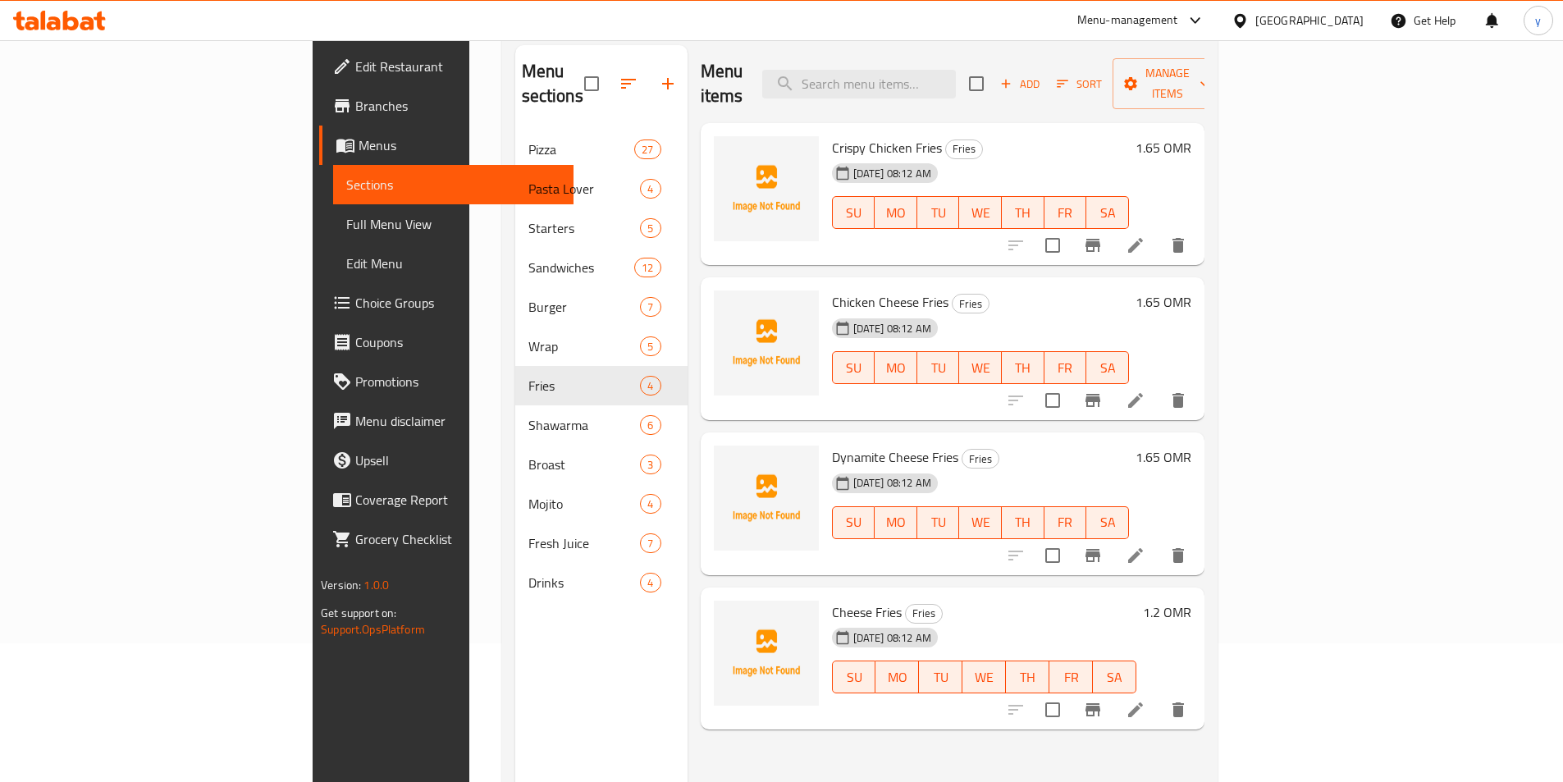
scroll to position [49, 0]
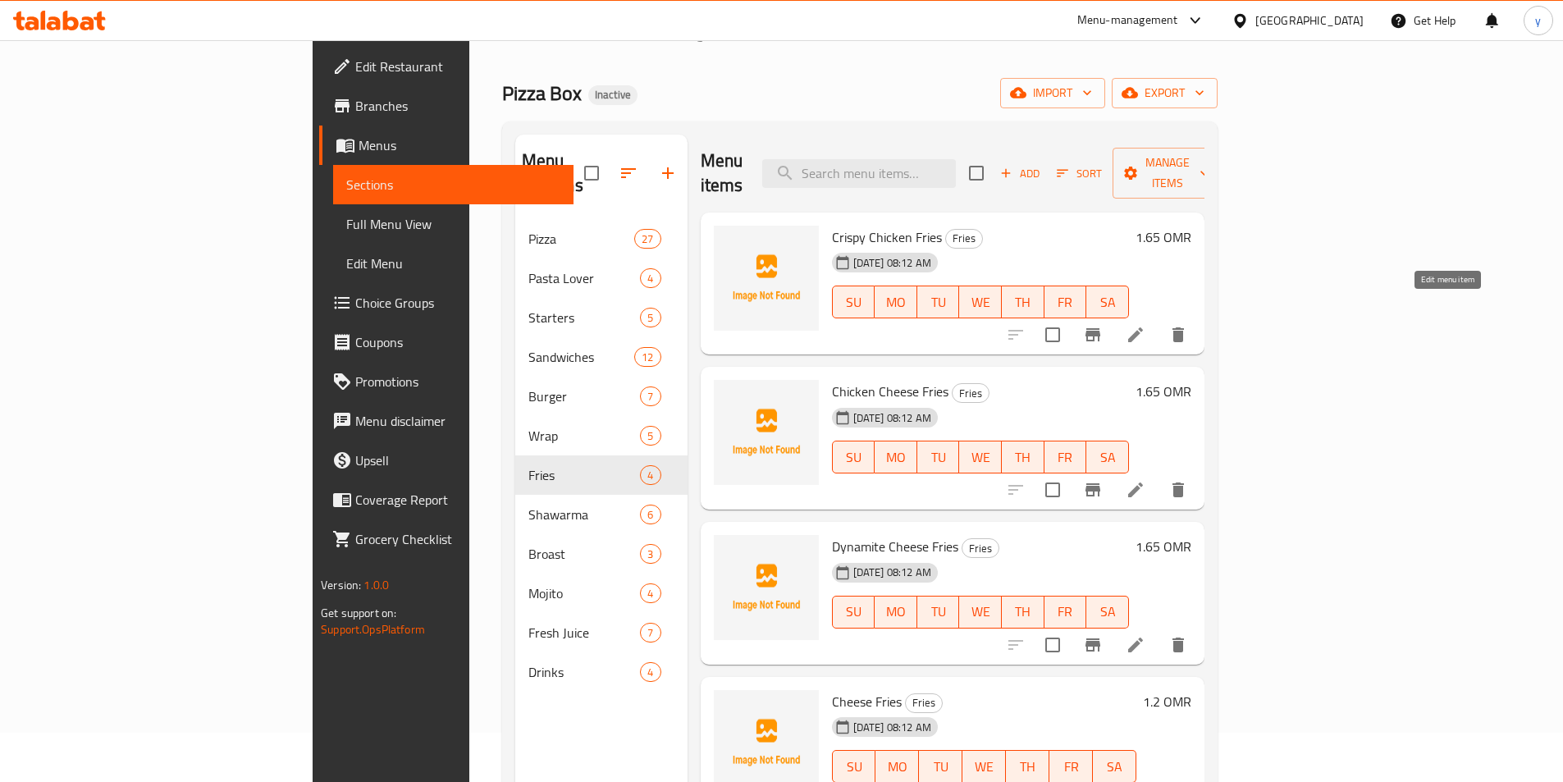
click at [1145, 325] on icon at bounding box center [1136, 335] width 20 height 20
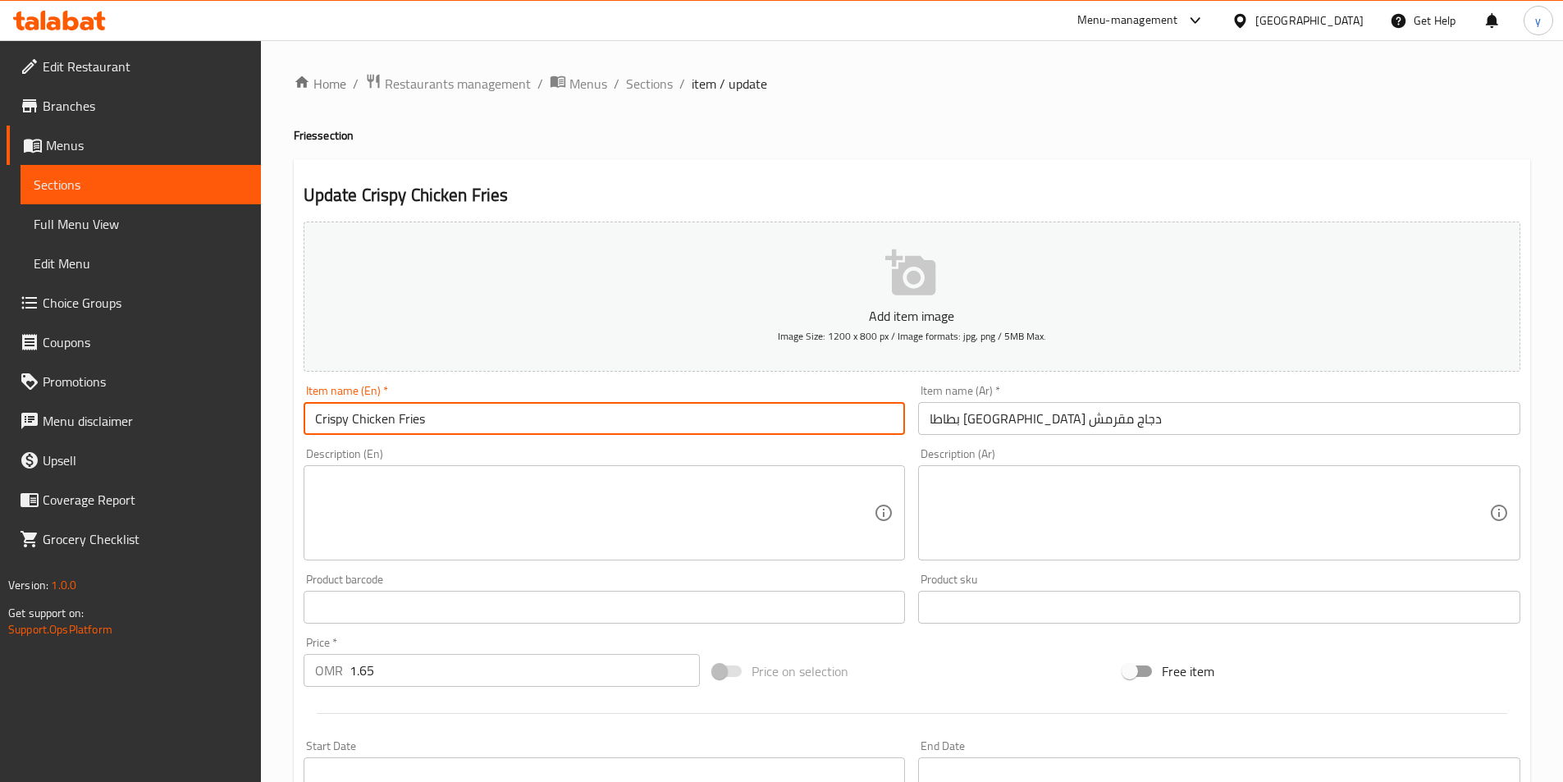
drag, startPoint x: 443, startPoint y: 423, endPoint x: 278, endPoint y: 442, distance: 166.1
click at [278, 442] on div "Home / Restaurants management / Menus / Sections / item / update Fries section …" at bounding box center [912, 599] width 1302 height 1119
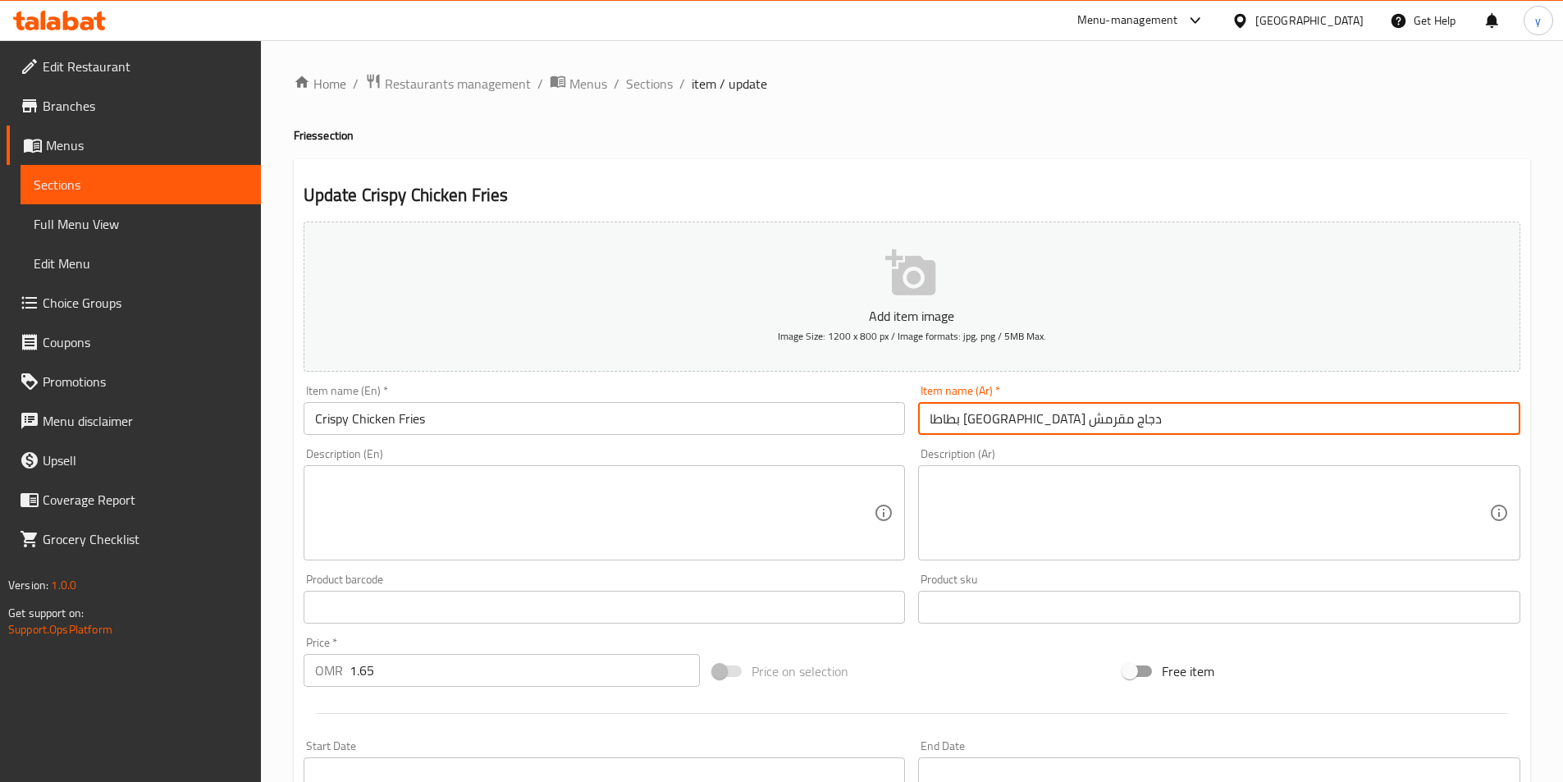
drag, startPoint x: 1010, startPoint y: 423, endPoint x: 1079, endPoint y: 436, distance: 70.3
click at [1078, 437] on div "Item name (Ar)   * بطاطا مقلية دجاج مقرمش Item name (Ar) *" at bounding box center [1218, 409] width 615 height 63
drag, startPoint x: 1079, startPoint y: 425, endPoint x: 1000, endPoint y: 427, distance: 78.8
click at [1000, 427] on input "بطاطا مقلية دجاج مقرمش" at bounding box center [1219, 418] width 602 height 33
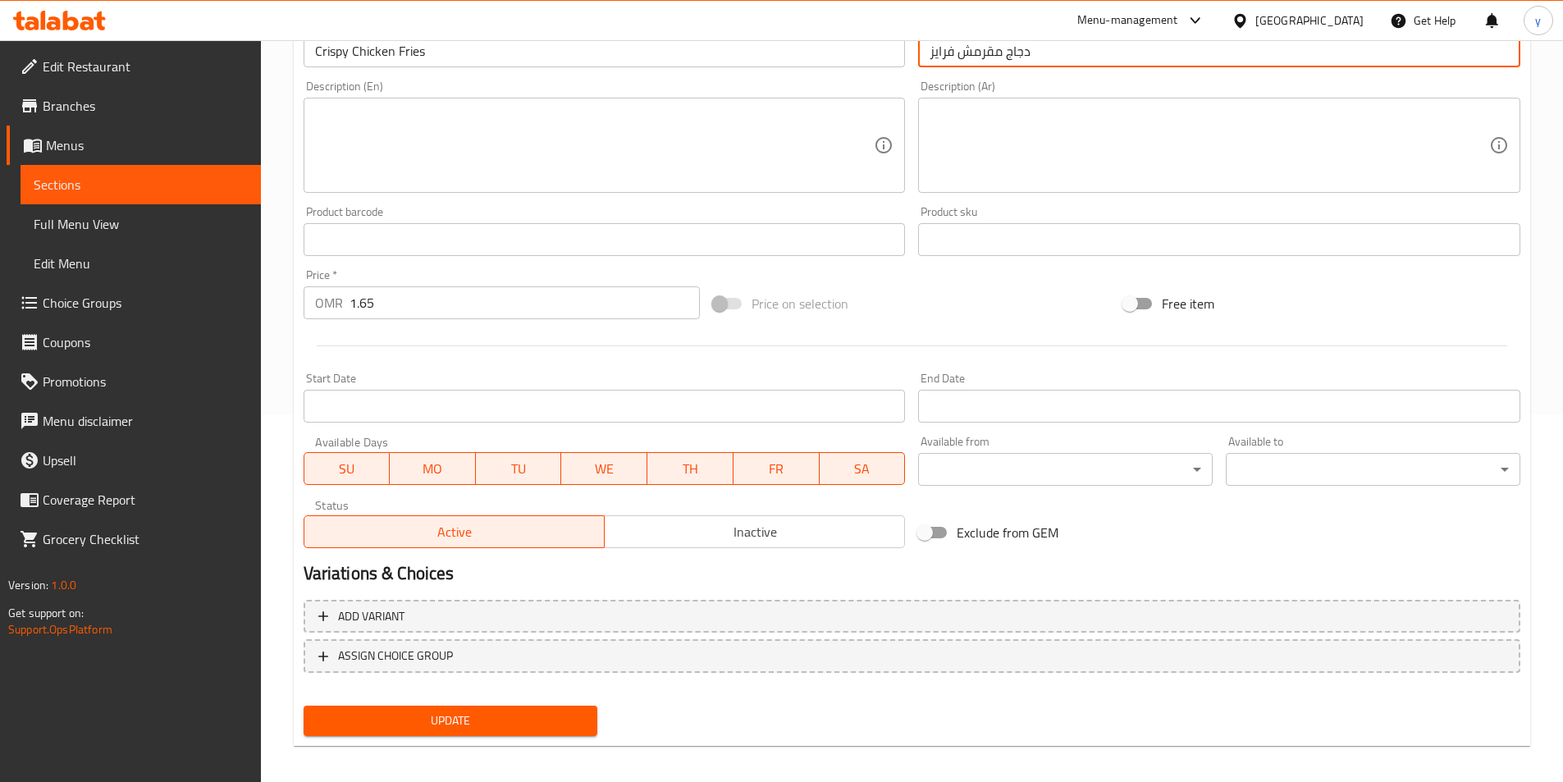
scroll to position [377, 0]
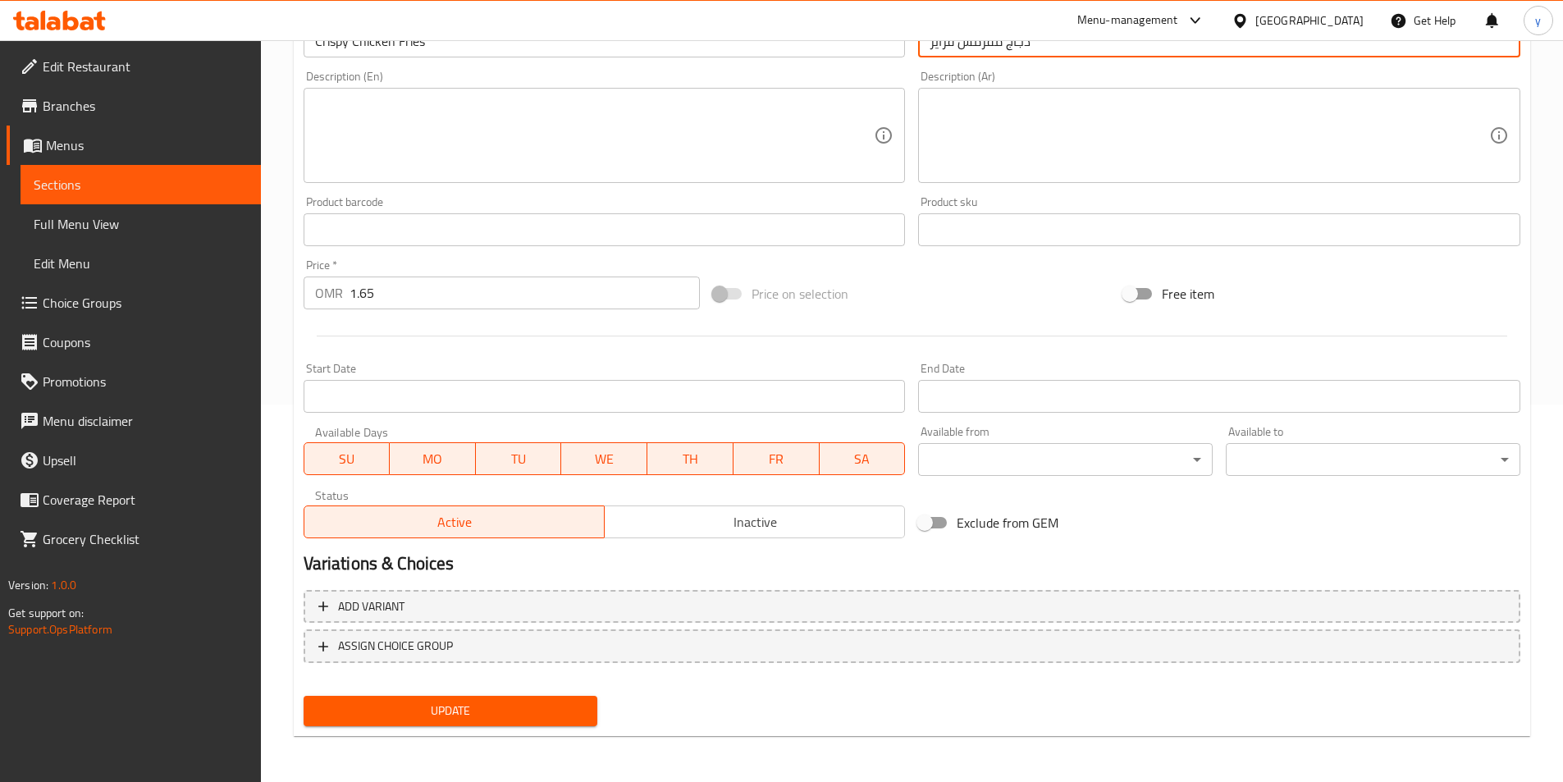
type input "دجاج مقرمش فرايز"
click at [542, 712] on span "Update" at bounding box center [451, 711] width 268 height 21
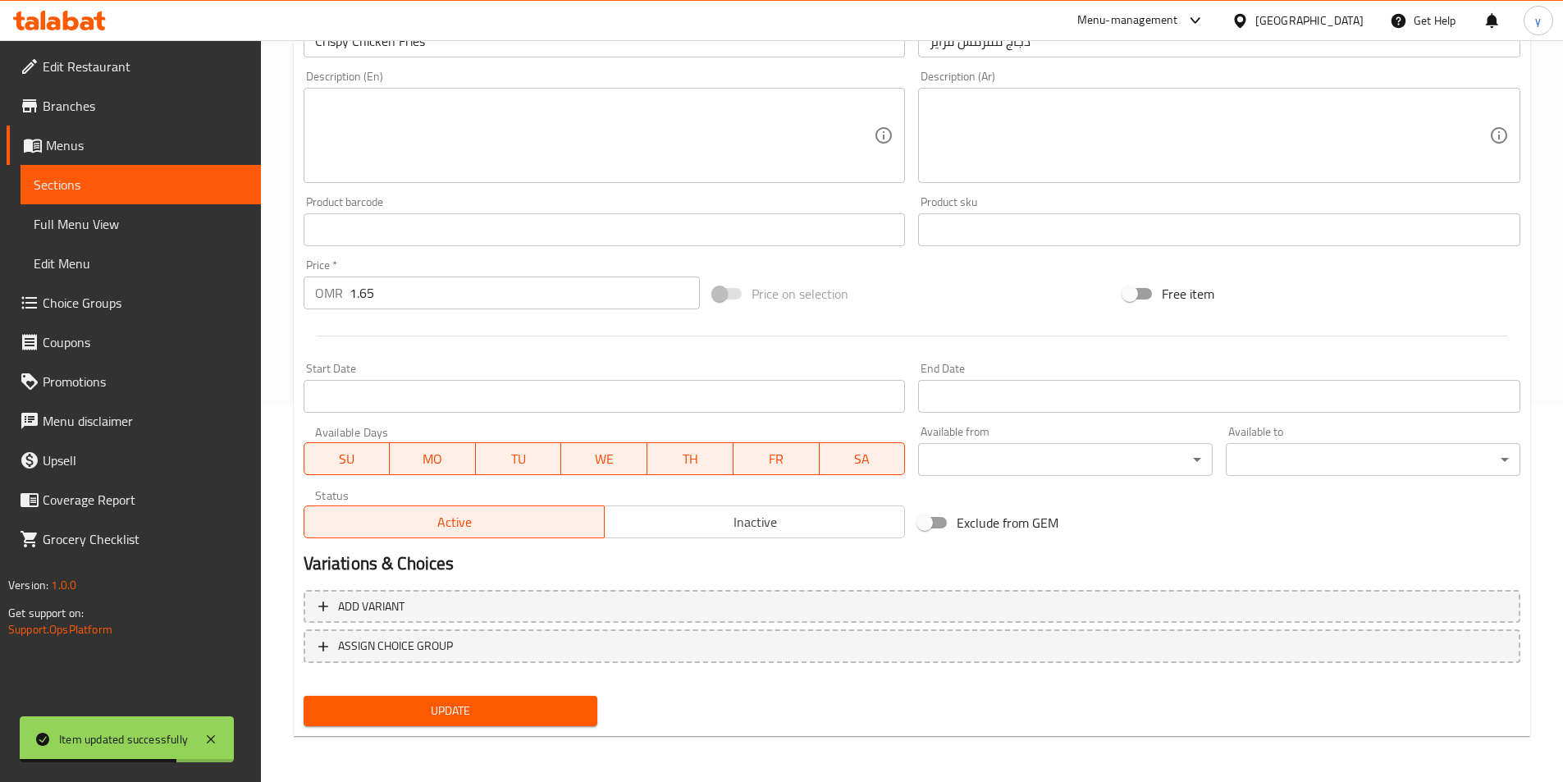
click at [107, 185] on span "Sections" at bounding box center [141, 185] width 214 height 20
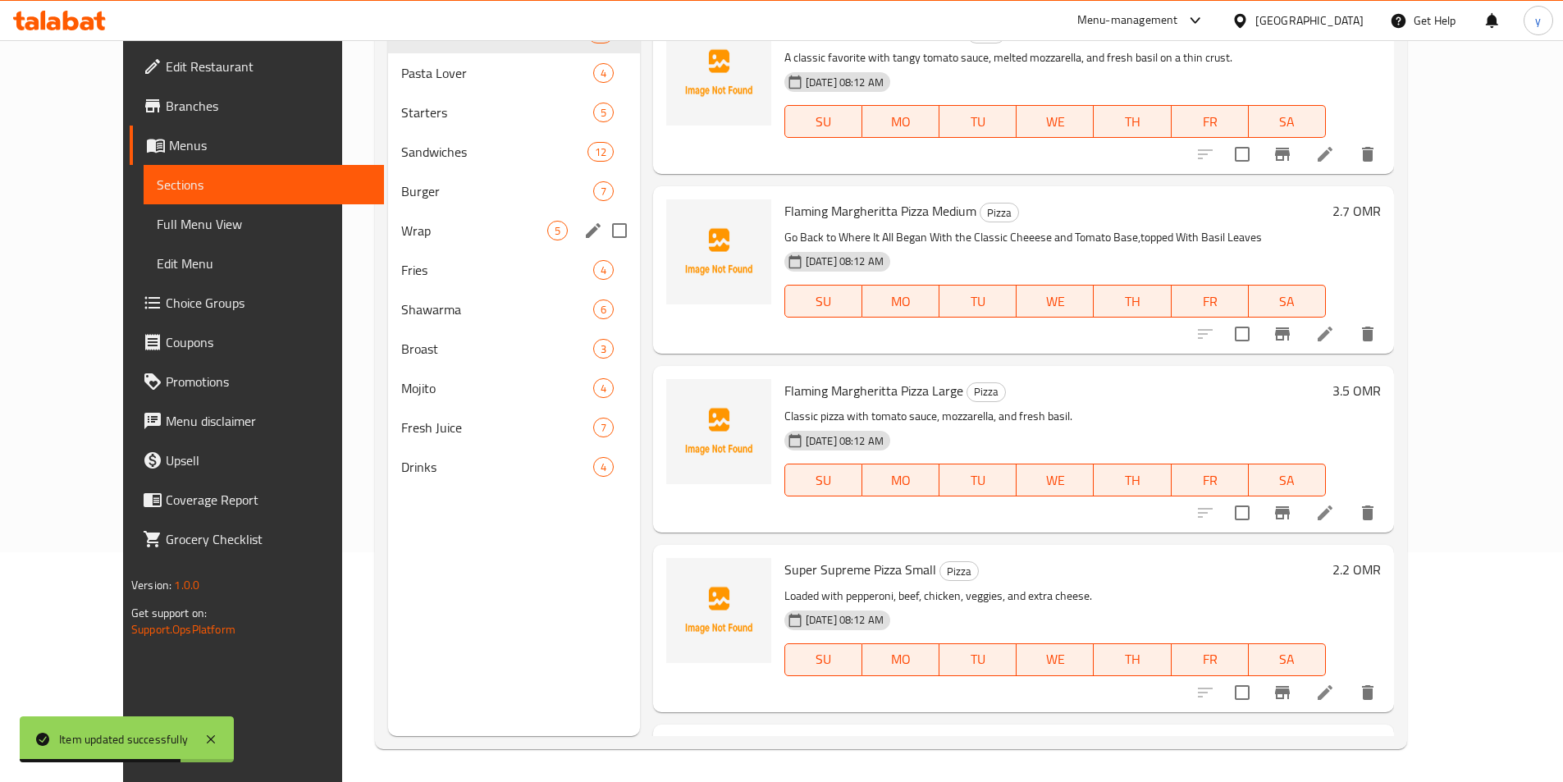
scroll to position [230, 0]
click at [401, 275] on span "Fries" at bounding box center [473, 270] width 145 height 20
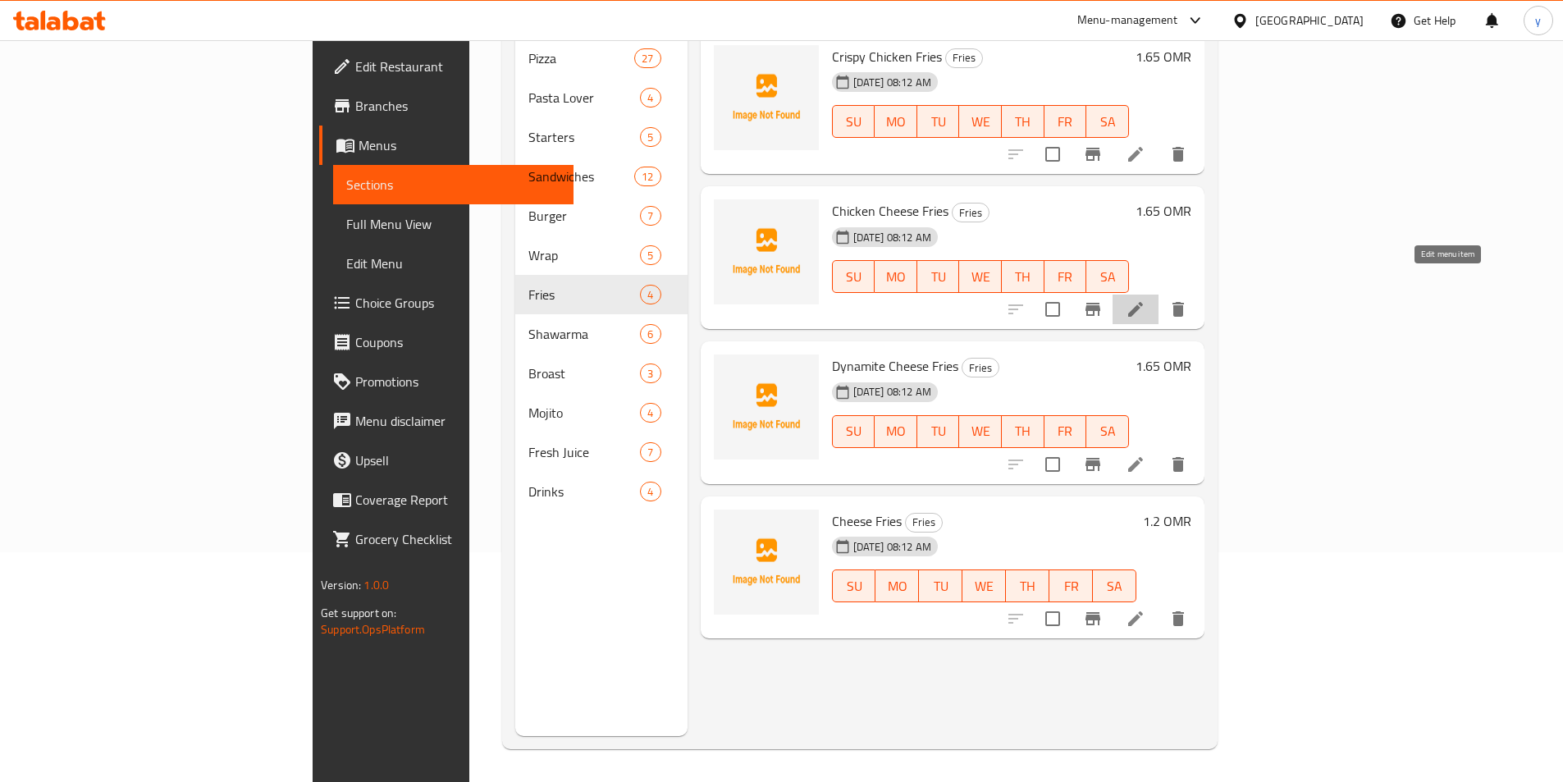
click at [1145, 299] on icon at bounding box center [1136, 309] width 20 height 20
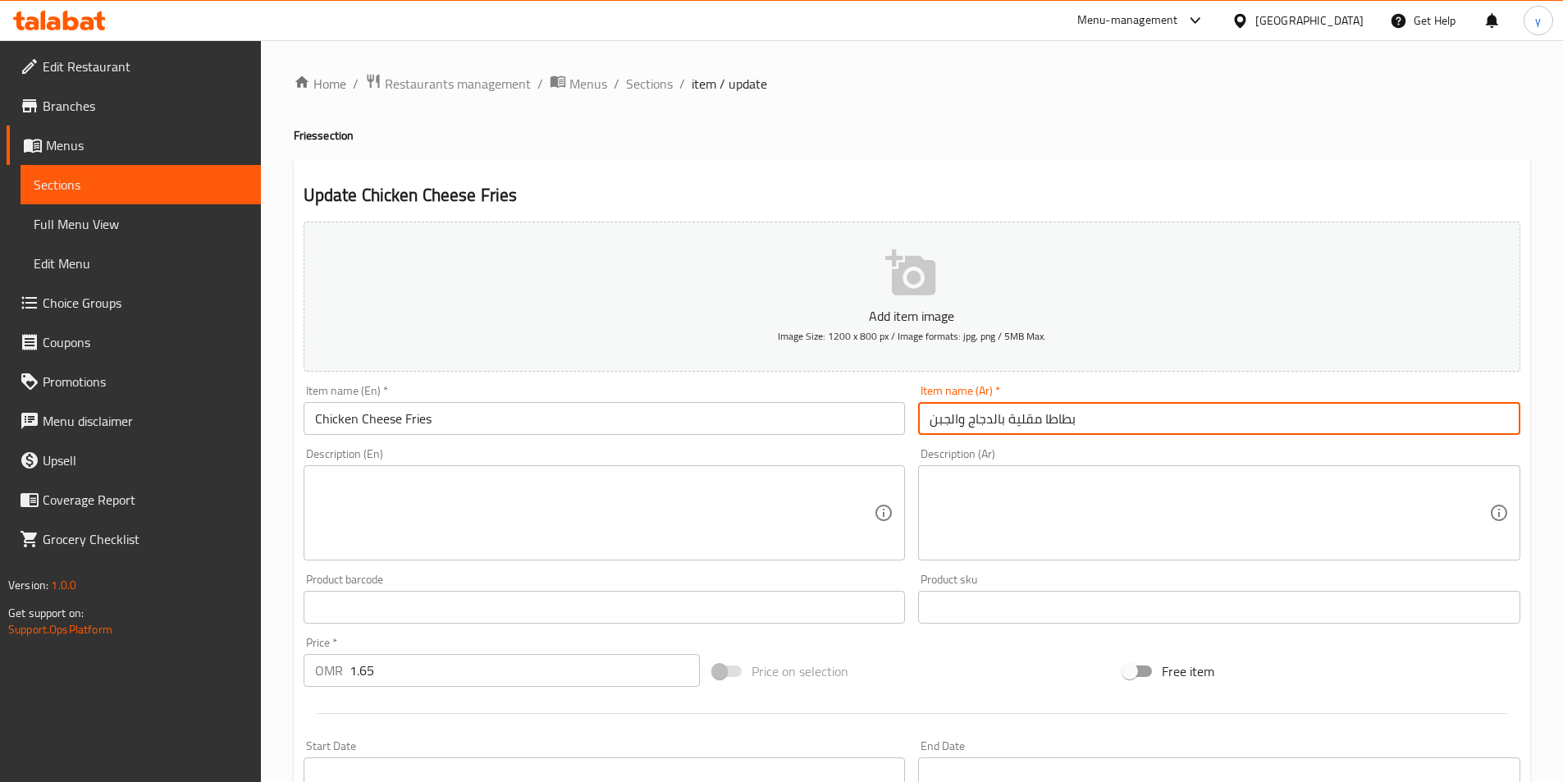
drag, startPoint x: 1073, startPoint y: 418, endPoint x: 1000, endPoint y: 435, distance: 75.0
click at [1000, 435] on input "بطاطا مقلية بالدجاج والجبن" at bounding box center [1219, 418] width 602 height 33
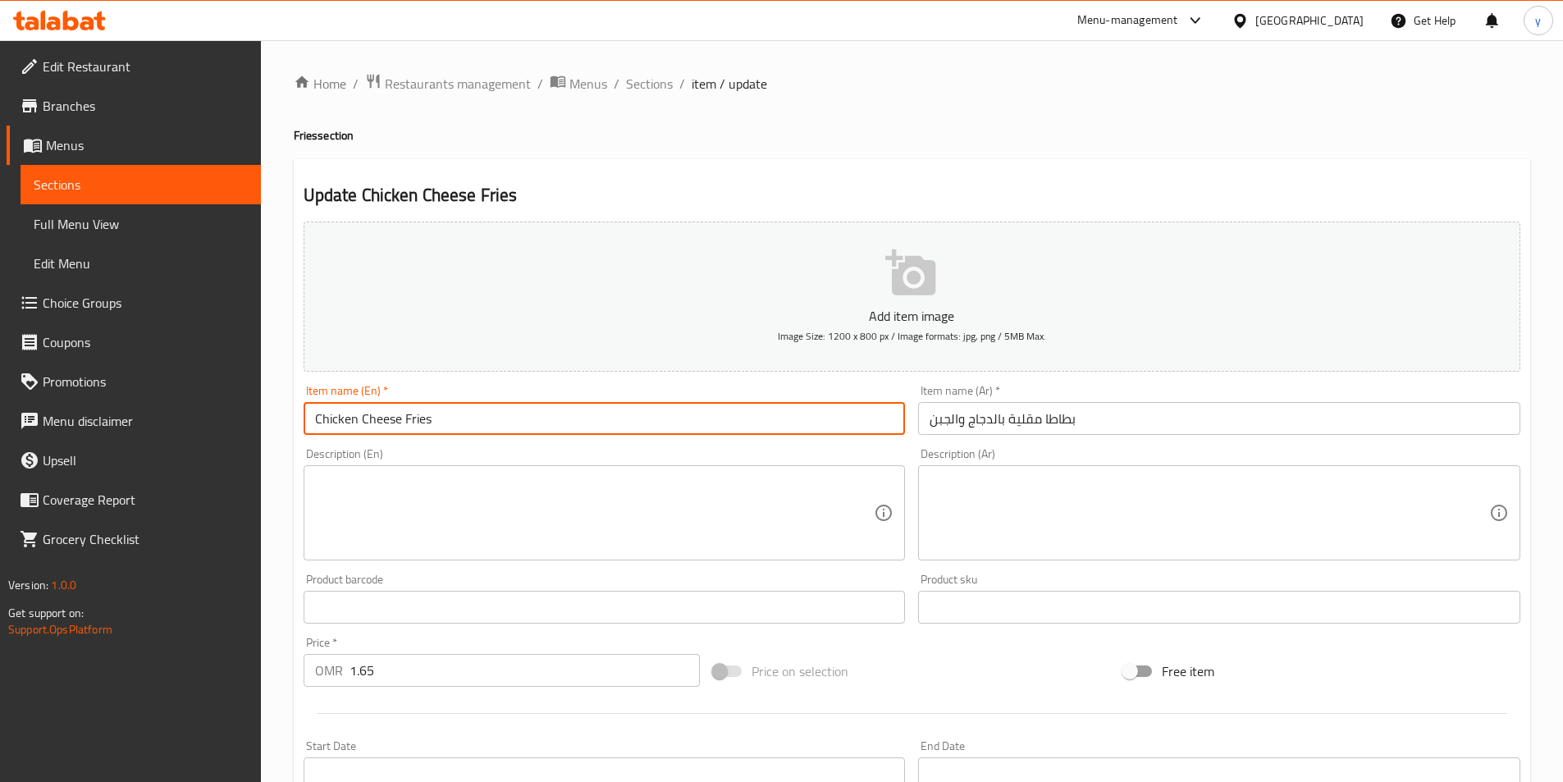
drag, startPoint x: 399, startPoint y: 424, endPoint x: 296, endPoint y: 438, distance: 103.5
click at [297, 438] on div "Item name (En)   * Chicken Cheese Fries Item name (En) *" at bounding box center [604, 409] width 615 height 63
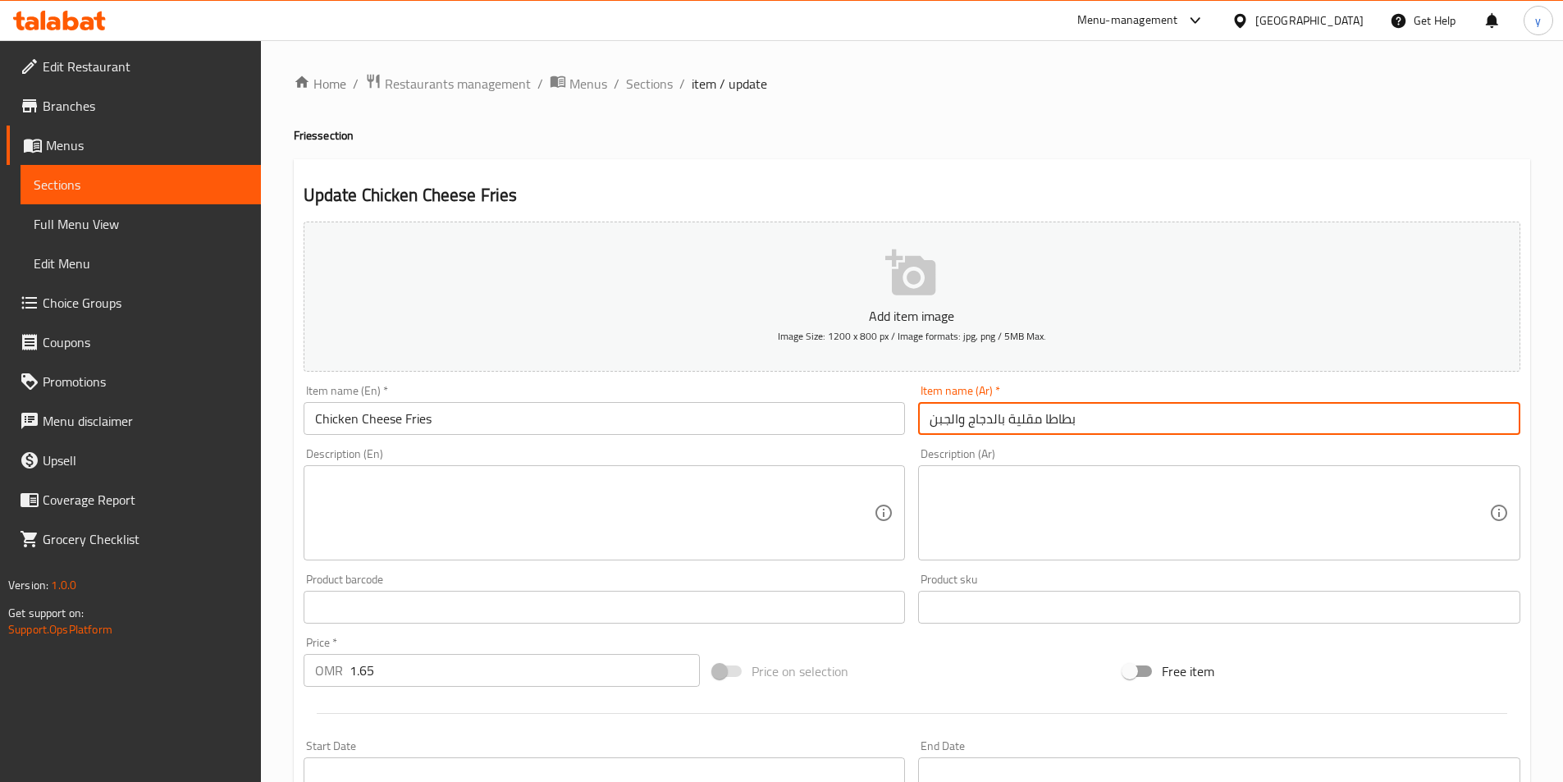
drag, startPoint x: 1075, startPoint y: 424, endPoint x: 999, endPoint y: 427, distance: 75.5
click at [999, 427] on input "بطاطا مقلية بالدجاج والجبن" at bounding box center [1219, 418] width 602 height 33
drag, startPoint x: 993, startPoint y: 423, endPoint x: 1096, endPoint y: 420, distance: 103.4
click at [1096, 420] on input "بطاطا مقلية بالدجاج والجبن" at bounding box center [1219, 418] width 602 height 33
click at [960, 427] on input "دجاج والجبن" at bounding box center [1219, 418] width 602 height 33
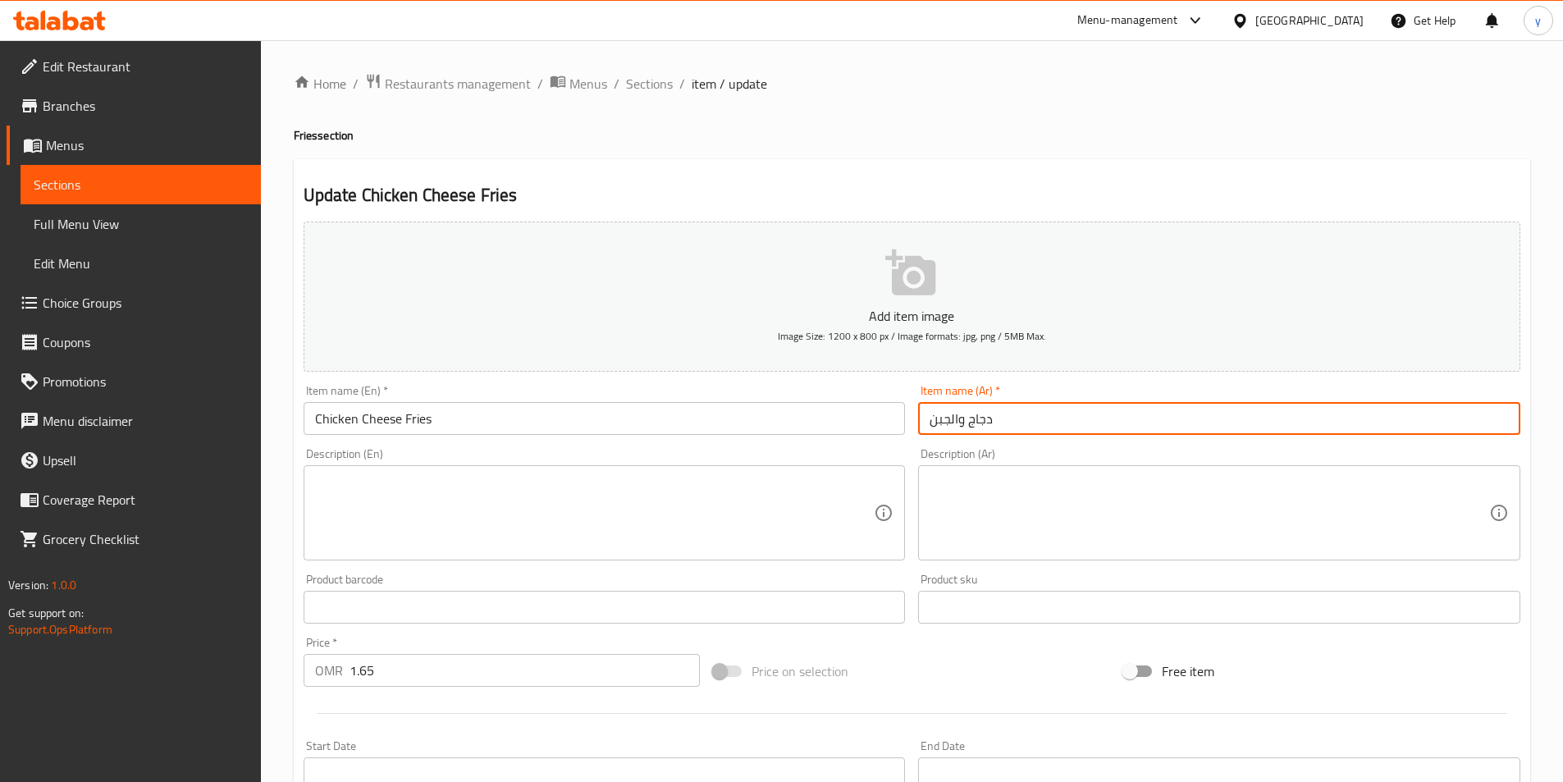
drag, startPoint x: 950, startPoint y: 420, endPoint x: 962, endPoint y: 427, distance: 13.9
click at [962, 427] on input "دجاج والجبن" at bounding box center [1219, 418] width 602 height 33
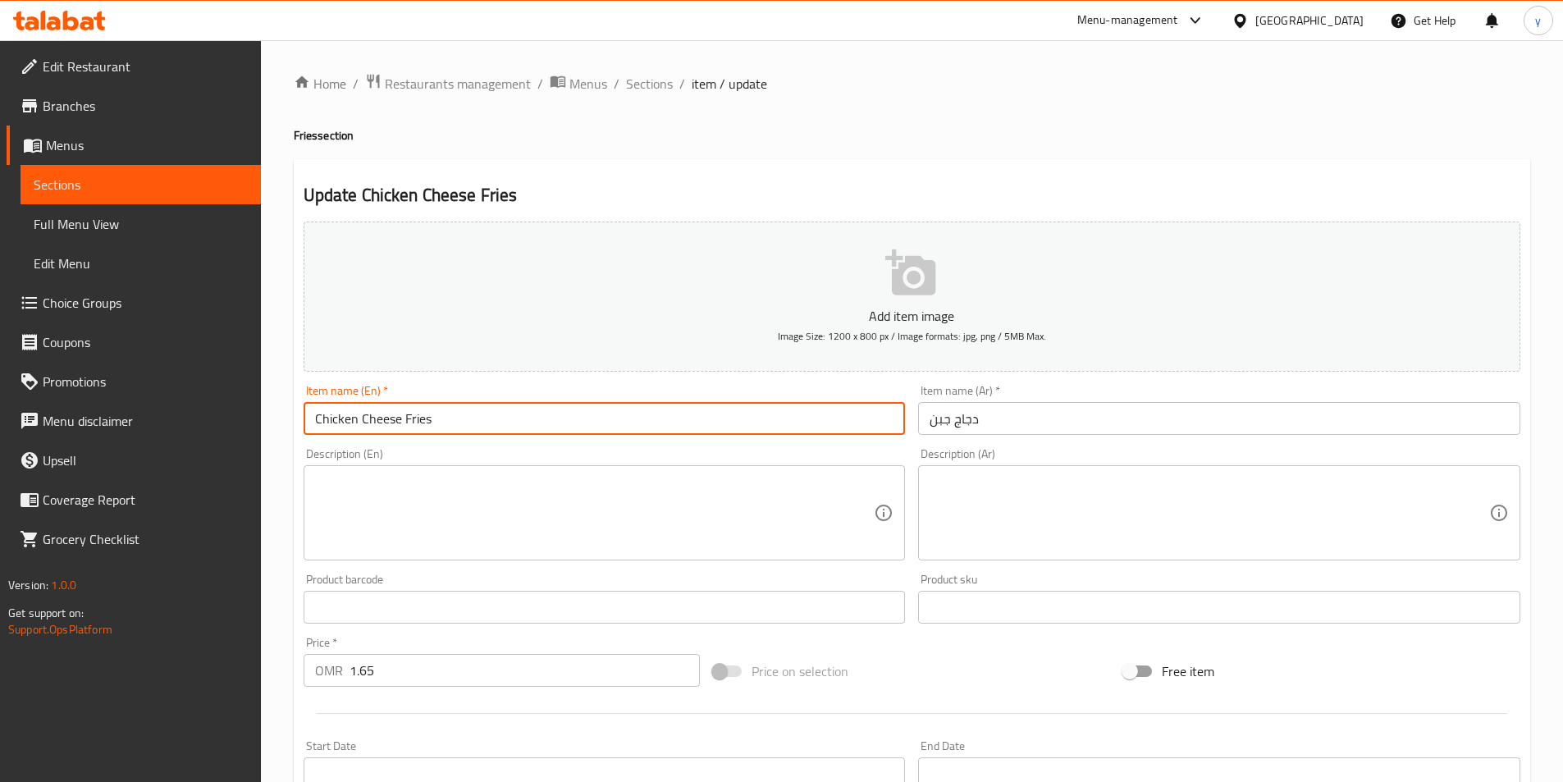
drag, startPoint x: 373, startPoint y: 422, endPoint x: 313, endPoint y: 420, distance: 60.7
click at [313, 420] on input "Chicken Cheese Fries" at bounding box center [605, 418] width 602 height 33
click at [987, 426] on input "دجاج جبن" at bounding box center [1219, 418] width 602 height 33
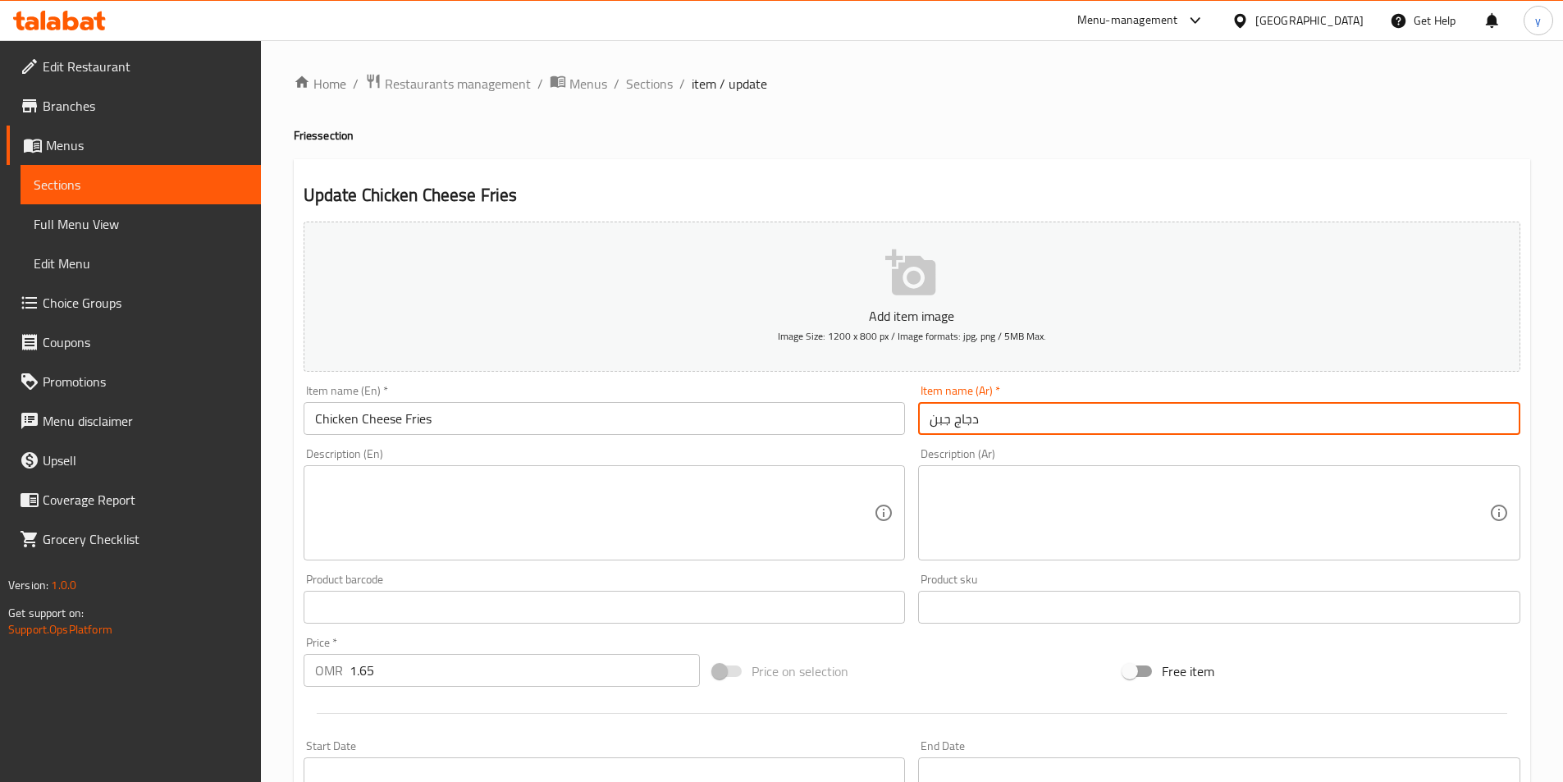
click at [928, 423] on input "دجاج جبن" at bounding box center [1219, 418] width 602 height 33
click at [931, 423] on input "فرايز دجاج جبن" at bounding box center [1219, 418] width 602 height 33
click at [1024, 427] on input "فرايز دجاج جبن" at bounding box center [1219, 418] width 602 height 33
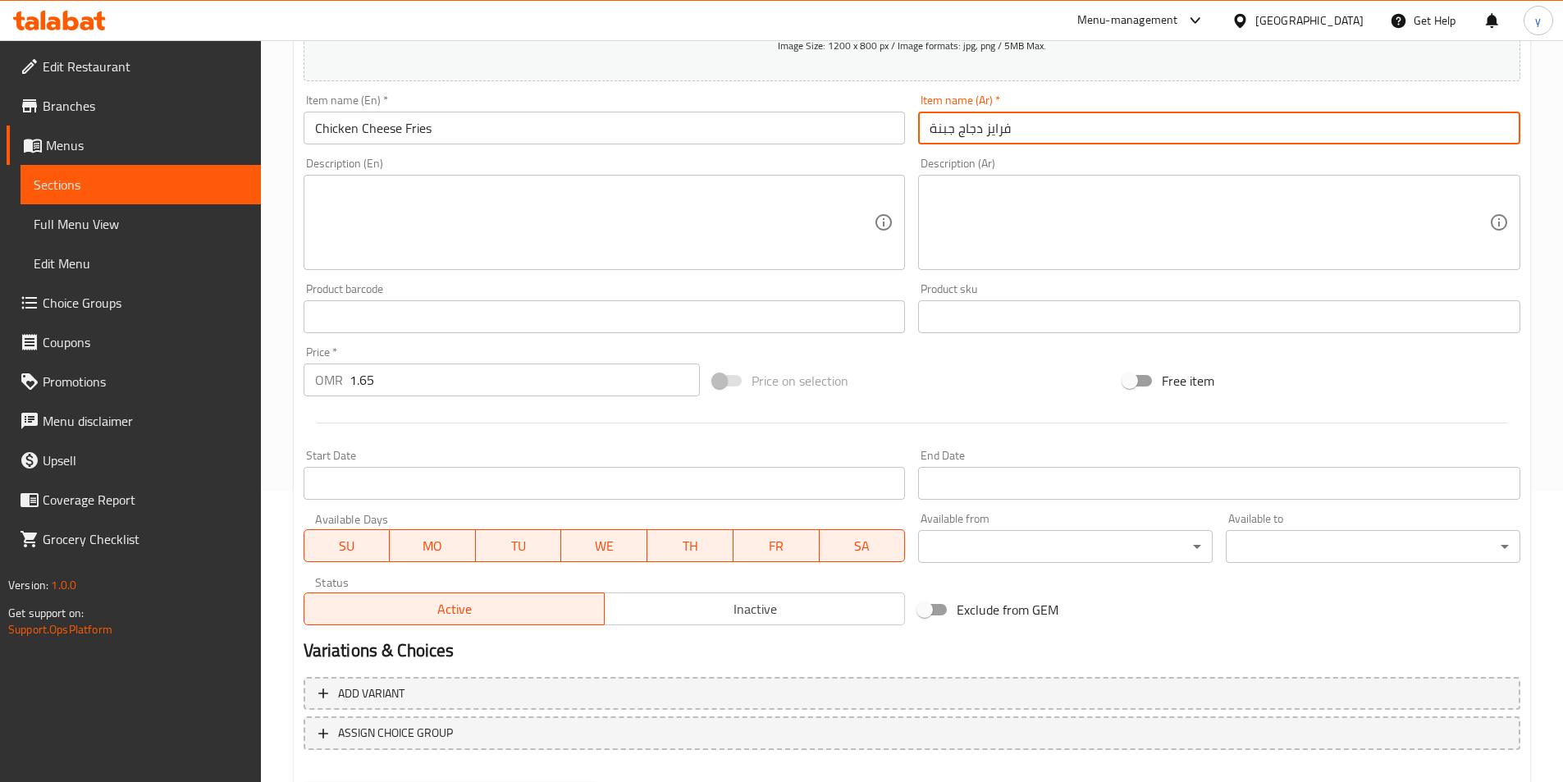
scroll to position [377, 0]
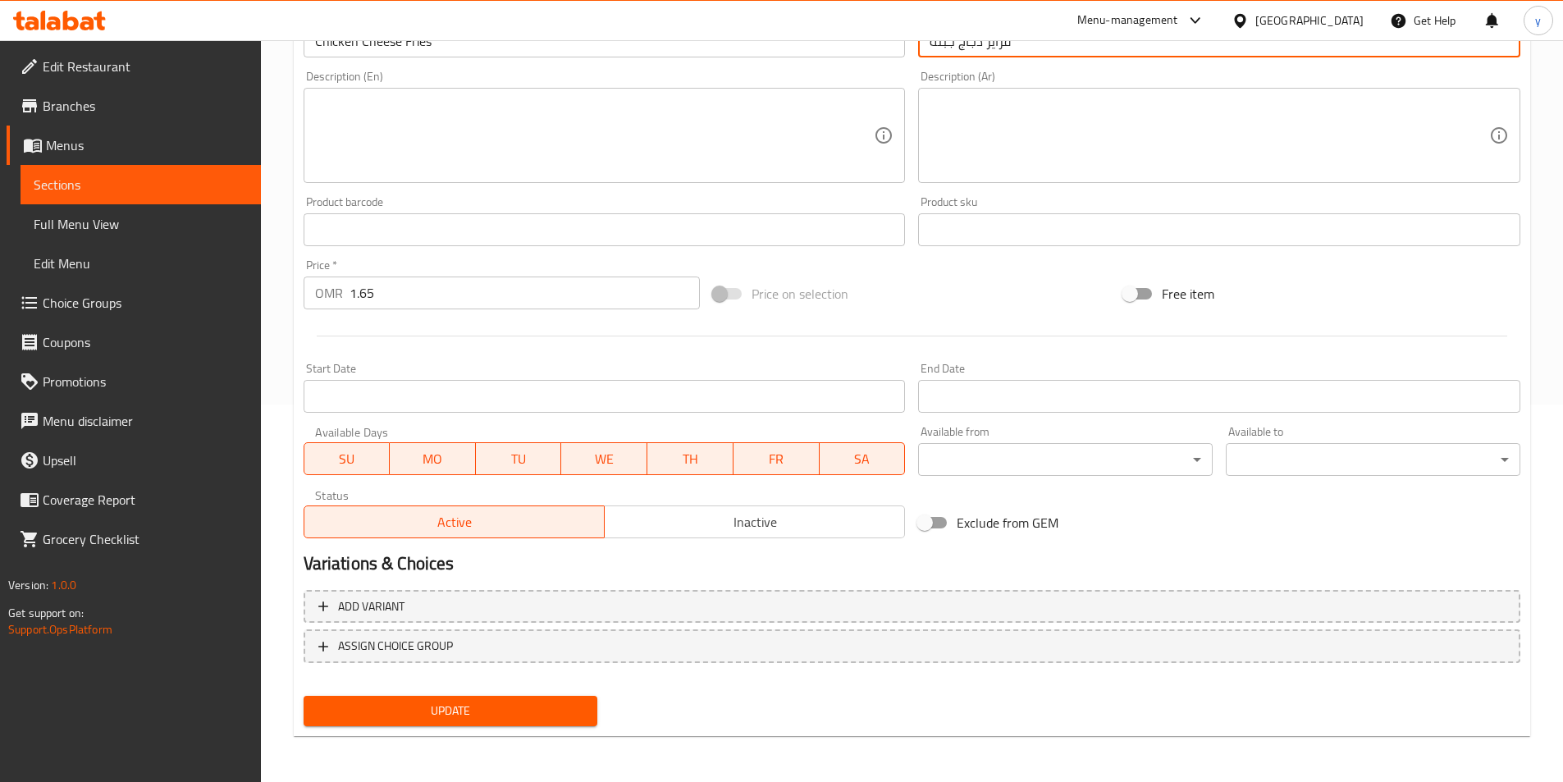
type input "فرايز دجاج جبنة"
click at [498, 708] on span "Update" at bounding box center [451, 711] width 268 height 21
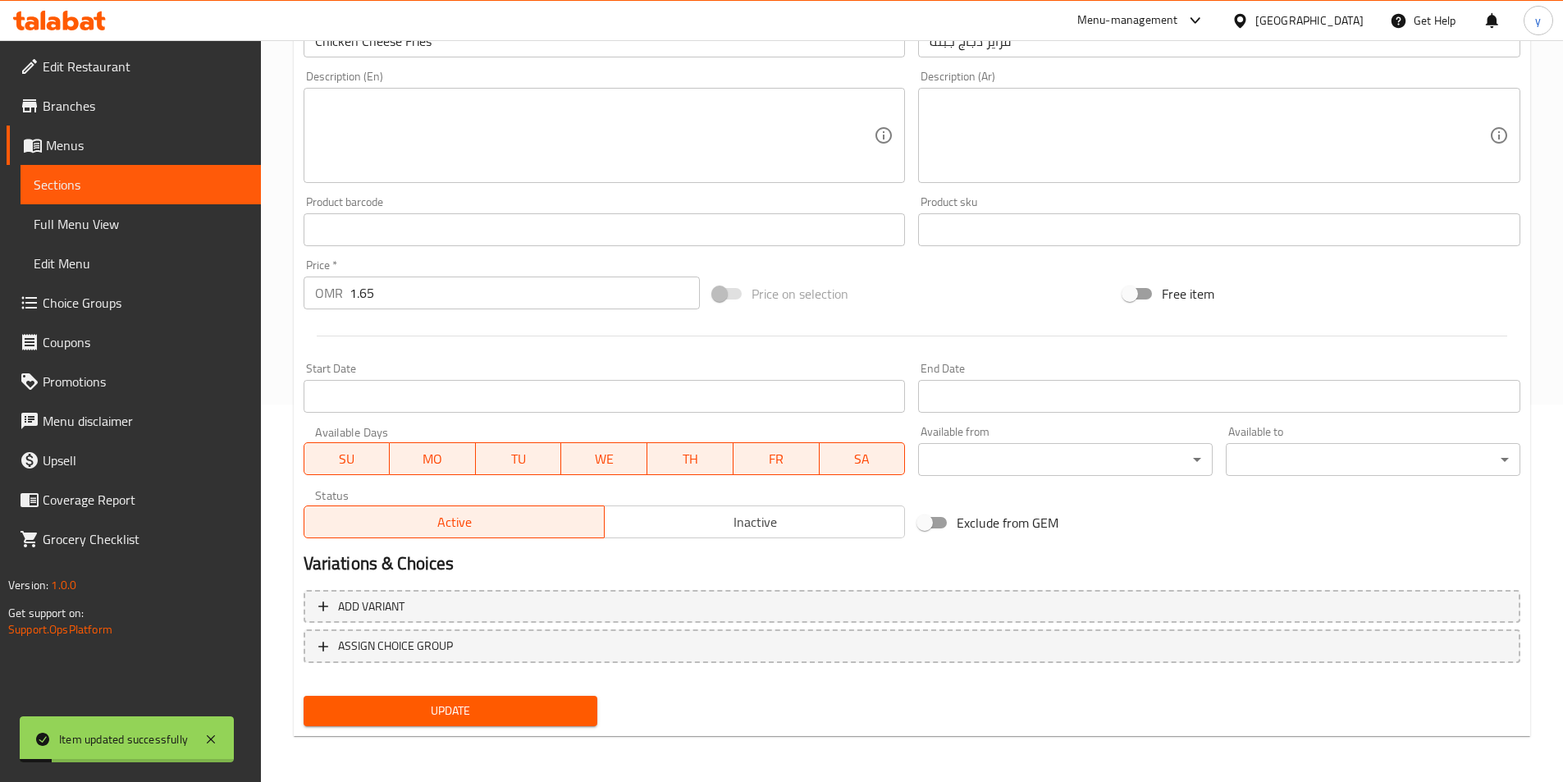
click at [89, 192] on span "Sections" at bounding box center [141, 185] width 214 height 20
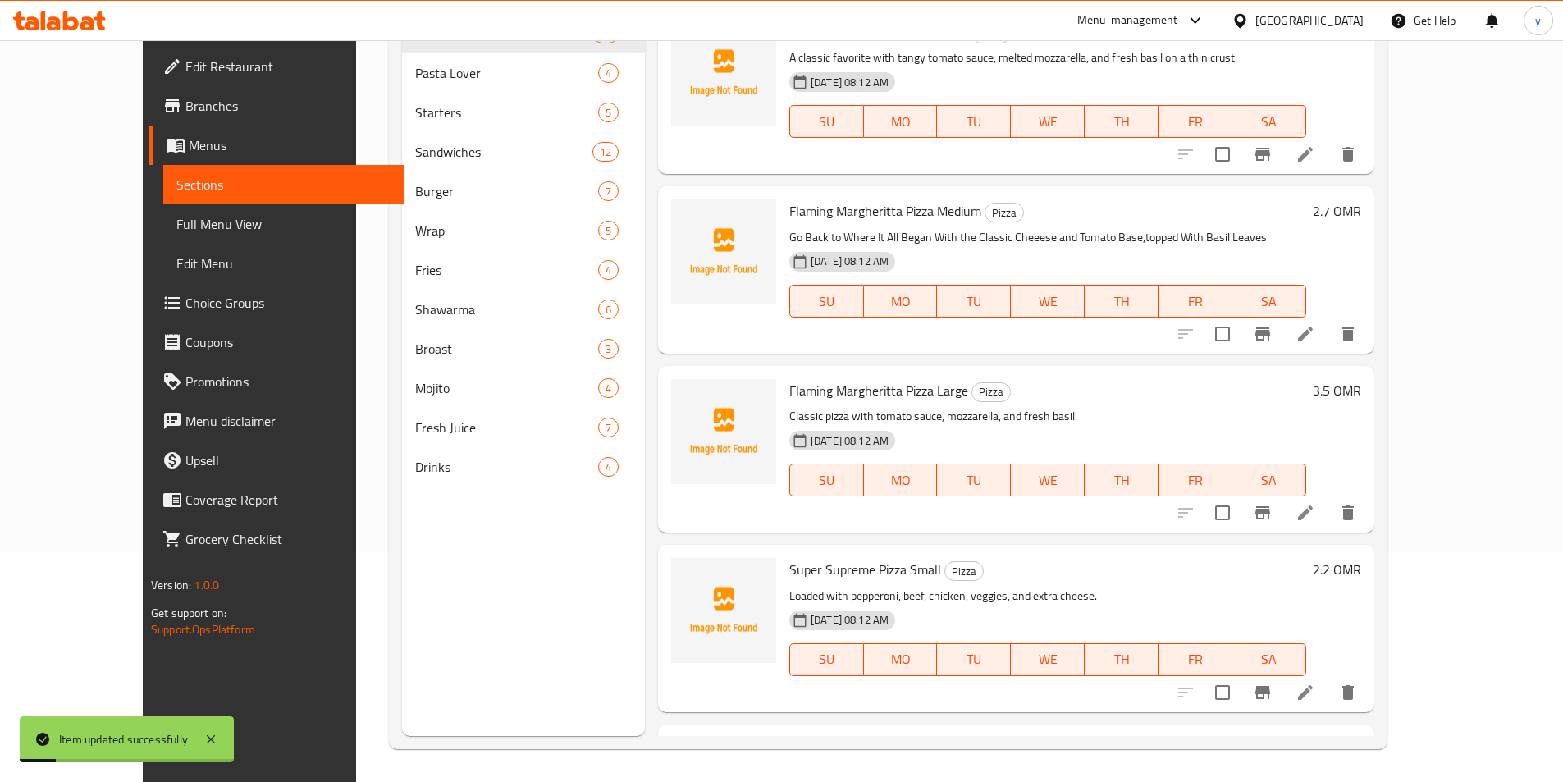
scroll to position [230, 0]
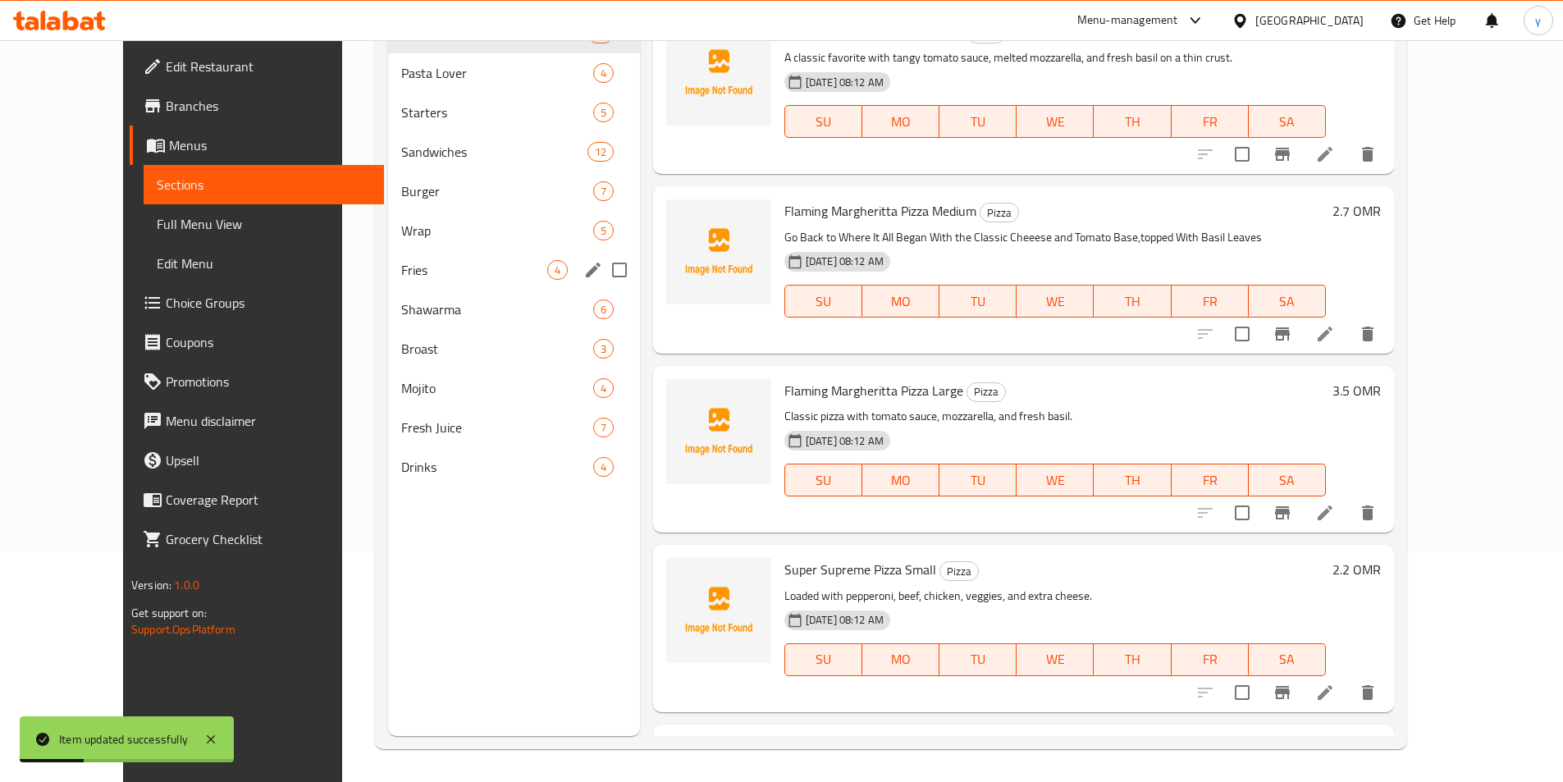
click at [401, 271] on span "Fries" at bounding box center [473, 270] width 145 height 20
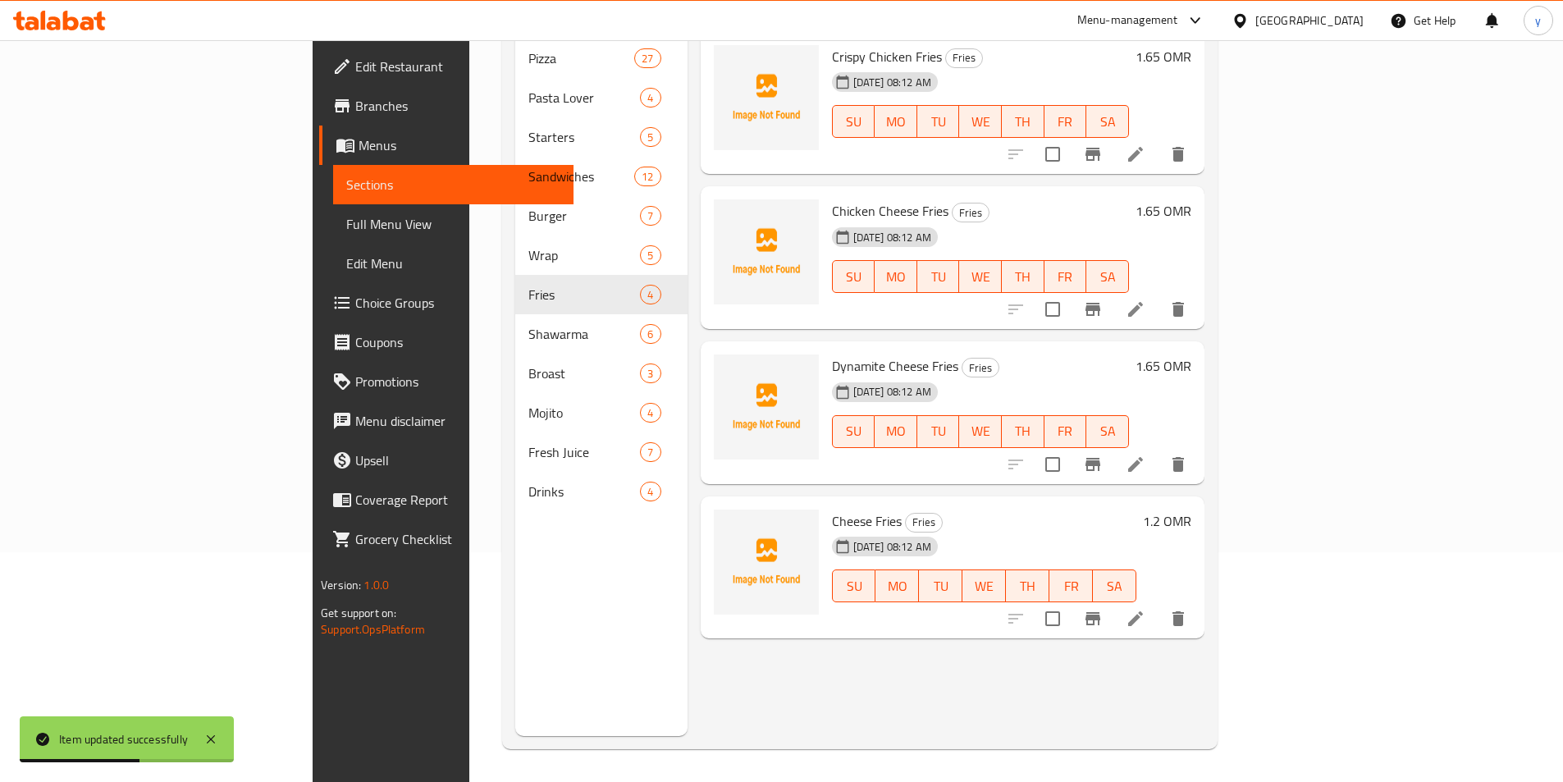
click at [1145, 455] on icon at bounding box center [1136, 465] width 20 height 20
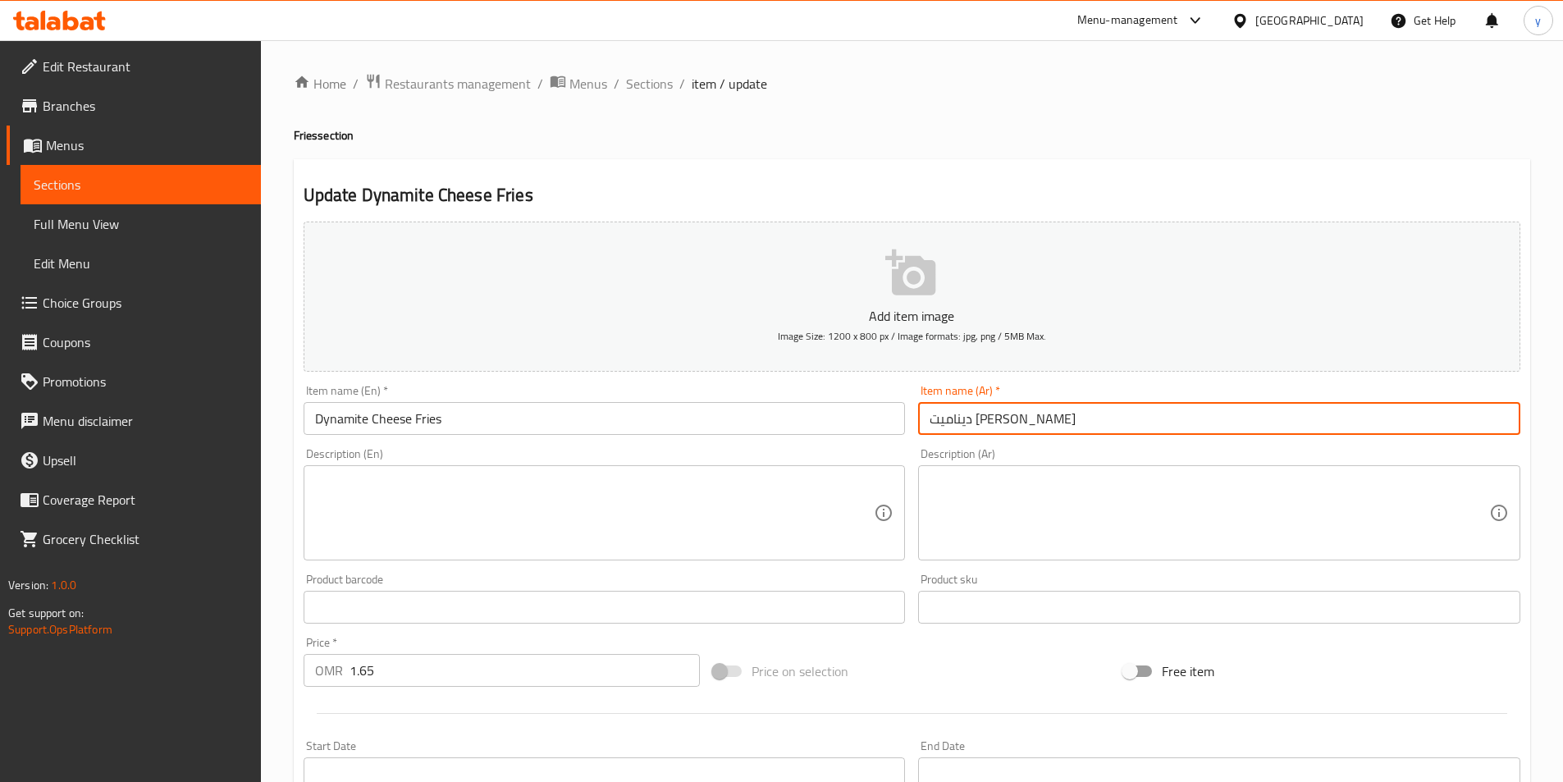
drag, startPoint x: 983, startPoint y: 421, endPoint x: 959, endPoint y: 428, distance: 24.9
click at [959, 428] on input "ديناميت تشيز فرايز" at bounding box center [1219, 418] width 602 height 33
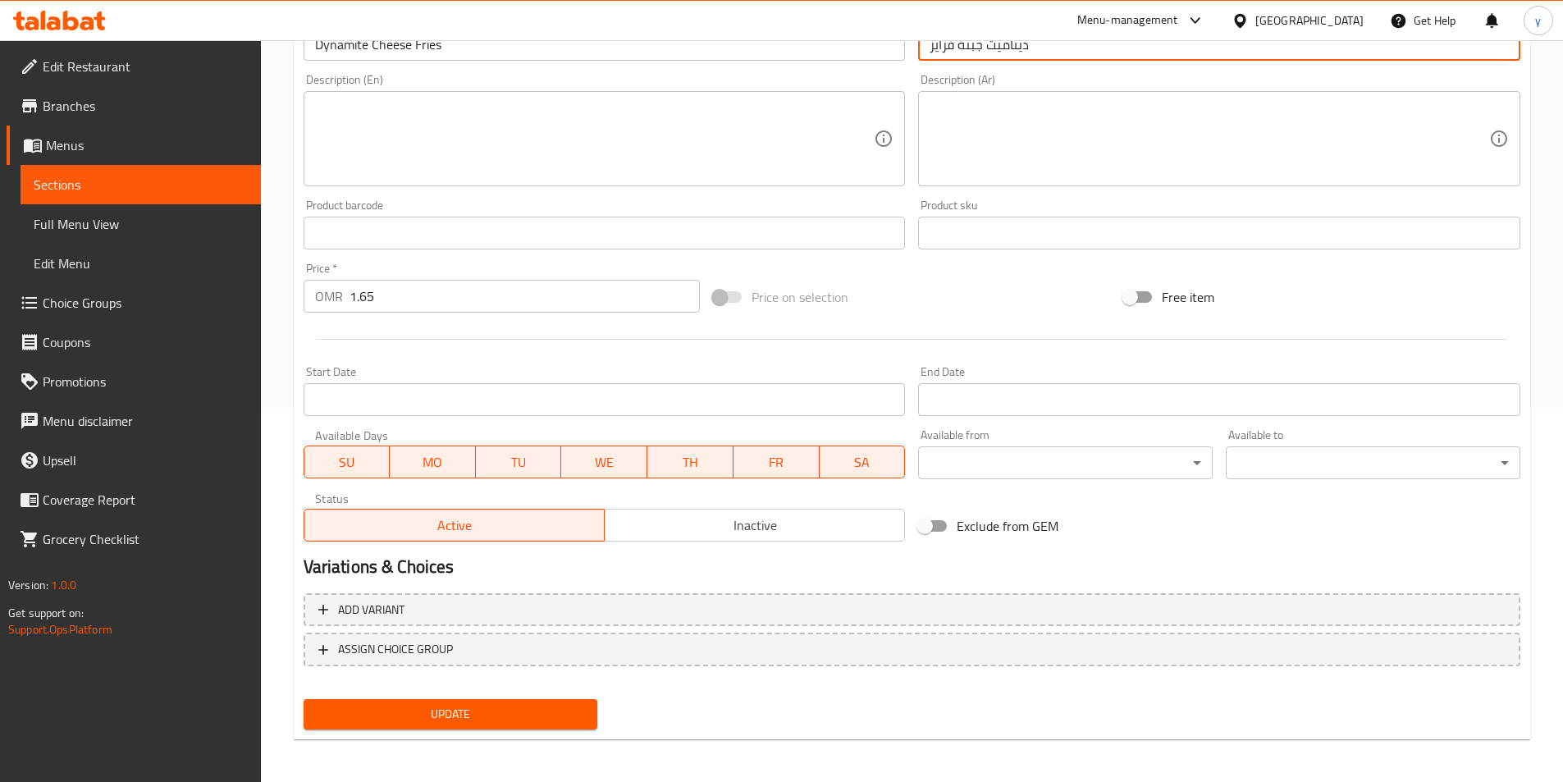
scroll to position [377, 0]
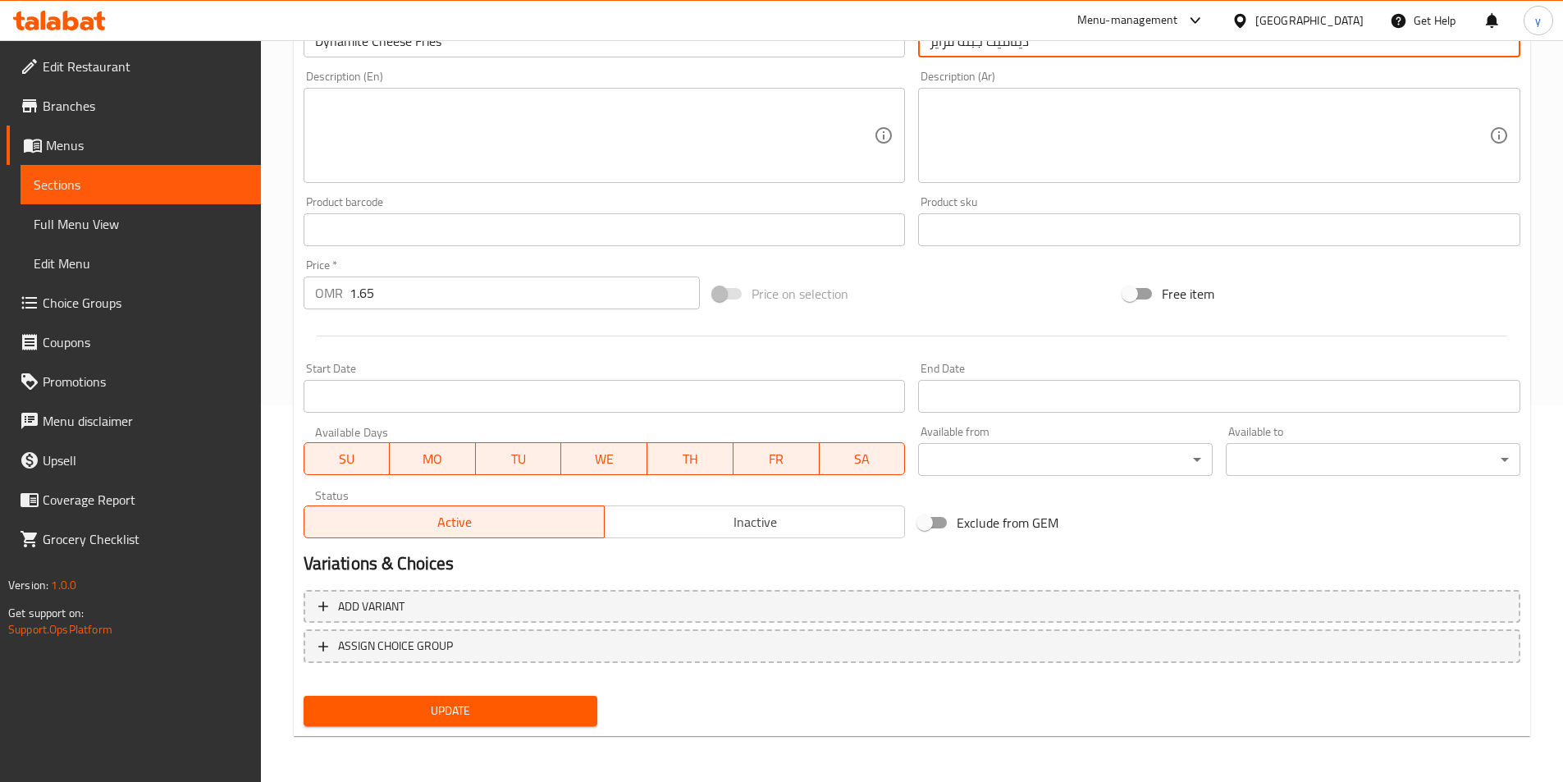
type input "ديناميت جبنة فرايز"
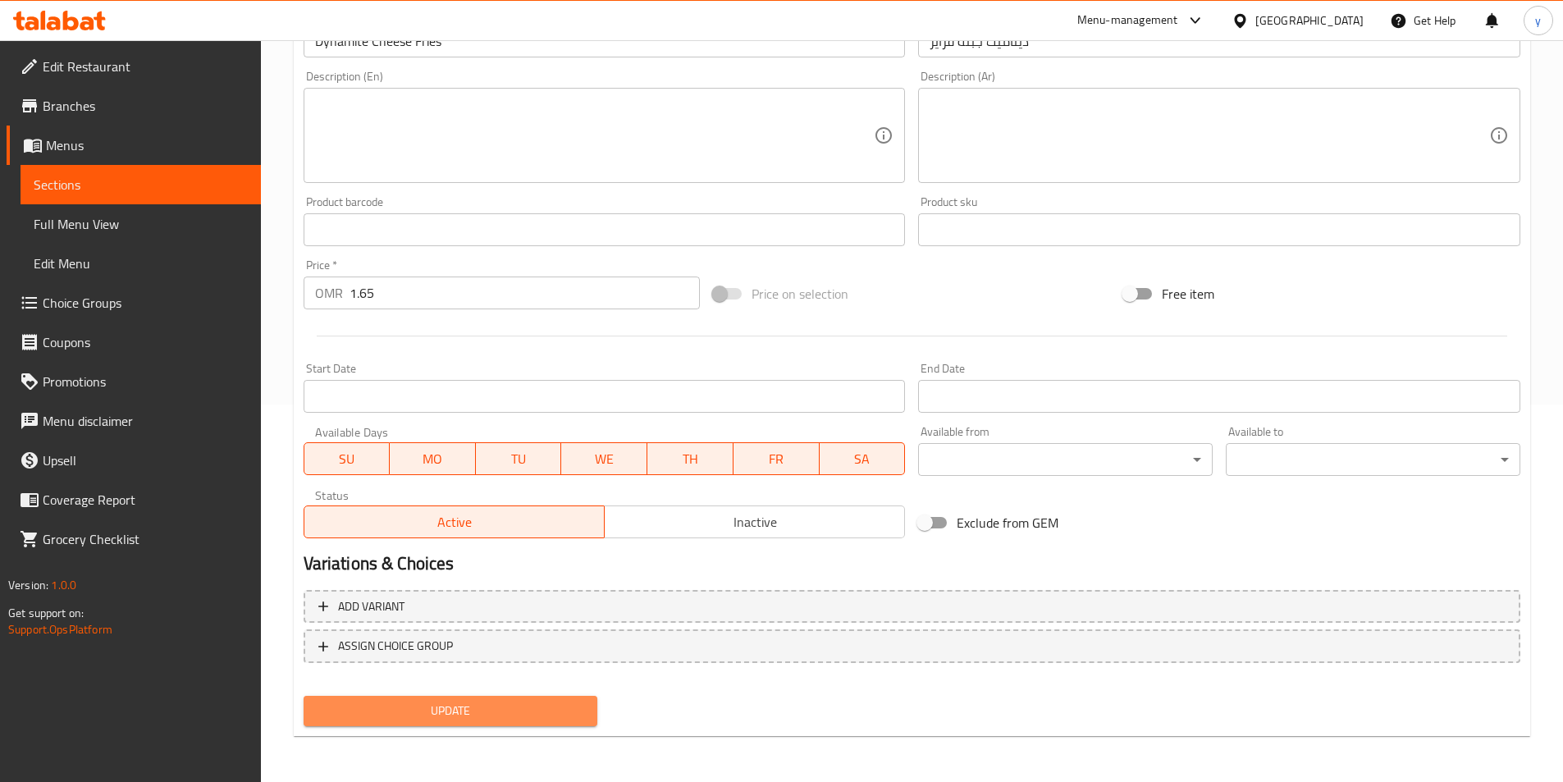
click at [475, 714] on span "Update" at bounding box center [451, 711] width 268 height 21
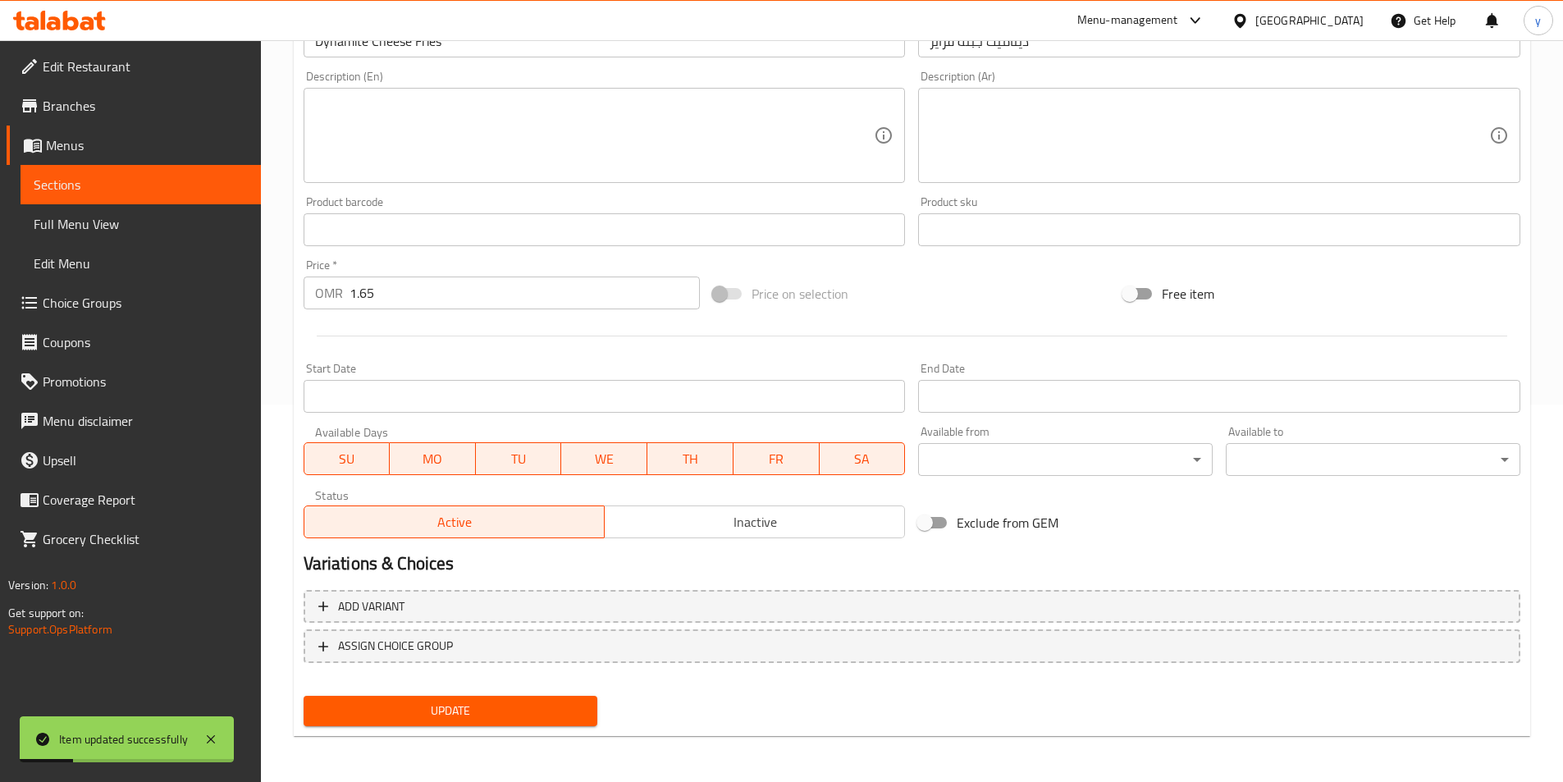
click at [179, 198] on link "Sections" at bounding box center [141, 184] width 240 height 39
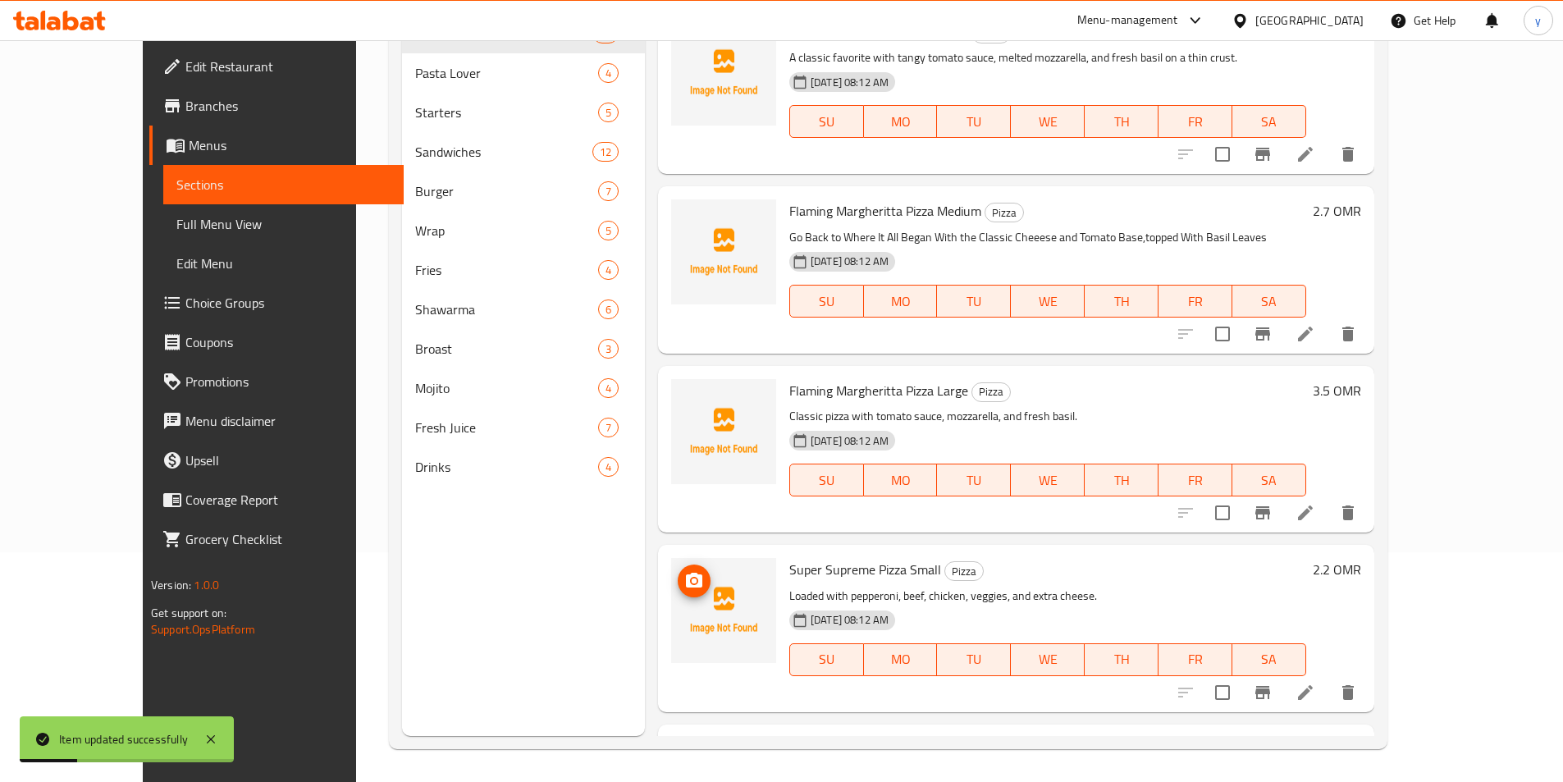
scroll to position [230, 0]
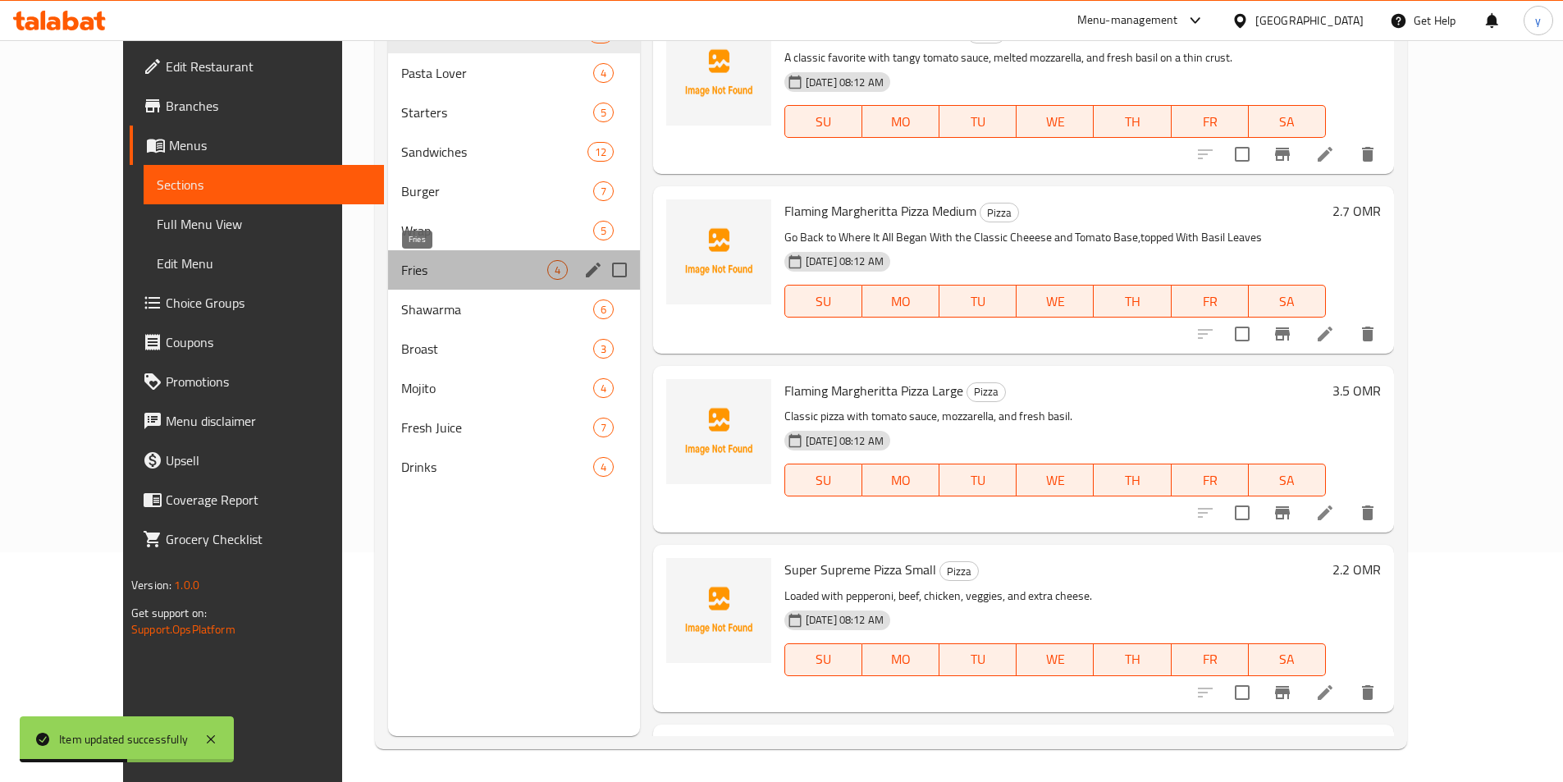
click at [401, 275] on span "Fries" at bounding box center [473, 270] width 145 height 20
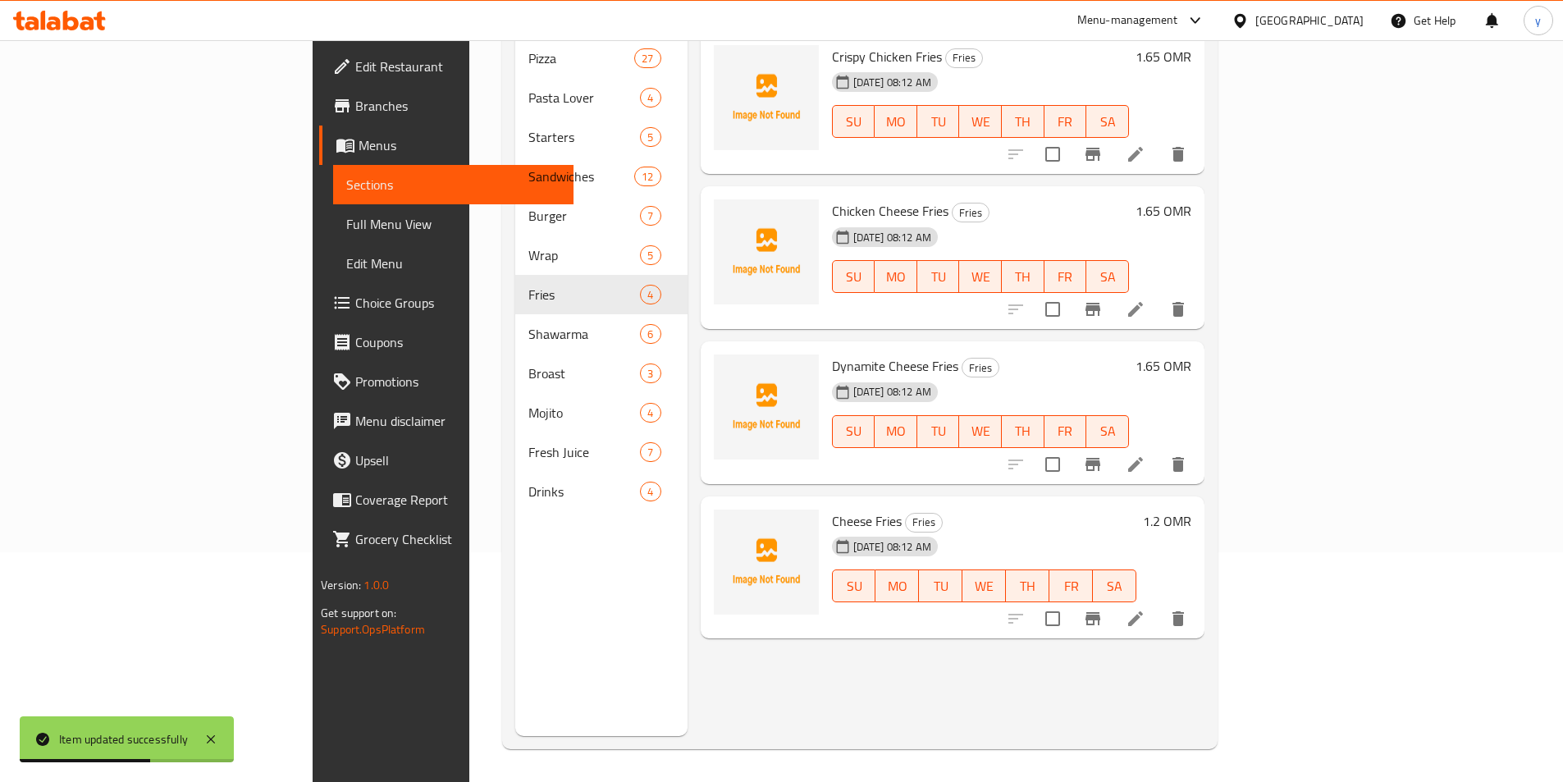
click at [1145, 609] on icon at bounding box center [1136, 619] width 20 height 20
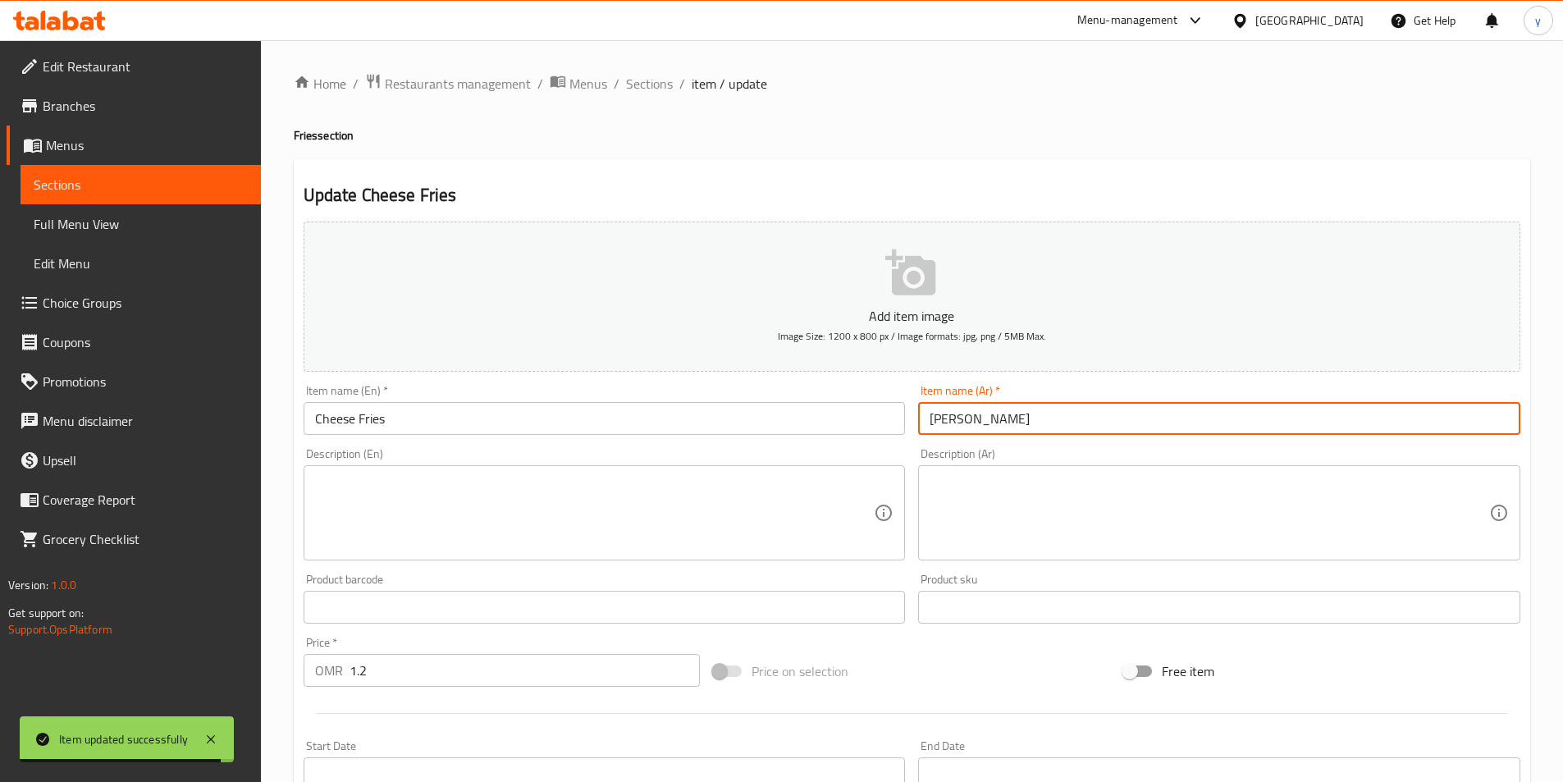
click at [980, 420] on input "تشيز فرايز" at bounding box center [1219, 418] width 602 height 33
drag, startPoint x: 984, startPoint y: 420, endPoint x: 959, endPoint y: 427, distance: 25.7
click at [959, 427] on input "تشيز فرايز" at bounding box center [1219, 418] width 602 height 33
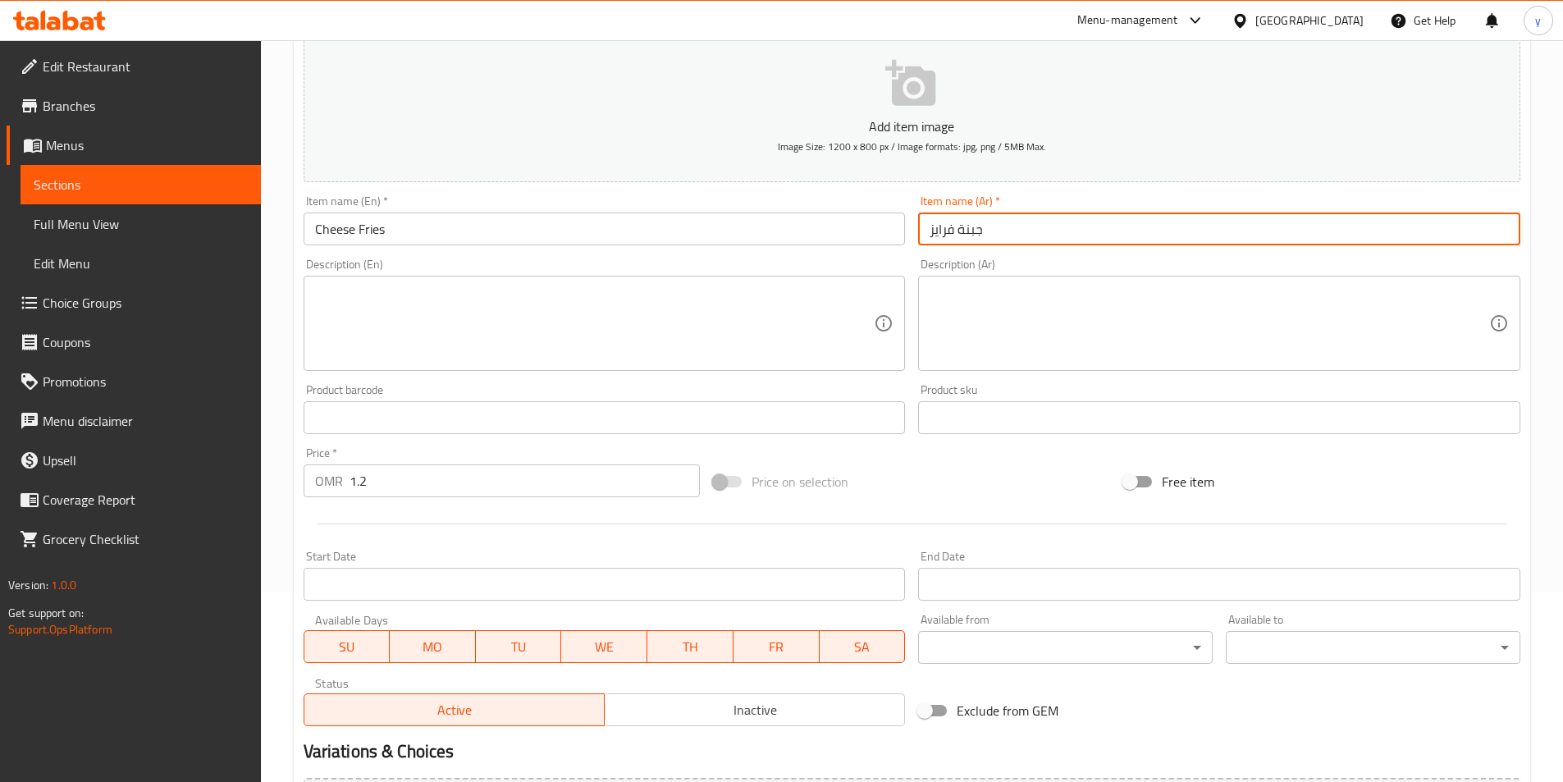
scroll to position [377, 0]
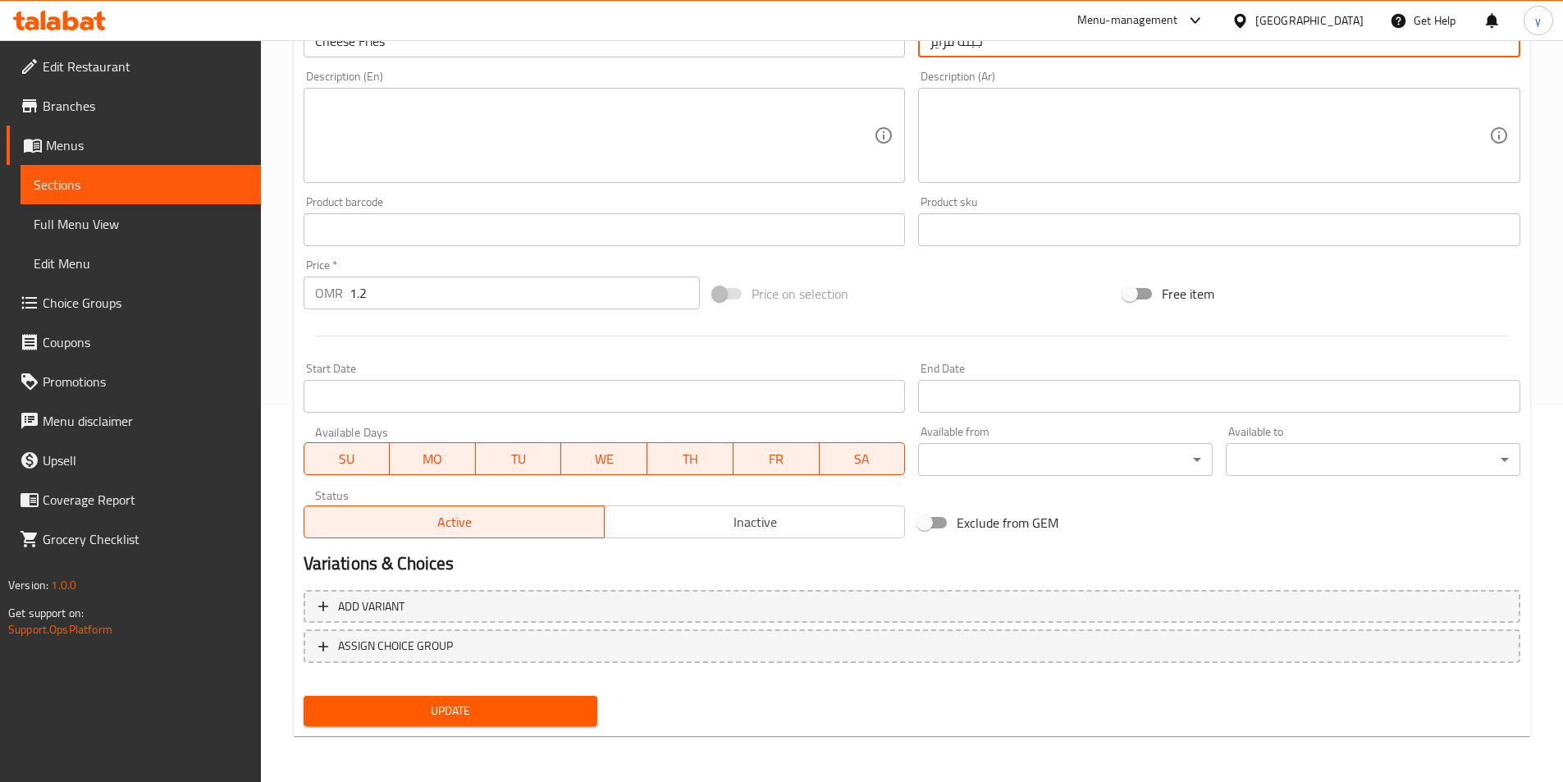
type input "جبنة فرايز"
click at [473, 708] on span "Update" at bounding box center [451, 711] width 268 height 21
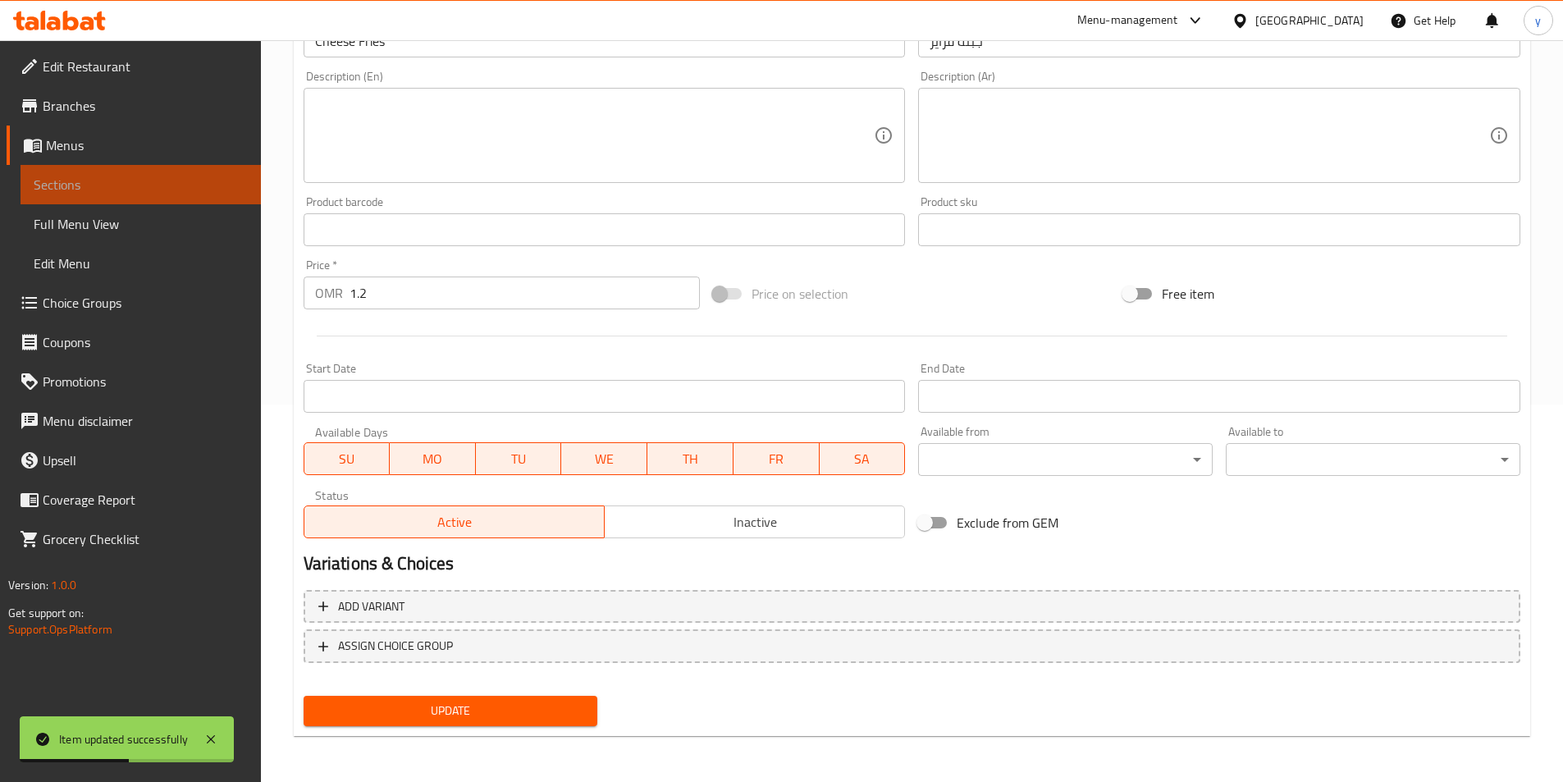
click at [63, 180] on span "Sections" at bounding box center [141, 185] width 214 height 20
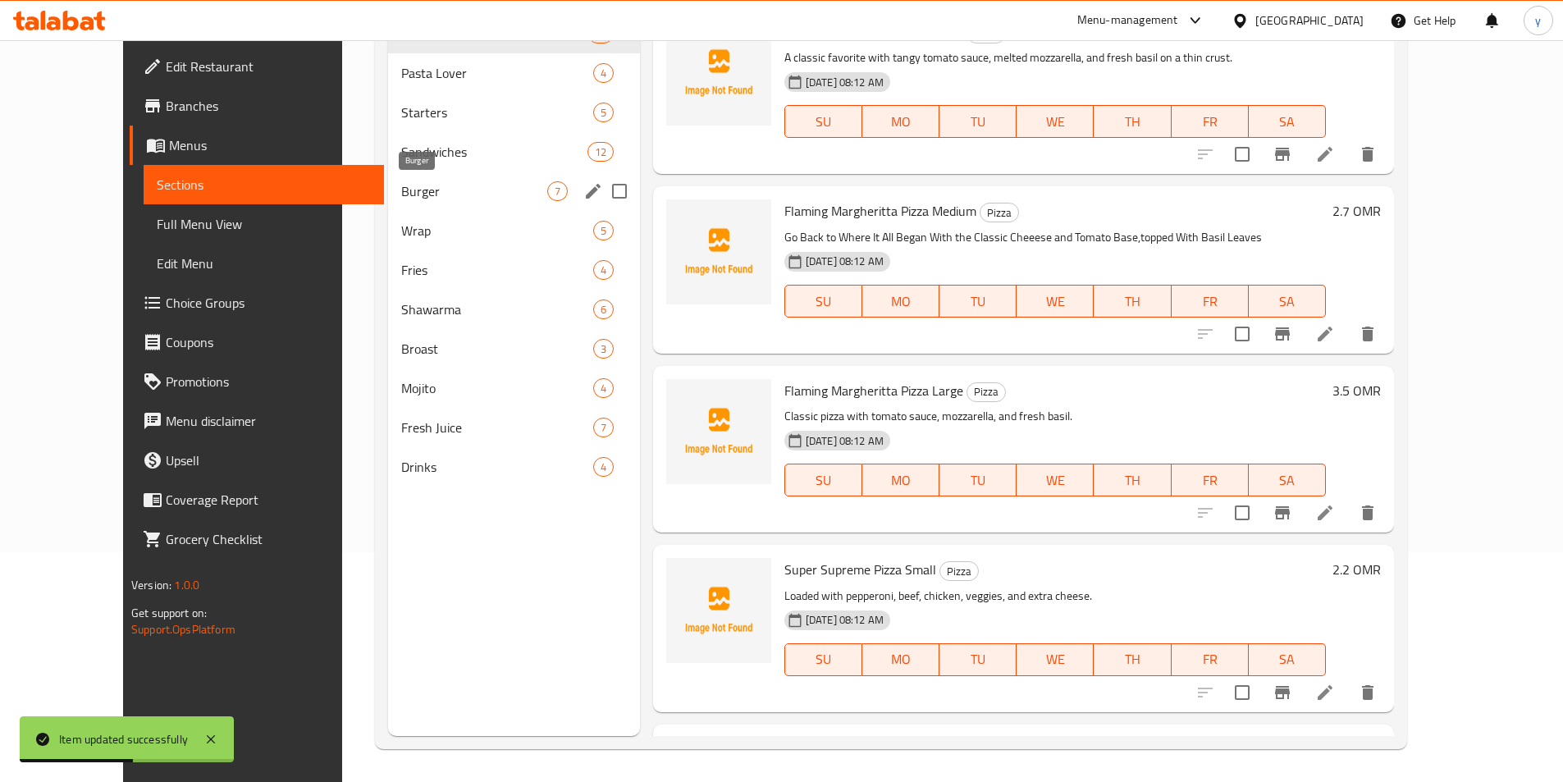
scroll to position [230, 0]
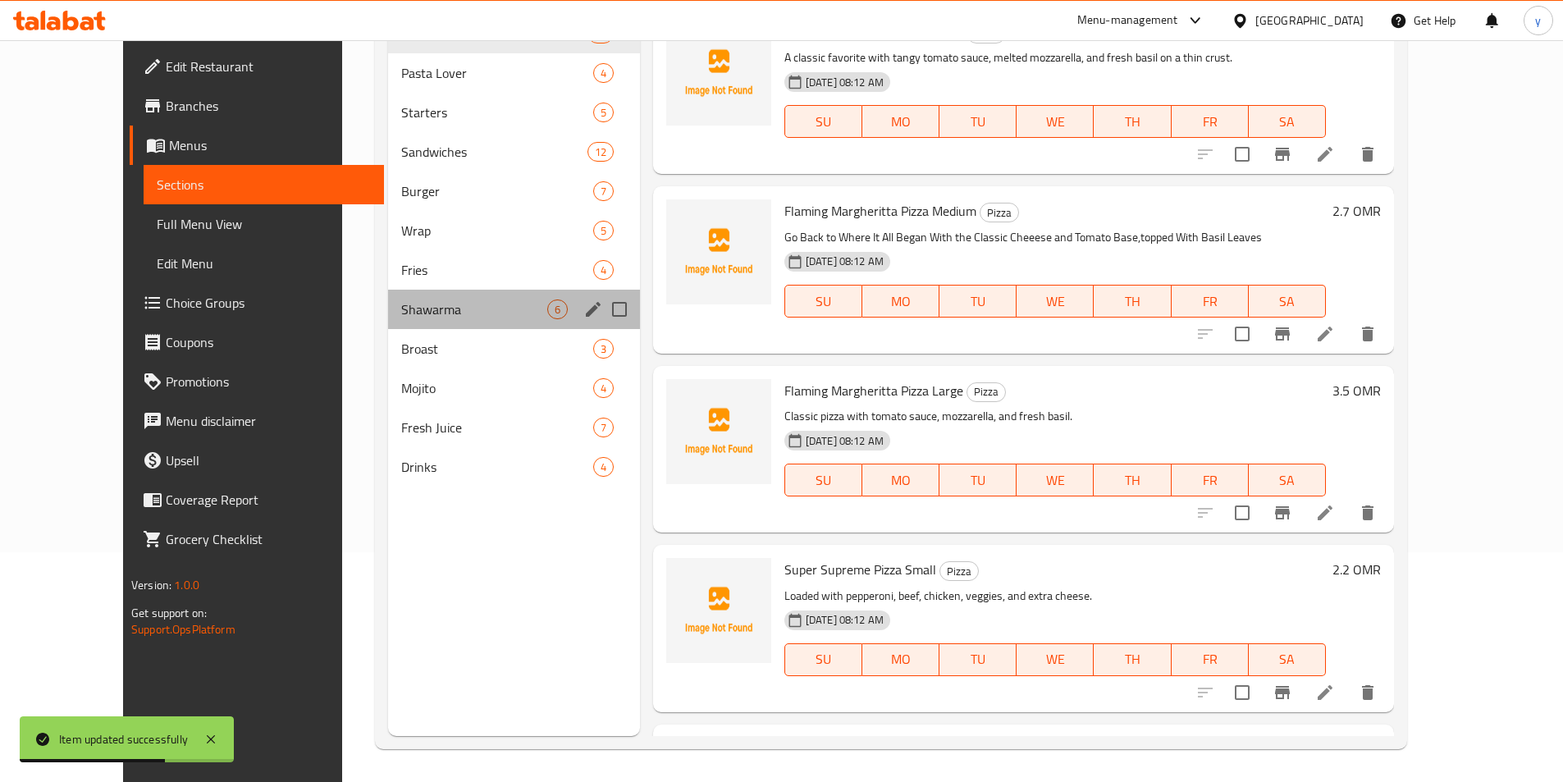
click at [433, 291] on div "Shawarma 6" at bounding box center [513, 309] width 251 height 39
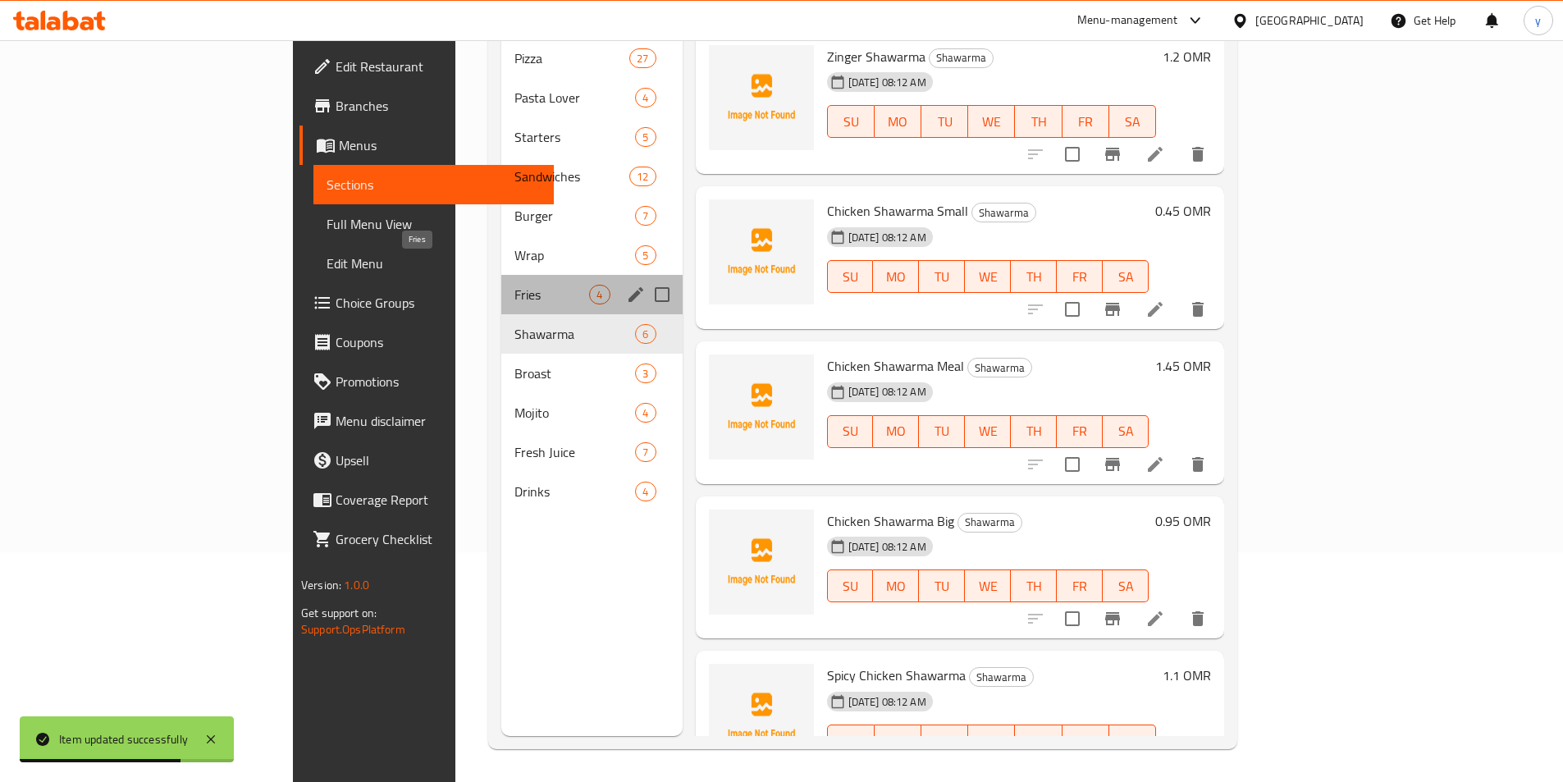
click at [514, 285] on span "Fries" at bounding box center [551, 295] width 75 height 20
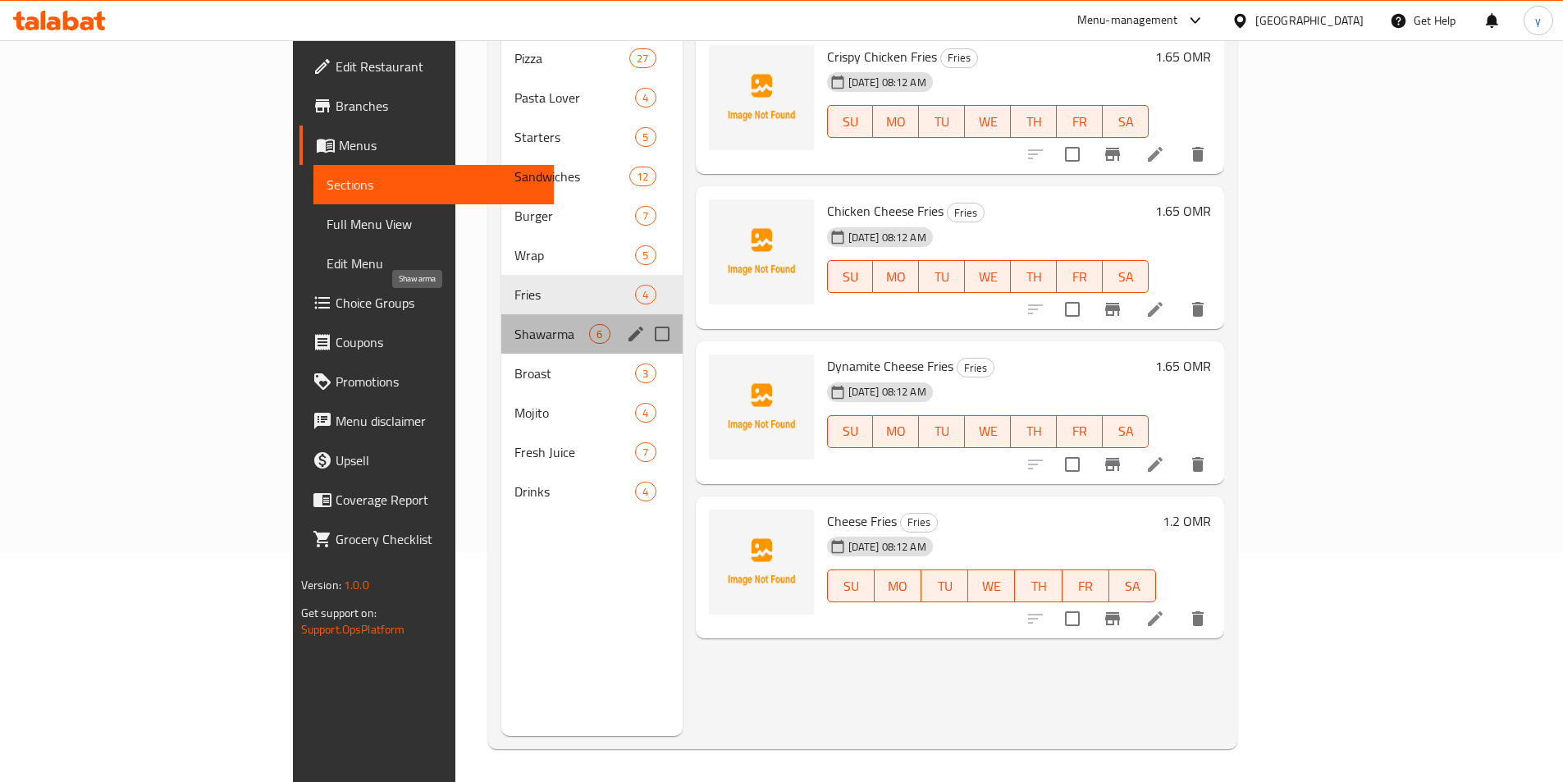
click at [514, 324] on span "Shawarma" at bounding box center [551, 334] width 75 height 20
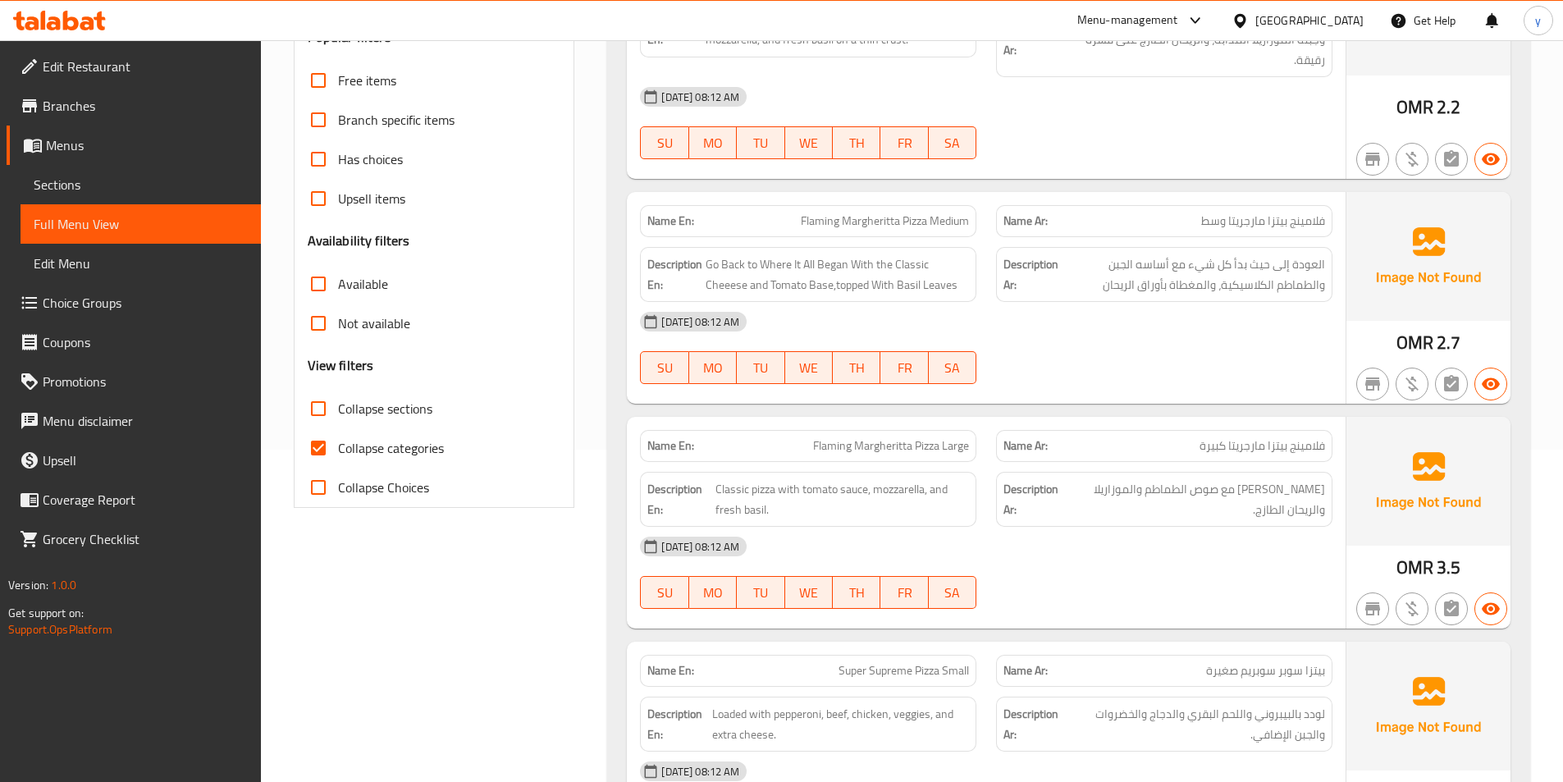
scroll to position [410, 0]
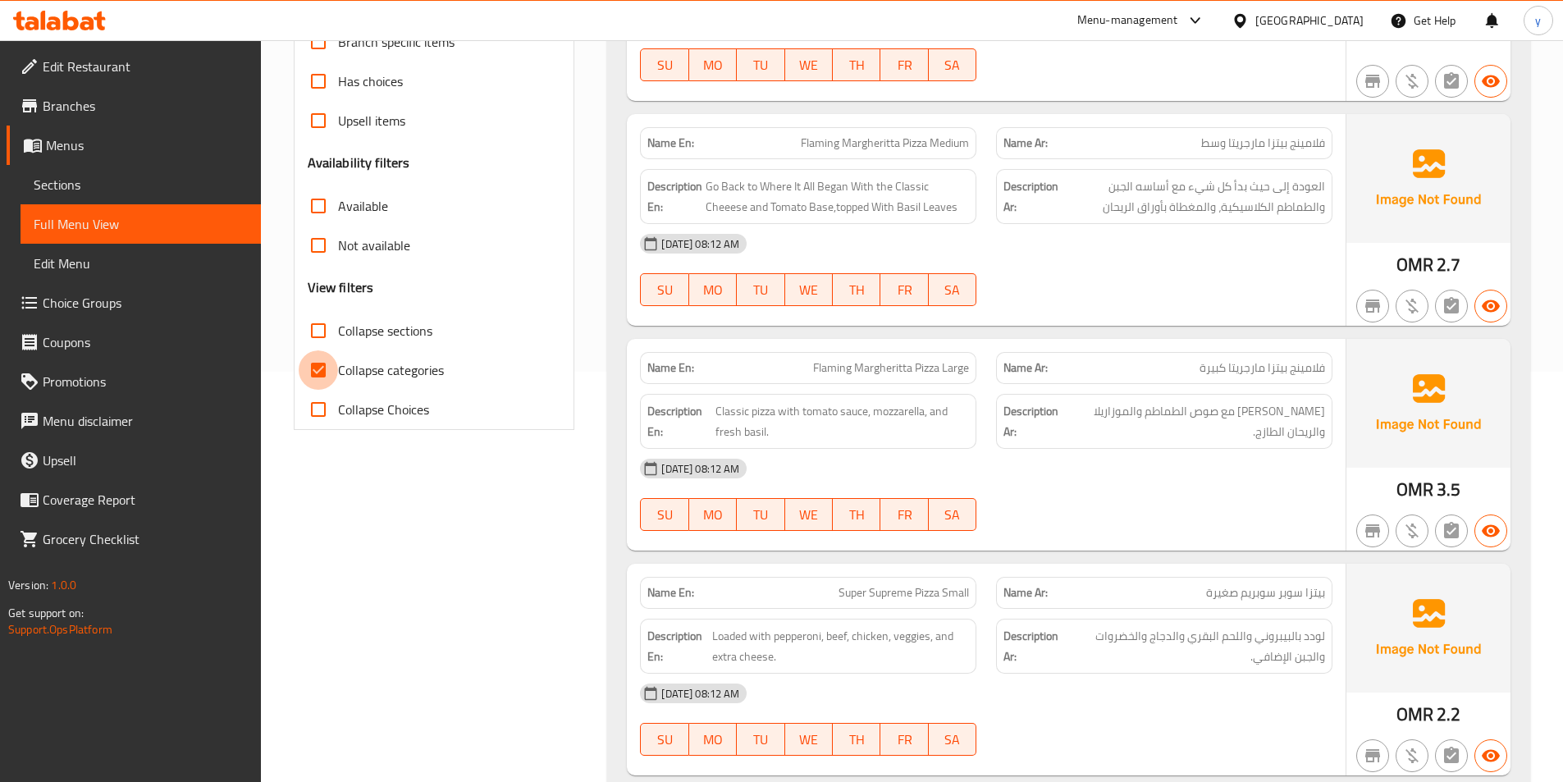
click at [324, 360] on input "Collapse categories" at bounding box center [318, 369] width 39 height 39
checkbox input "false"
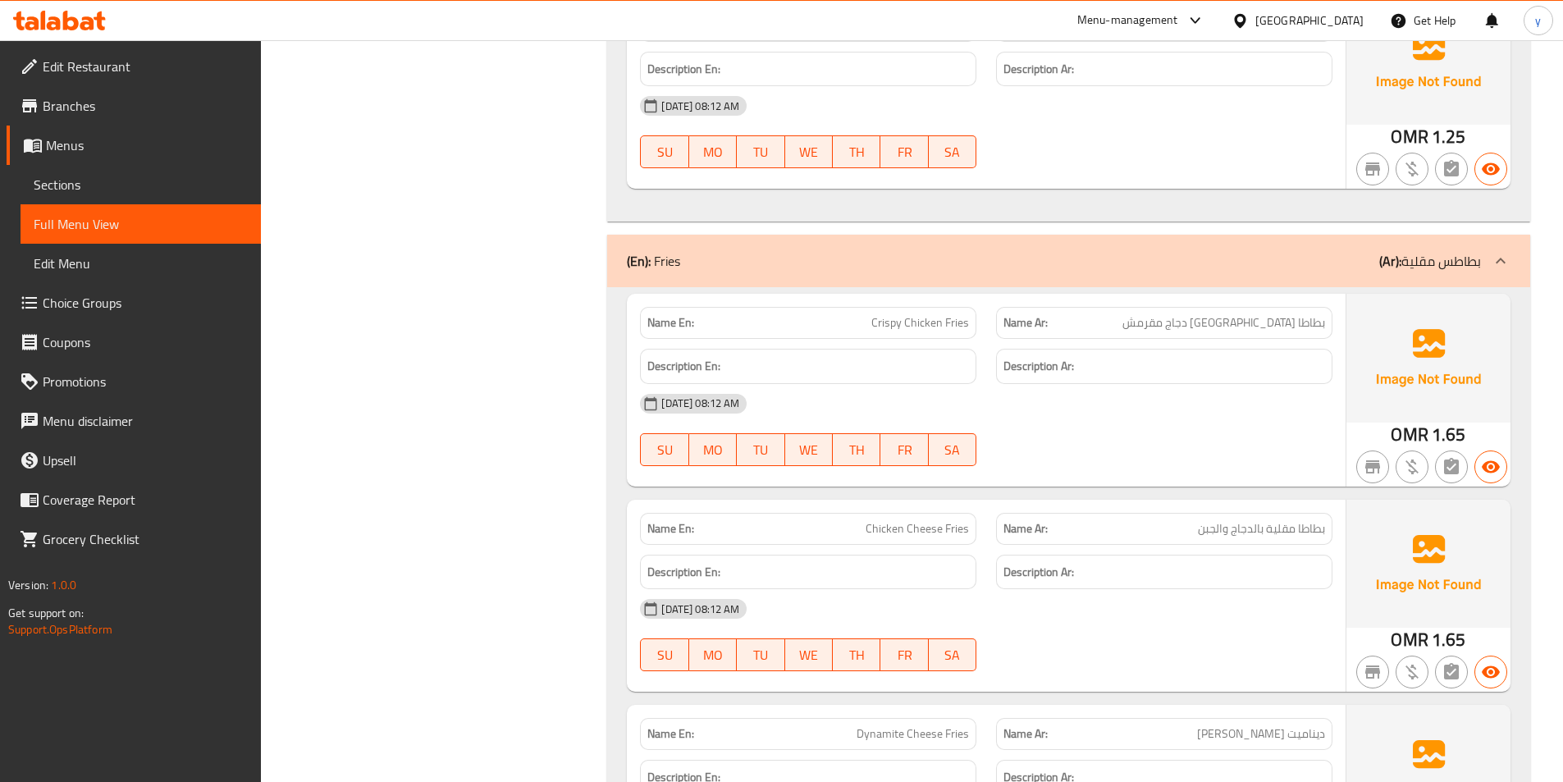
scroll to position [14029, 0]
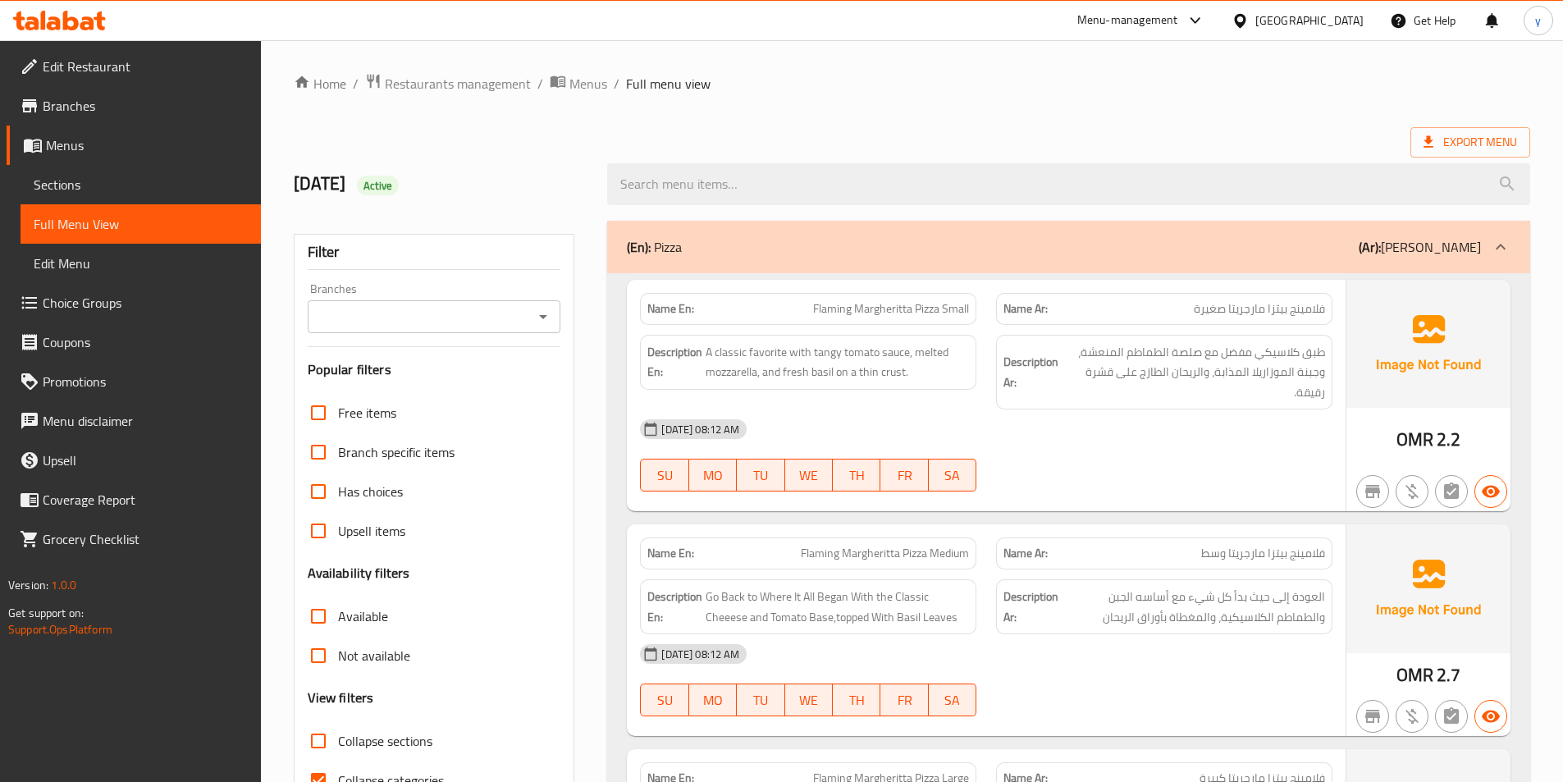
scroll to position [91, 0]
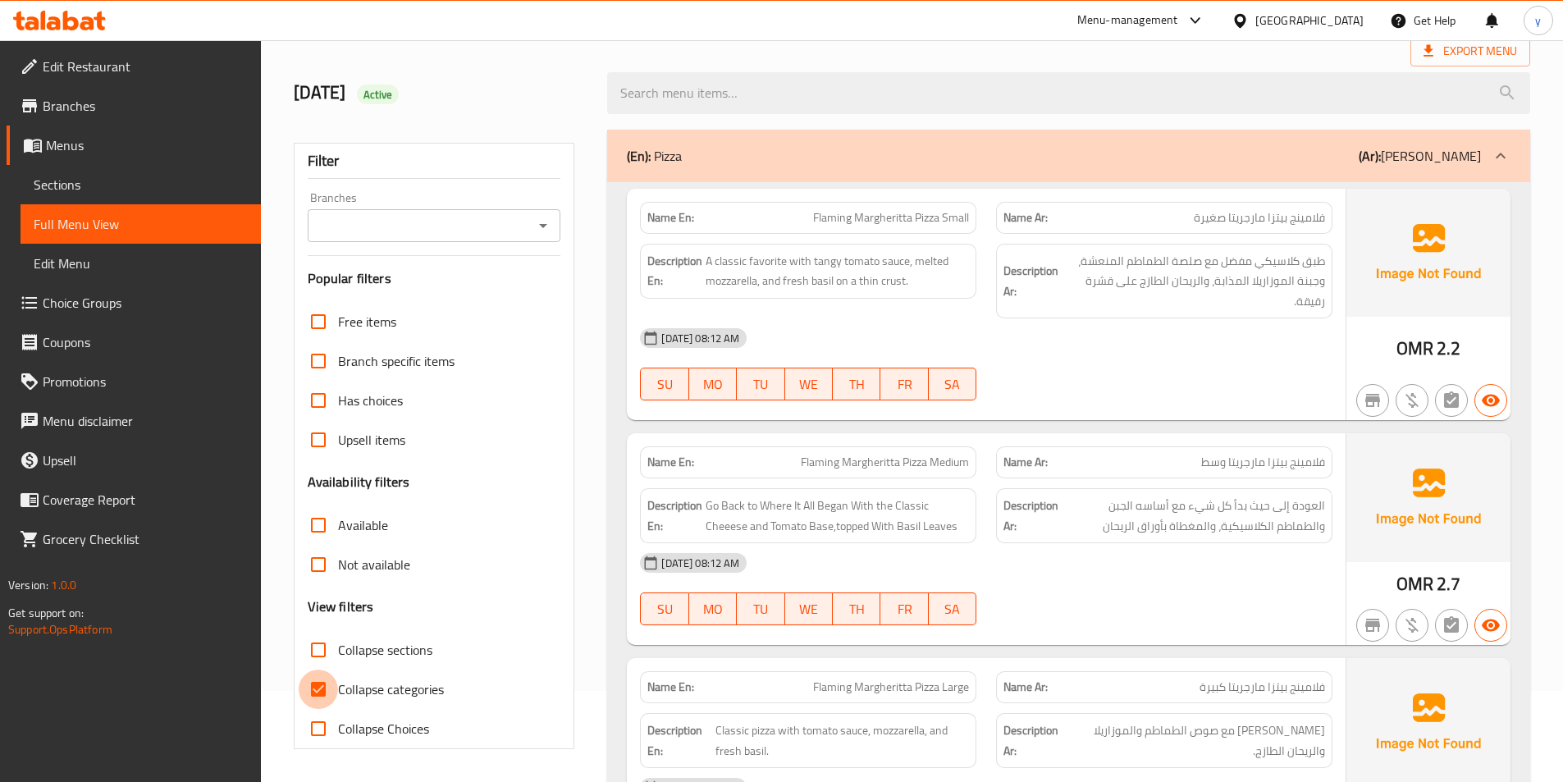
click at [316, 697] on input "Collapse categories" at bounding box center [318, 688] width 39 height 39
checkbox input "false"
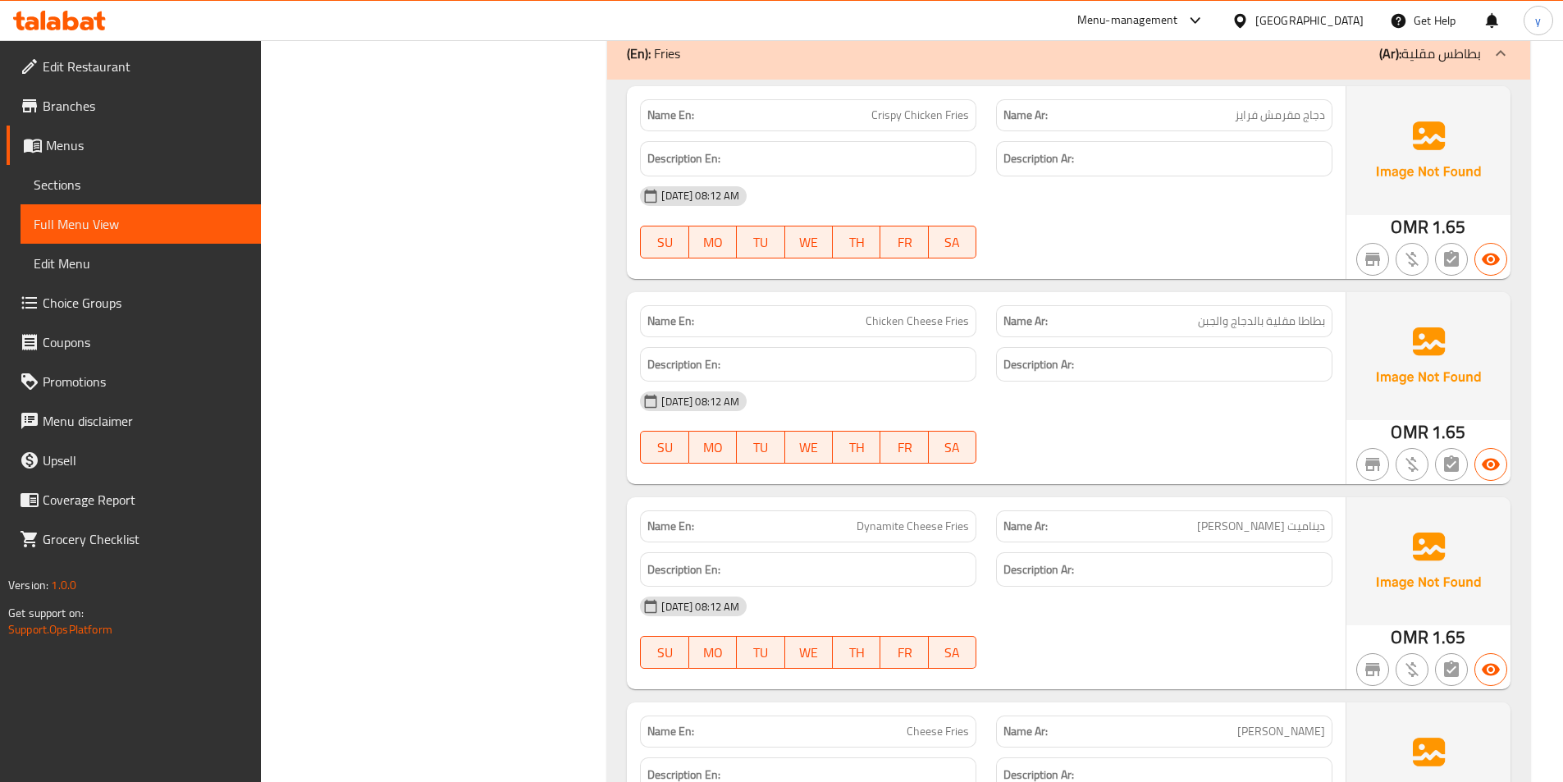
scroll to position [14284, 0]
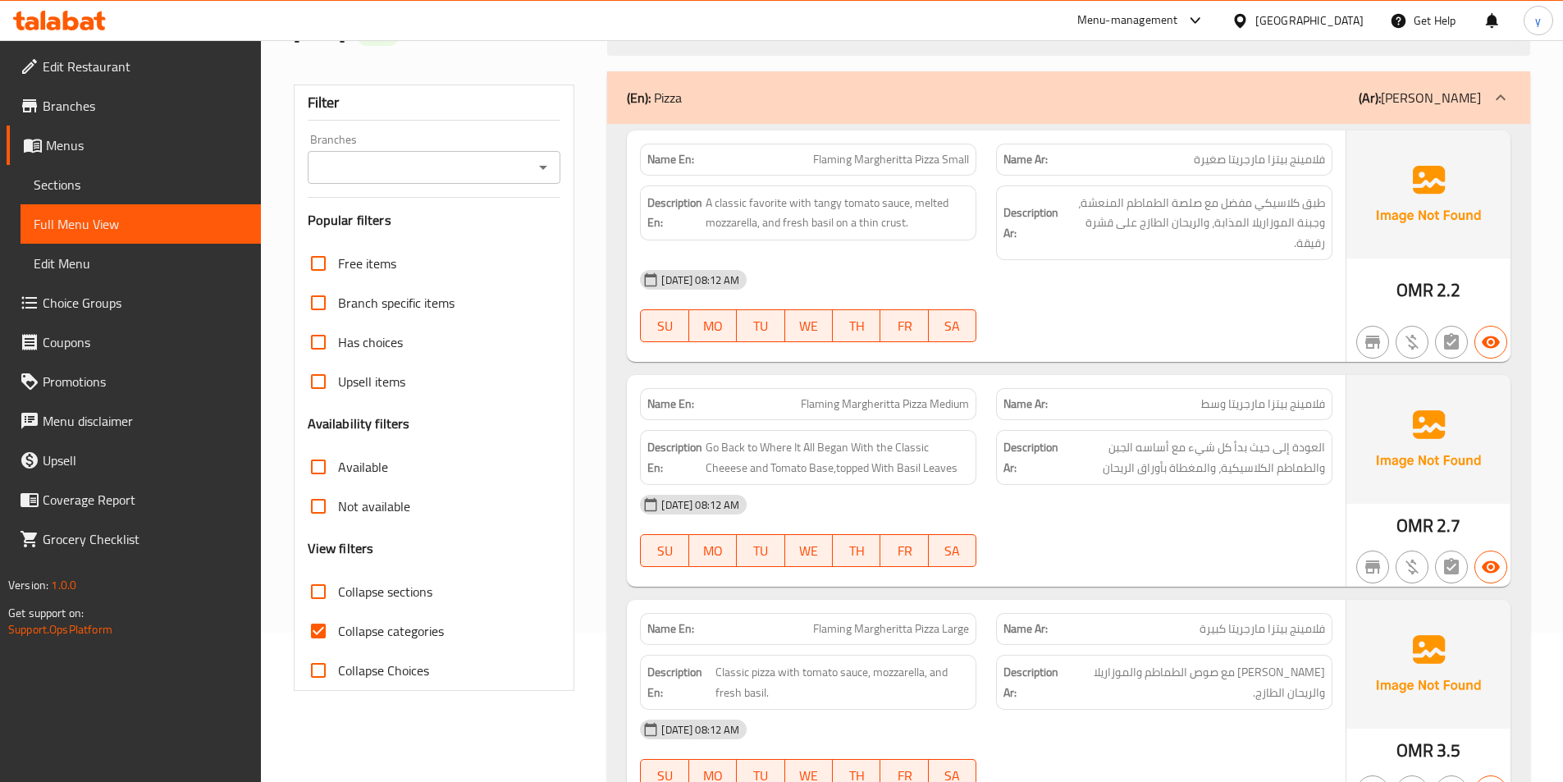
scroll to position [164, 0]
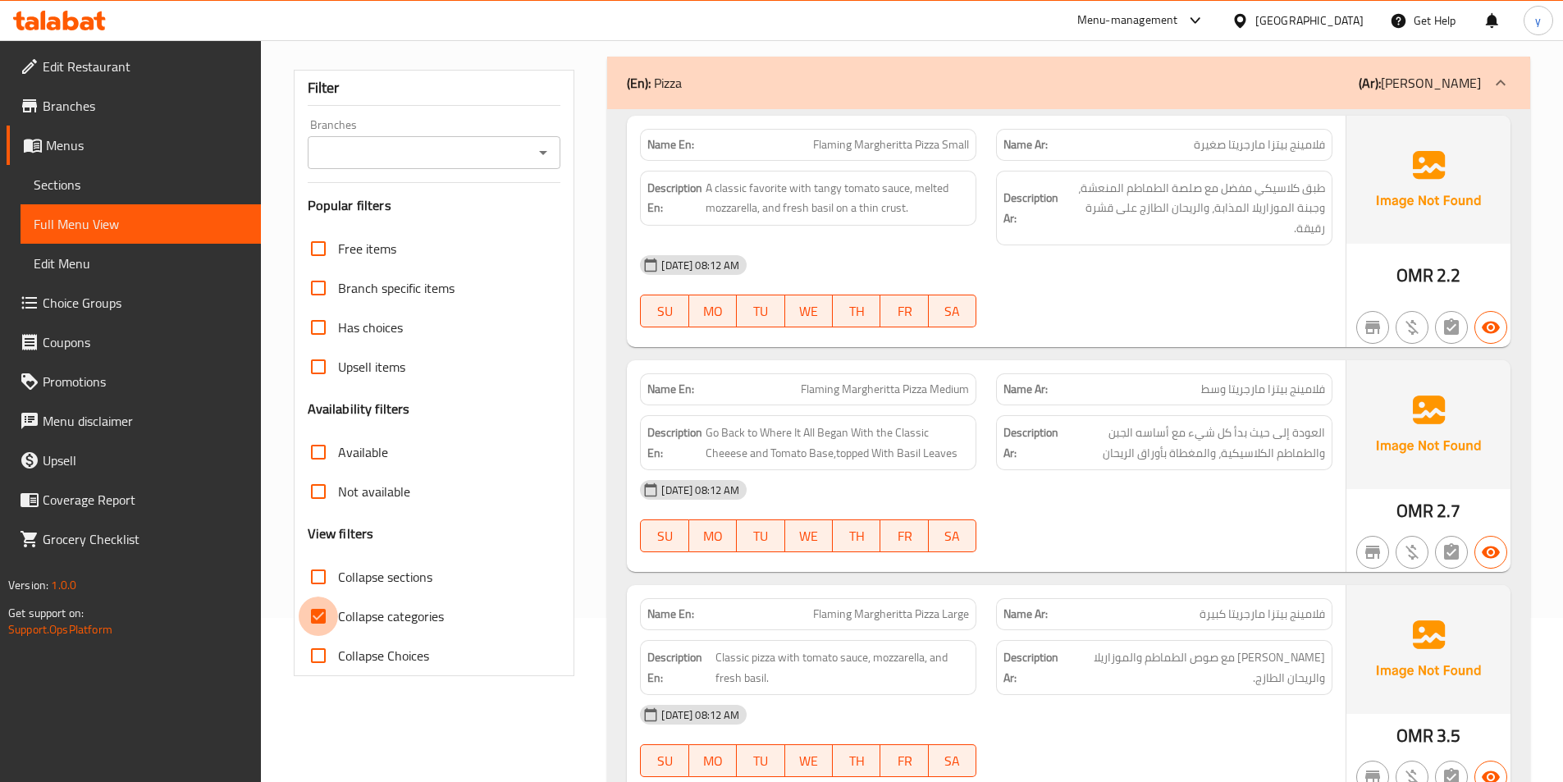
click at [333, 624] on input "Collapse categories" at bounding box center [318, 615] width 39 height 39
checkbox input "false"
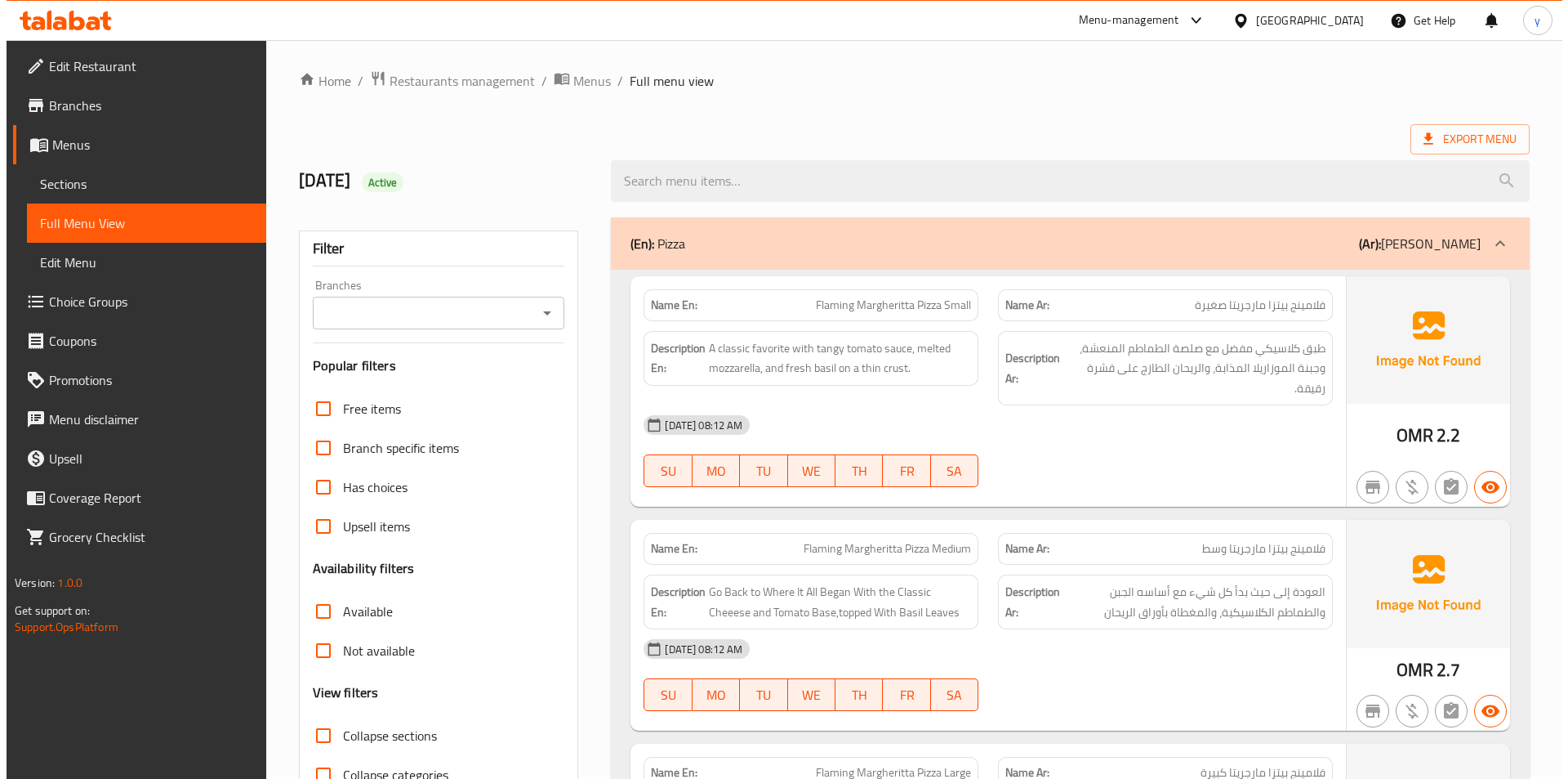
scroll to position [0, 0]
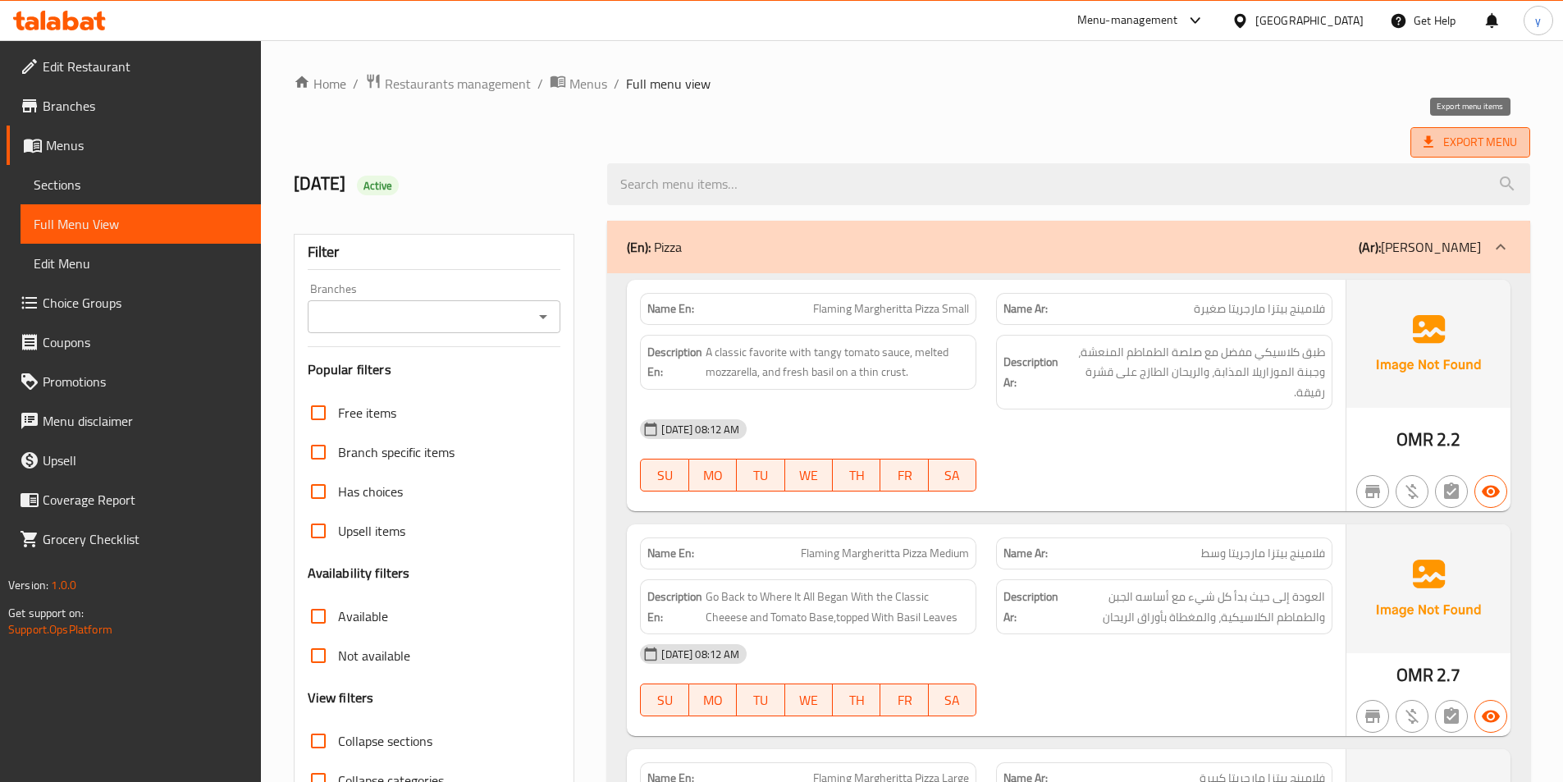
click at [1477, 155] on span "Export Menu" at bounding box center [1470, 142] width 120 height 30
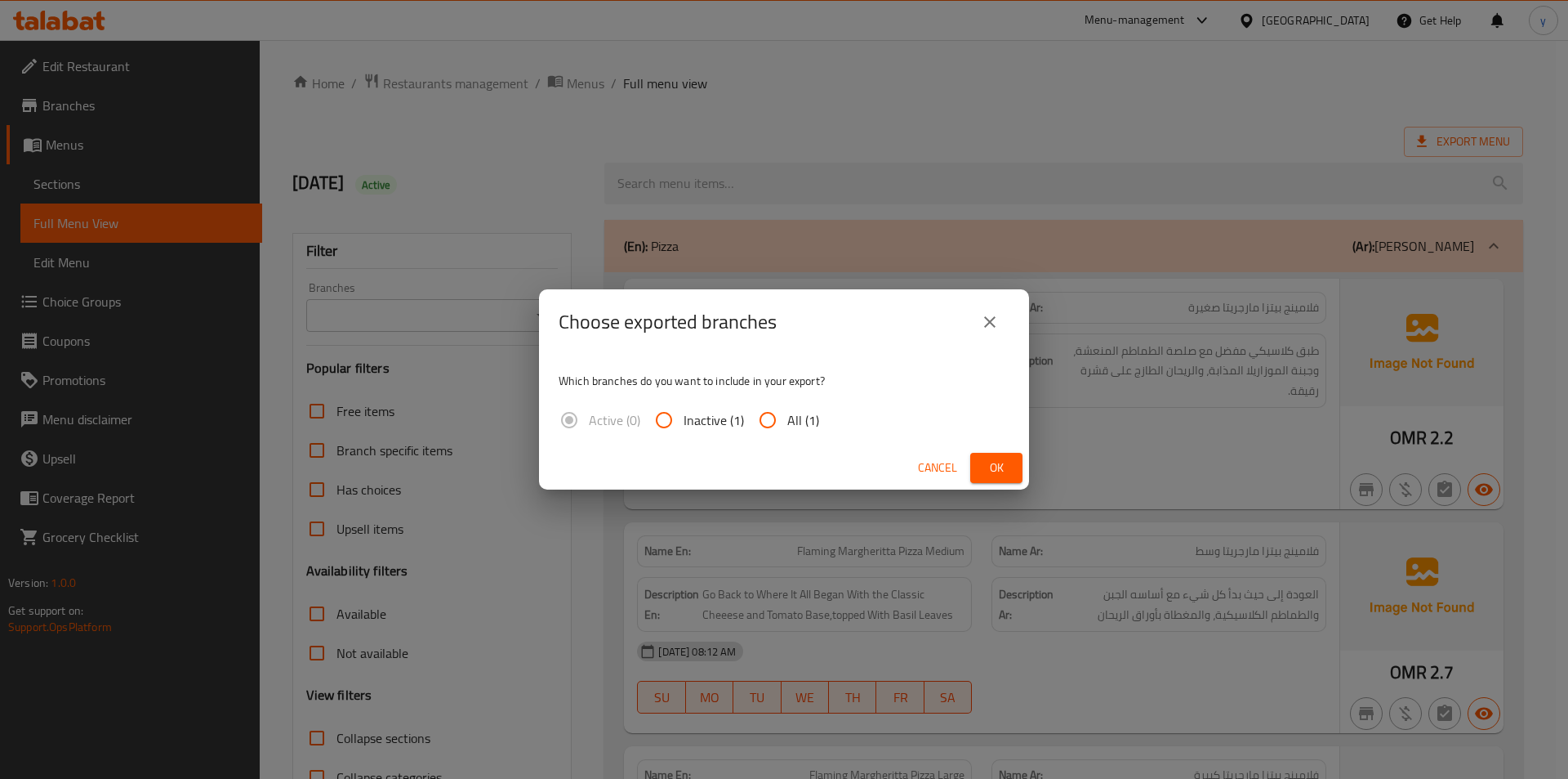
click at [771, 432] on input "All (1)" at bounding box center [767, 419] width 39 height 39
radio input "true"
click at [1001, 465] on span "Ok" at bounding box center [997, 467] width 26 height 21
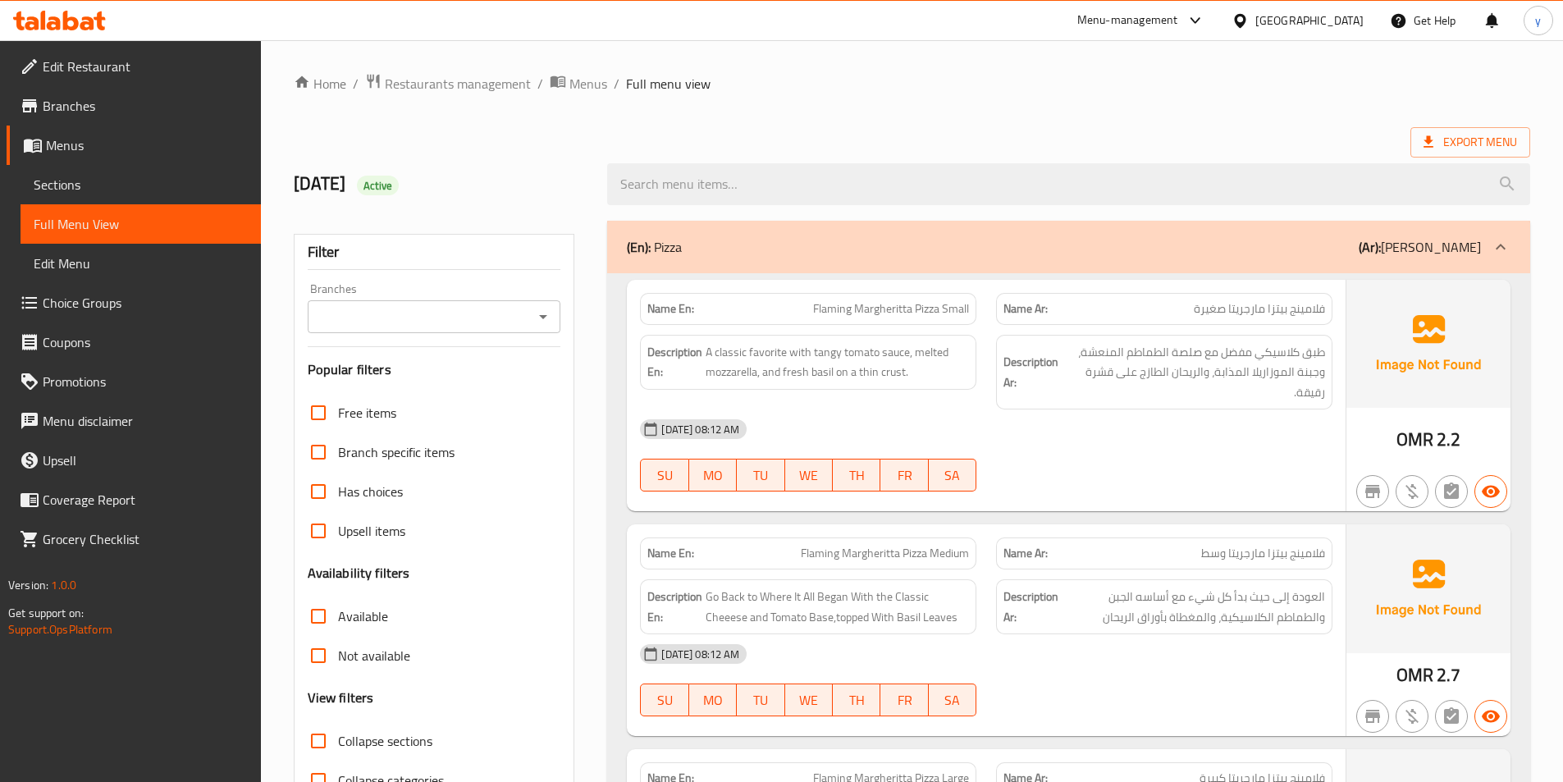
click at [1353, 91] on ol "Home / Restaurants management / Menus / Full menu view" at bounding box center [912, 83] width 1236 height 21
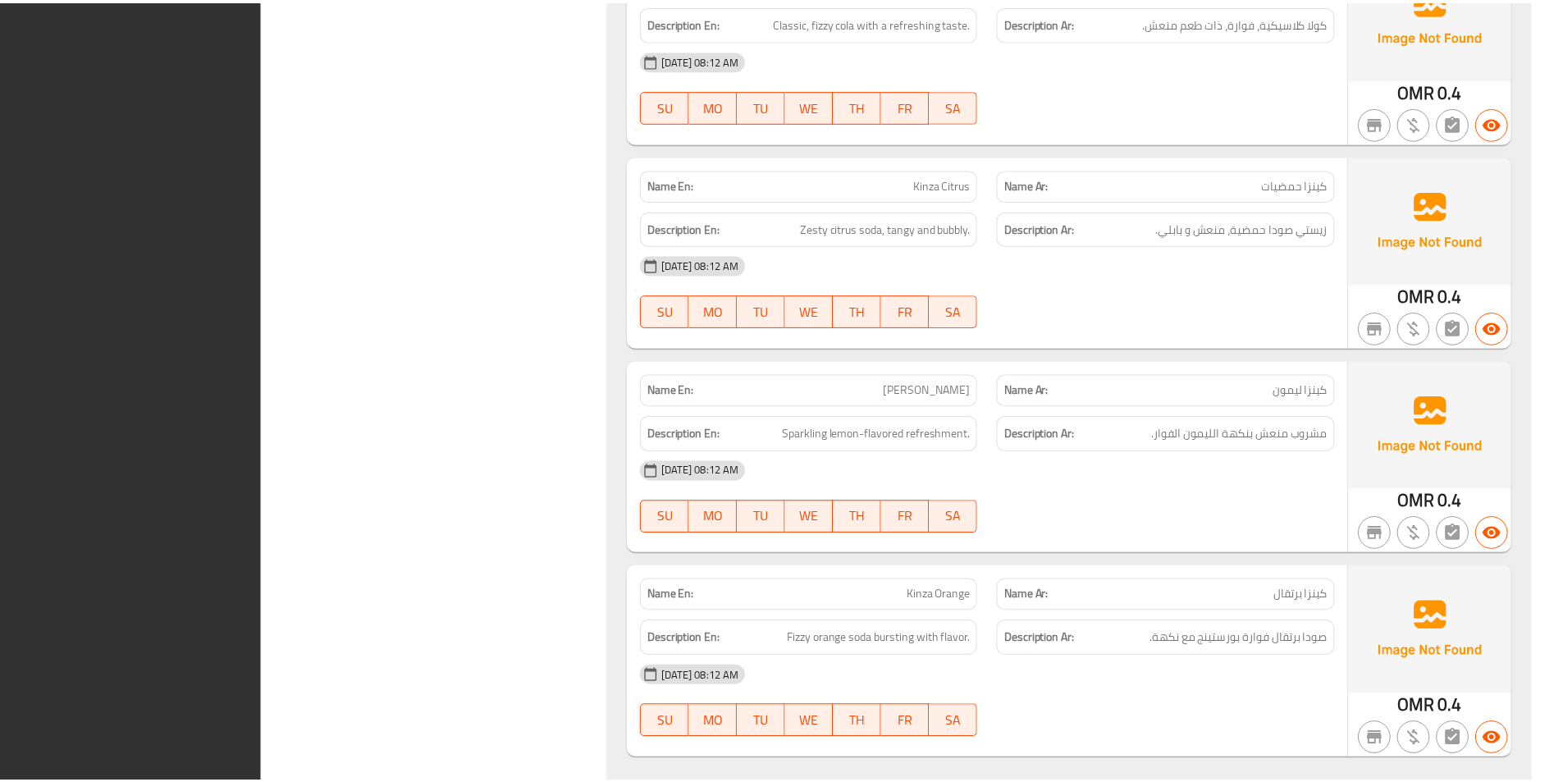
scroll to position [19765, 0]
